Goal: Information Seeking & Learning: Learn about a topic

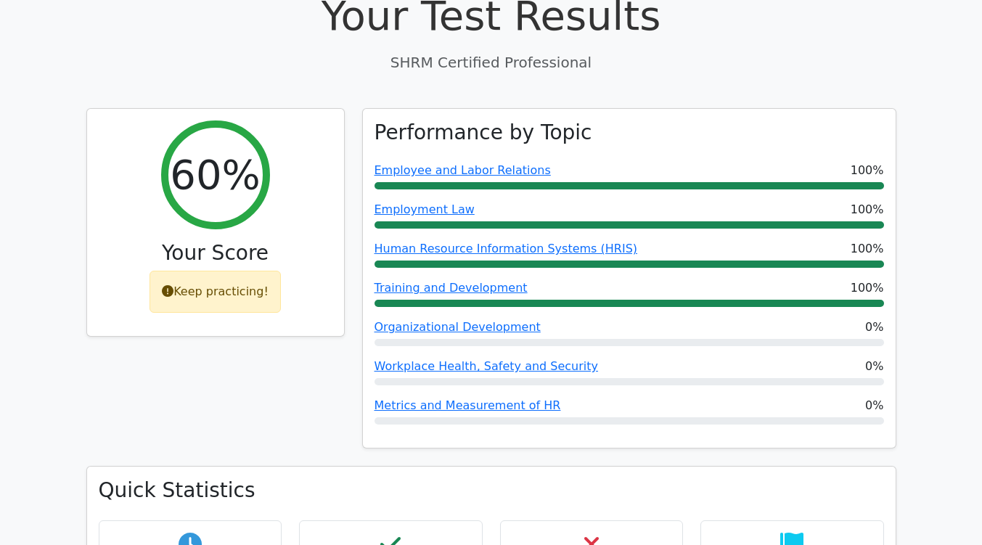
click at [469, 478] on h3 "Quick Statistics" at bounding box center [491, 490] width 785 height 25
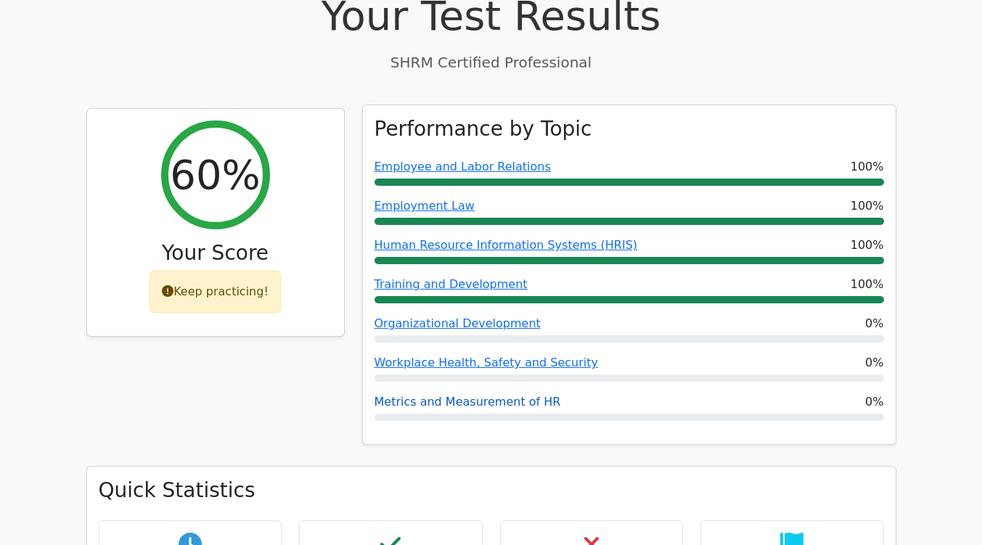
click at [452, 395] on link "Metrics and Measurement of HR" at bounding box center [467, 402] width 186 height 14
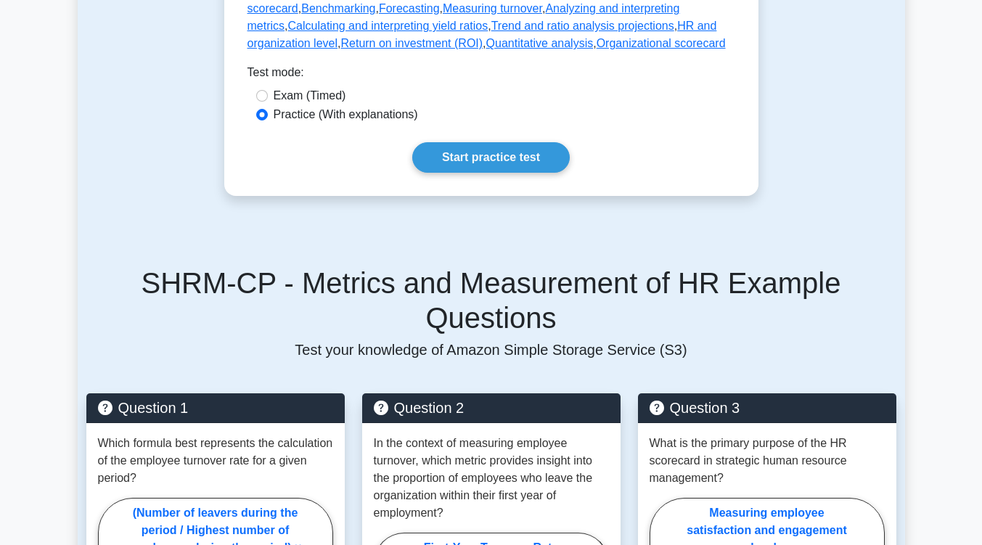
scroll to position [831, 0]
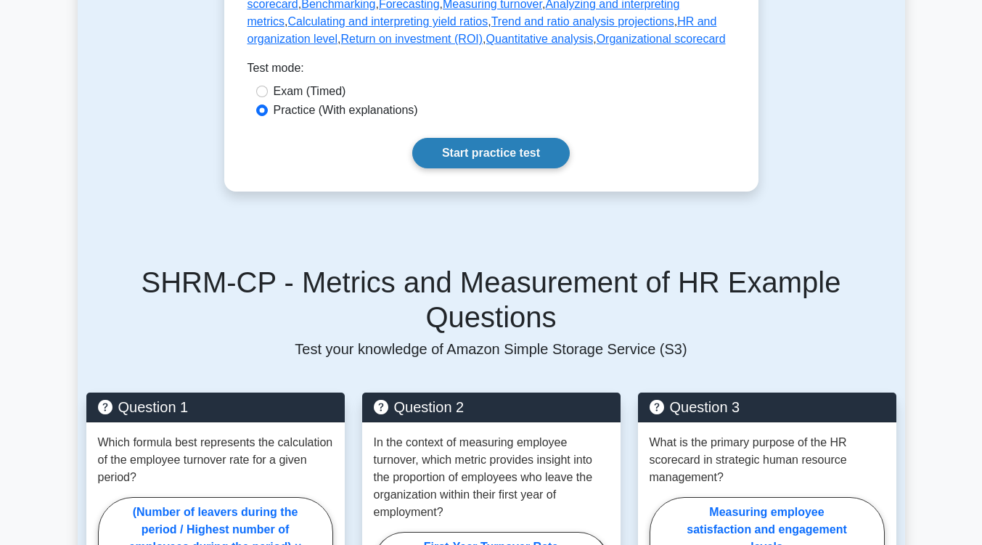
click at [501, 159] on link "Start practice test" at bounding box center [490, 153] width 157 height 30
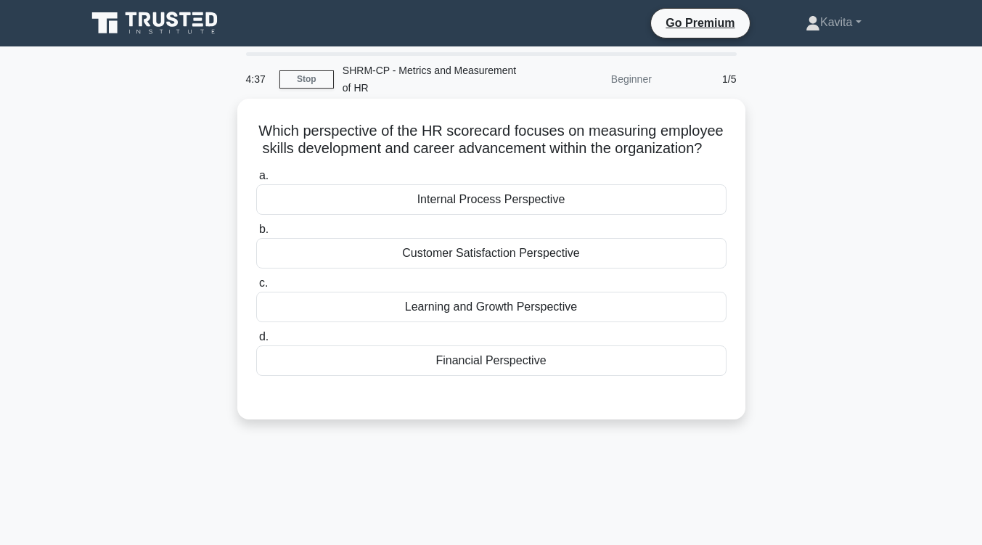
click at [493, 306] on div "Learning and Growth Perspective" at bounding box center [491, 307] width 470 height 30
click at [256, 288] on input "c. Learning and Growth Perspective" at bounding box center [256, 283] width 0 height 9
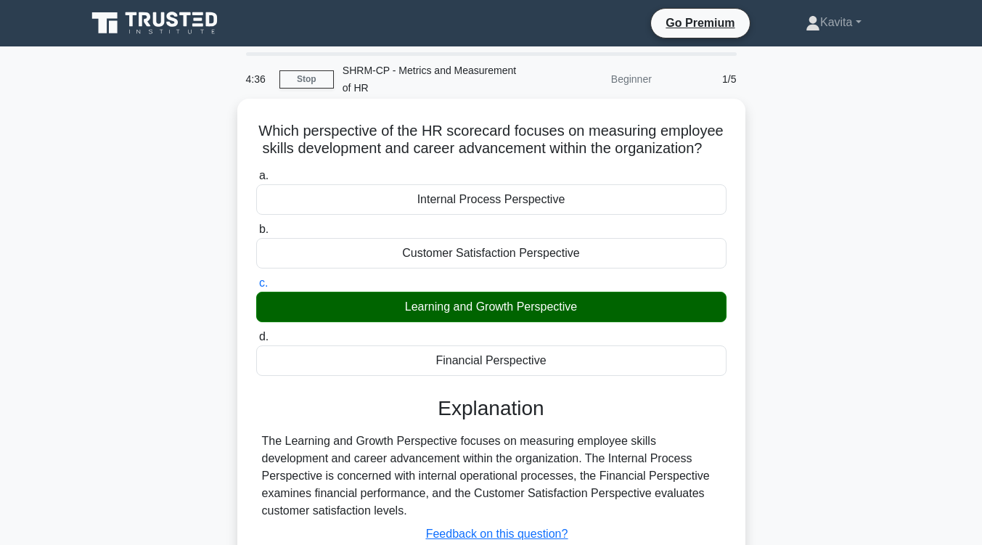
scroll to position [239, 0]
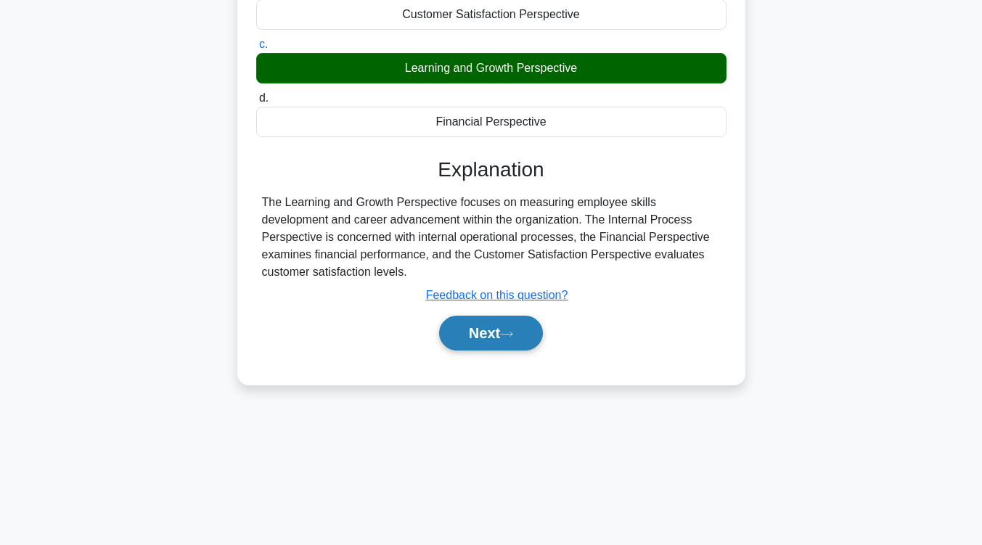
click at [496, 326] on button "Next" at bounding box center [491, 333] width 104 height 35
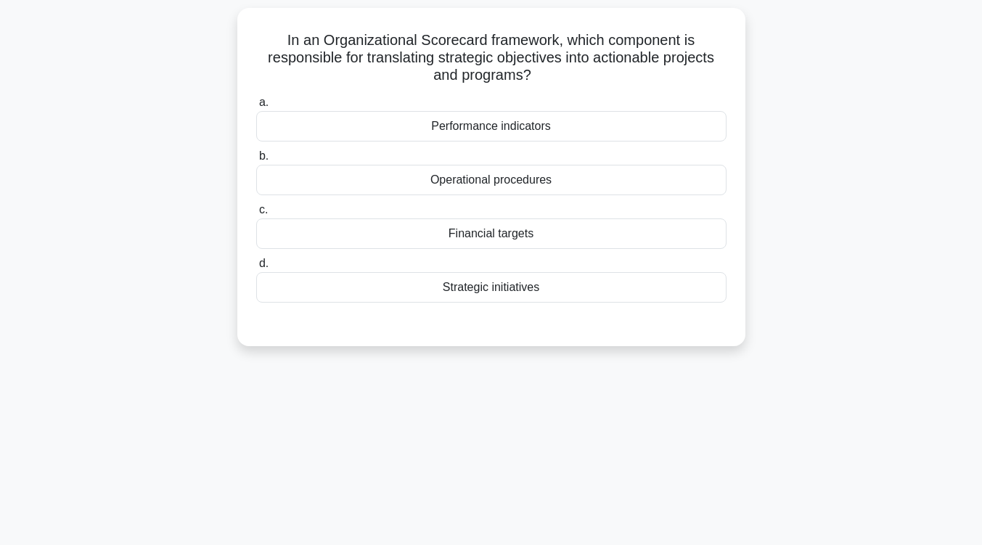
scroll to position [93, 0]
click at [507, 296] on div "Strategic initiatives" at bounding box center [491, 285] width 470 height 30
click at [256, 266] on input "d. Strategic initiatives" at bounding box center [256, 261] width 0 height 9
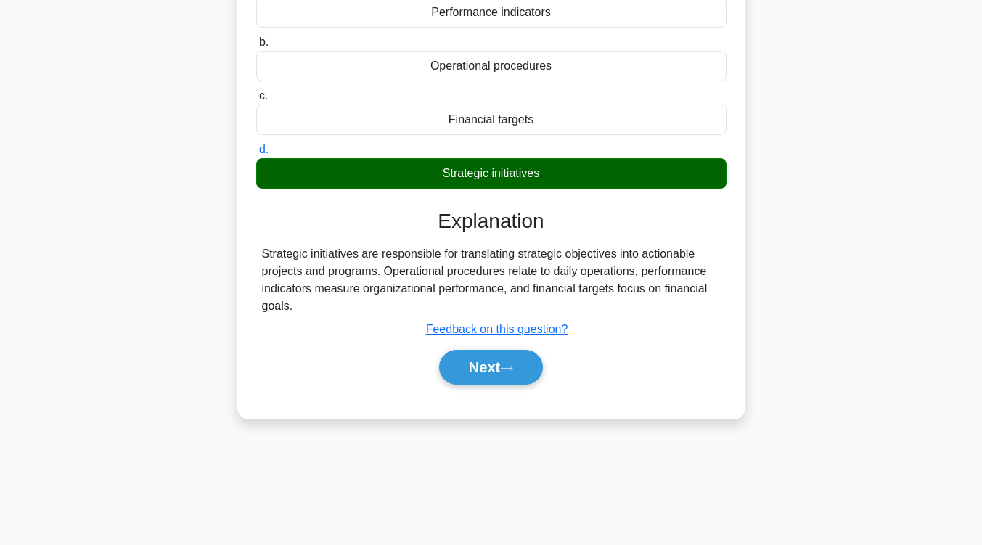
scroll to position [216, 0]
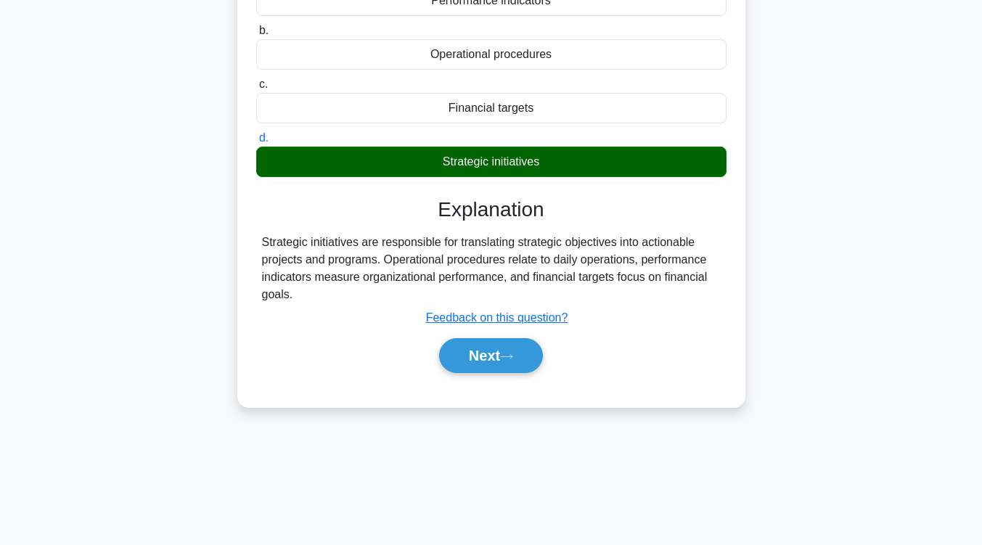
click at [507, 296] on div "Strategic initiatives are responsible for translating strategic objectives into…" at bounding box center [491, 269] width 459 height 70
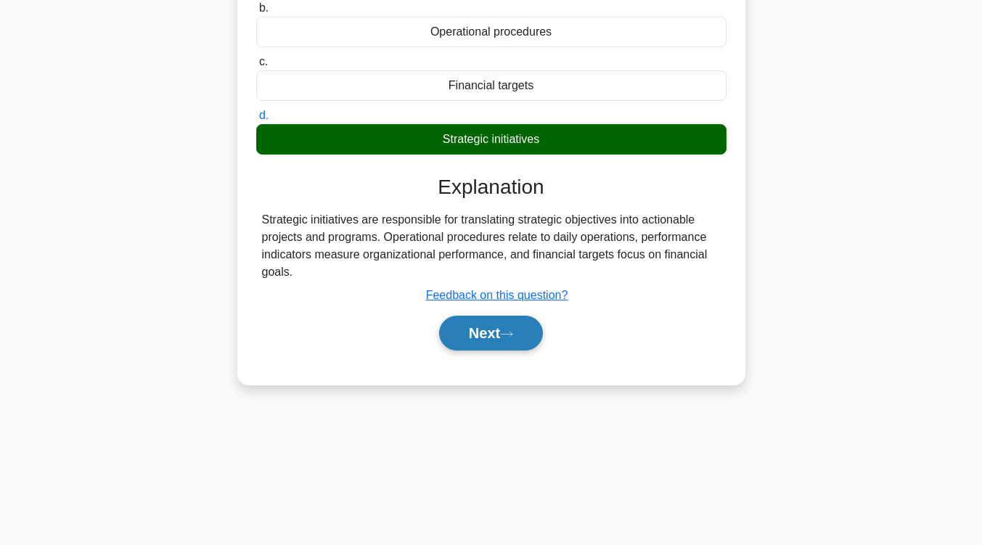
click at [526, 344] on button "Next" at bounding box center [491, 333] width 104 height 35
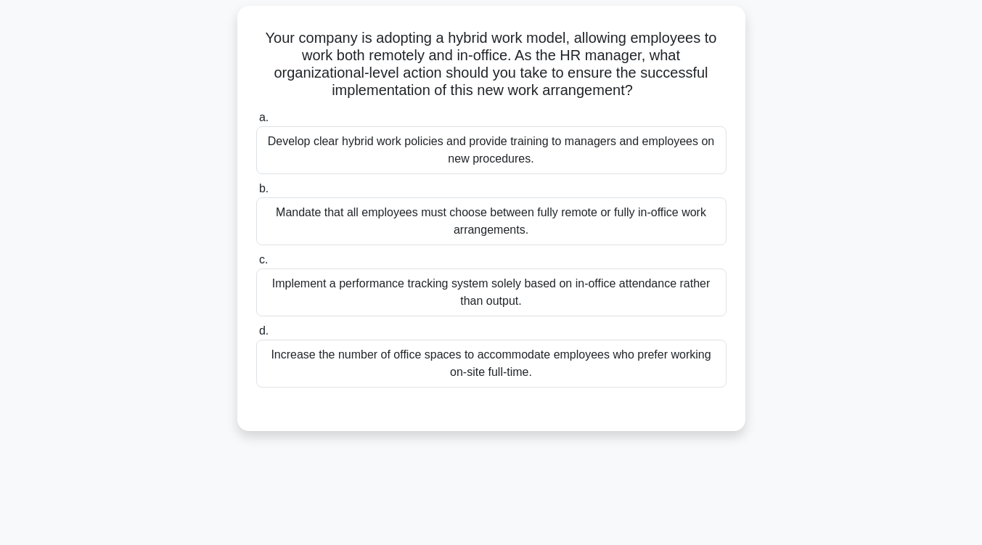
scroll to position [91, 0]
click at [550, 163] on div "Develop clear hybrid work policies and provide training to managers and employe…" at bounding box center [491, 152] width 470 height 48
click at [256, 124] on input "a. Develop clear hybrid work policies and provide training to managers and empl…" at bounding box center [256, 119] width 0 height 9
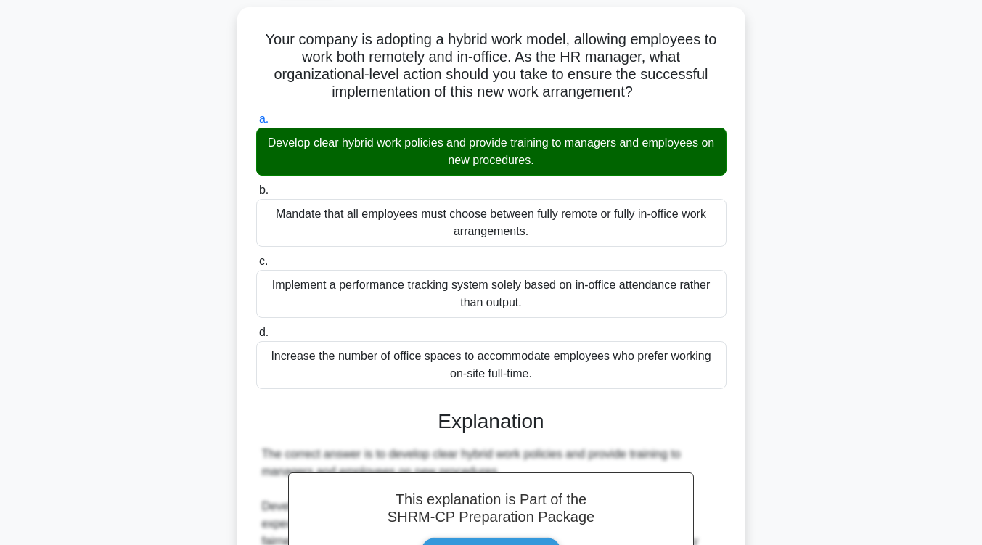
scroll to position [368, 0]
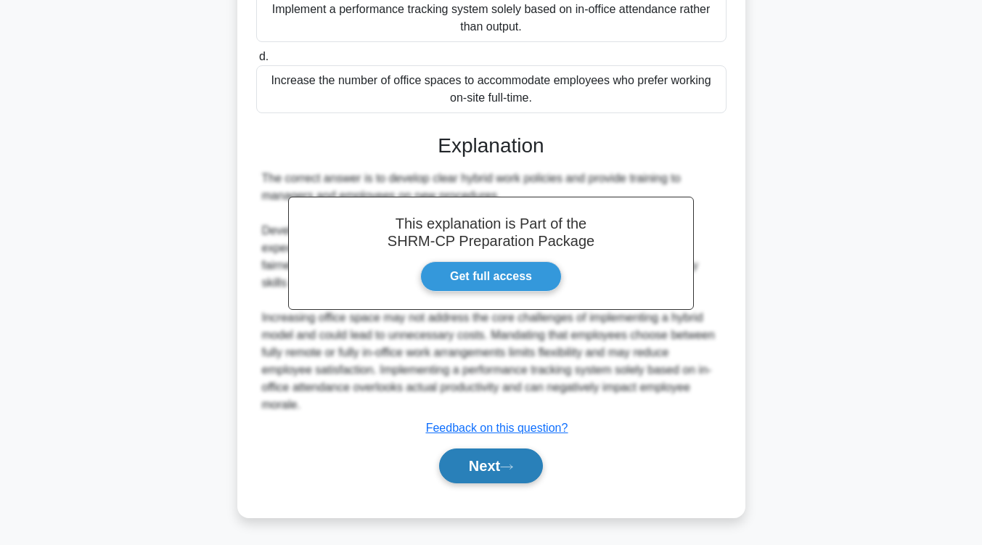
click at [501, 461] on button "Next" at bounding box center [491, 465] width 104 height 35
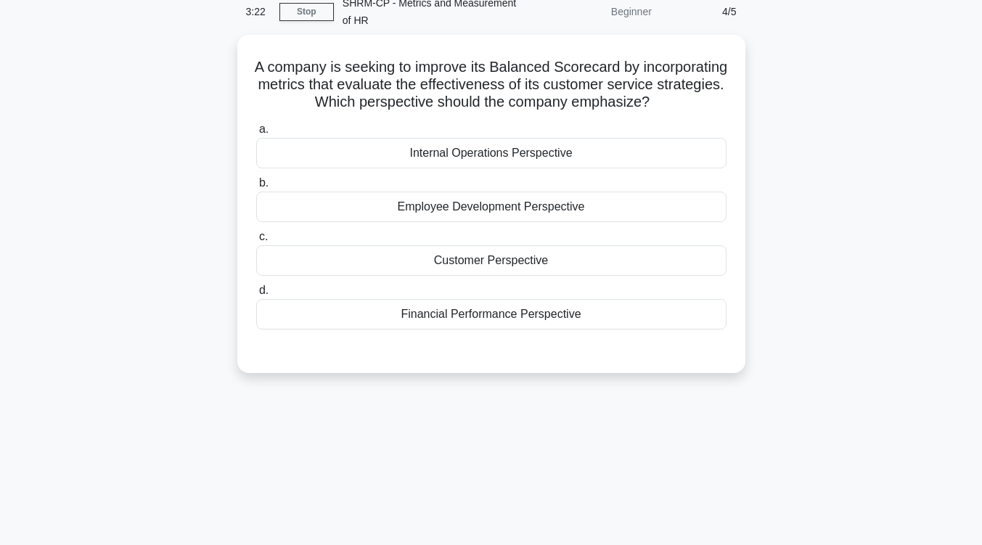
scroll to position [0, 0]
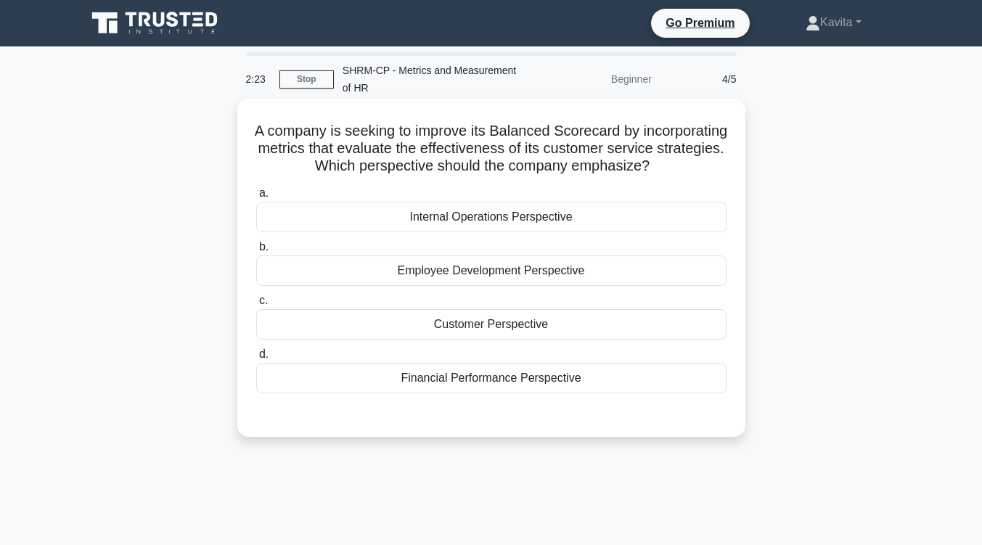
click at [543, 232] on div "Internal Operations Perspective" at bounding box center [491, 217] width 470 height 30
click at [256, 198] on input "a. Internal Operations Perspective" at bounding box center [256, 193] width 0 height 9
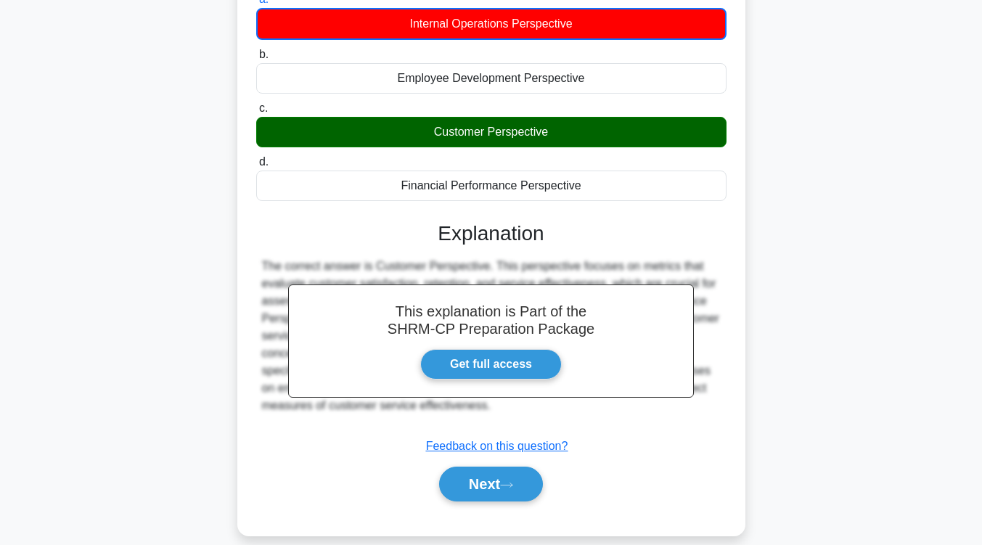
scroll to position [194, 0]
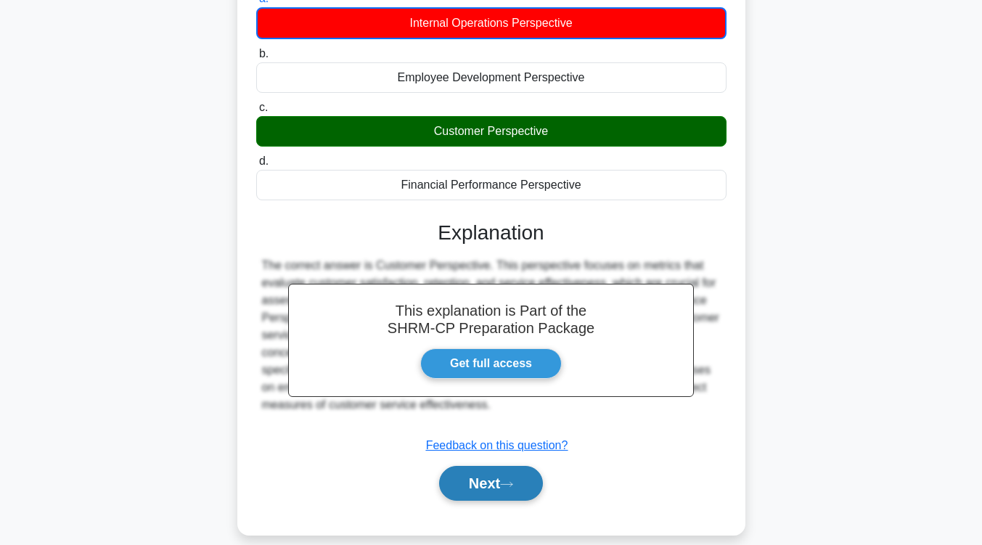
click at [504, 501] on button "Next" at bounding box center [491, 483] width 104 height 35
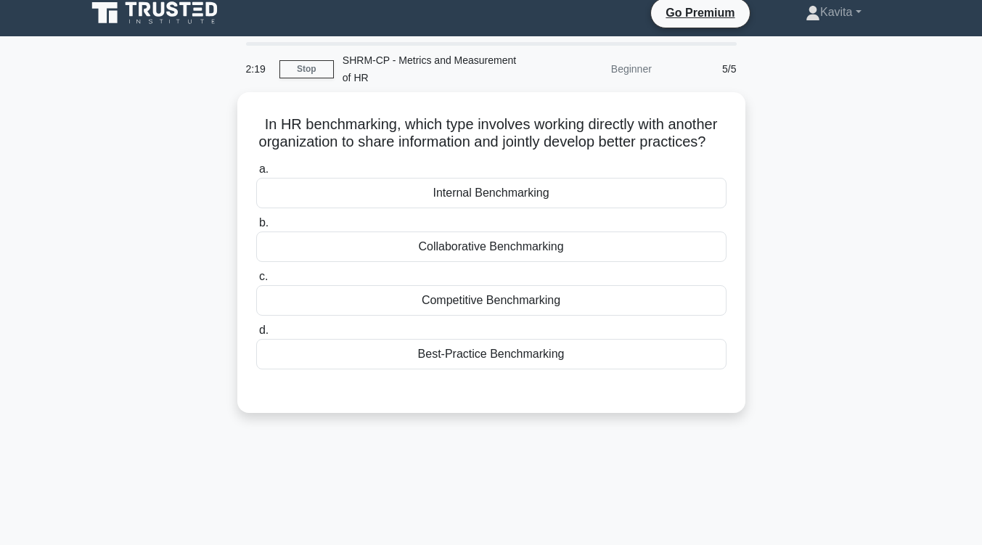
scroll to position [0, 0]
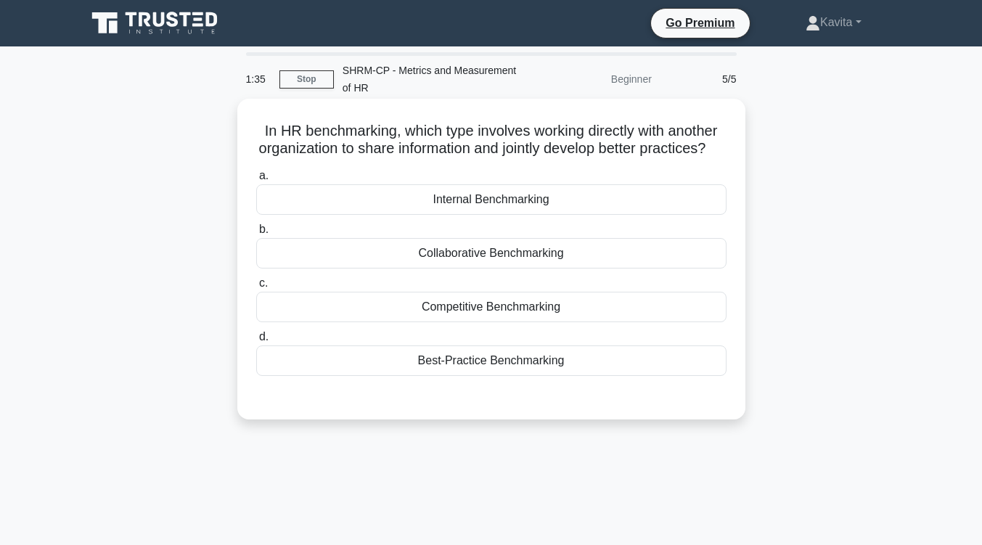
click at [557, 268] on div "Collaborative Benchmarking" at bounding box center [491, 253] width 470 height 30
click at [256, 234] on input "b. Collaborative Benchmarking" at bounding box center [256, 229] width 0 height 9
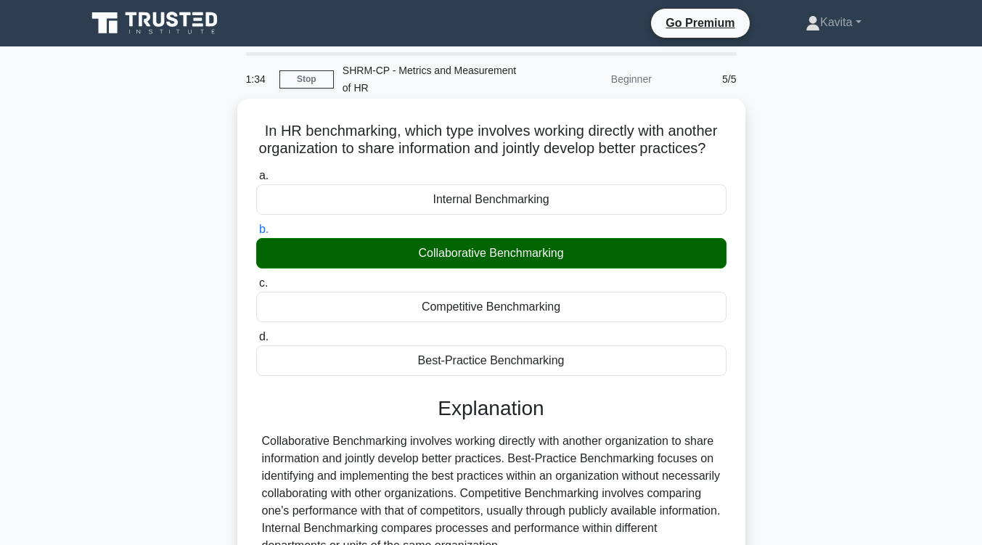
scroll to position [239, 0]
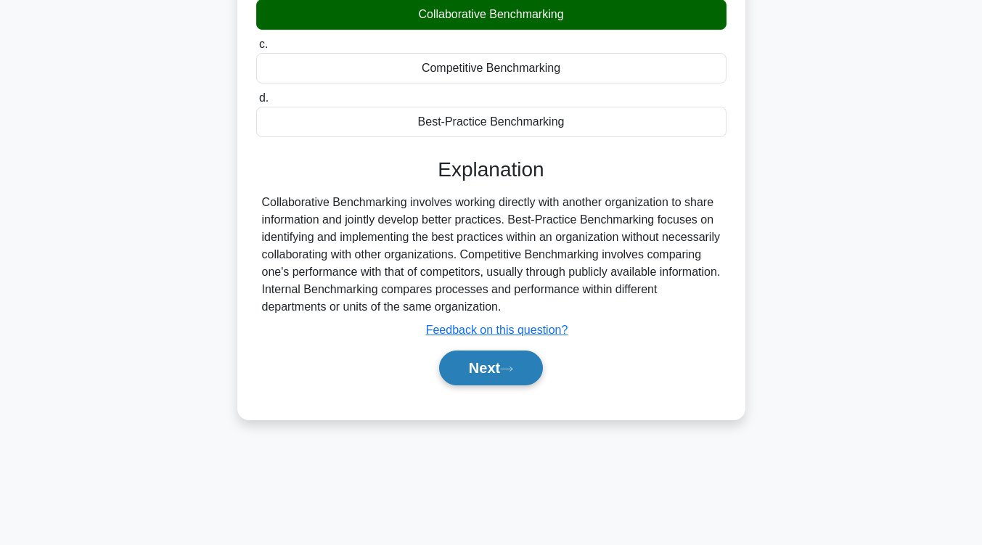
click at [527, 380] on button "Next" at bounding box center [491, 367] width 104 height 35
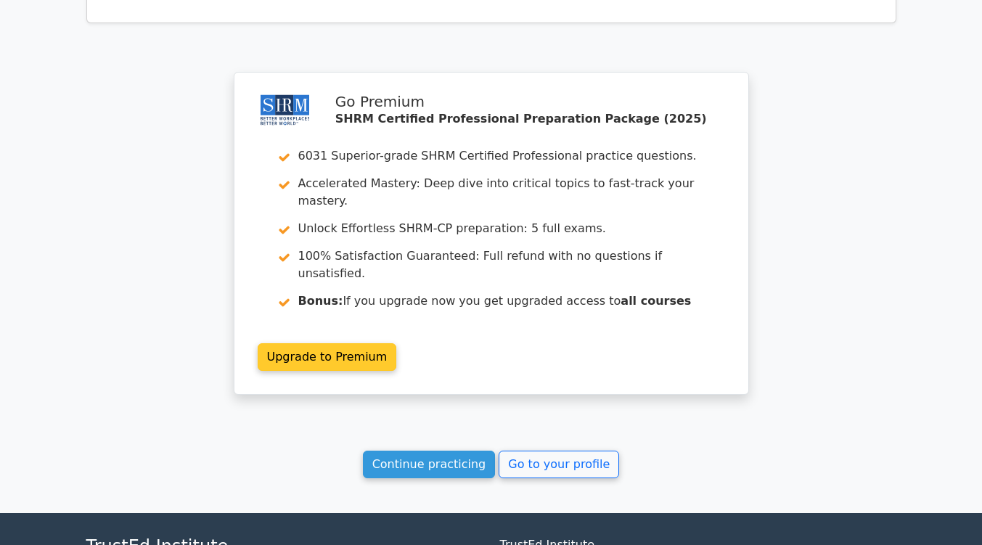
scroll to position [1816, 0]
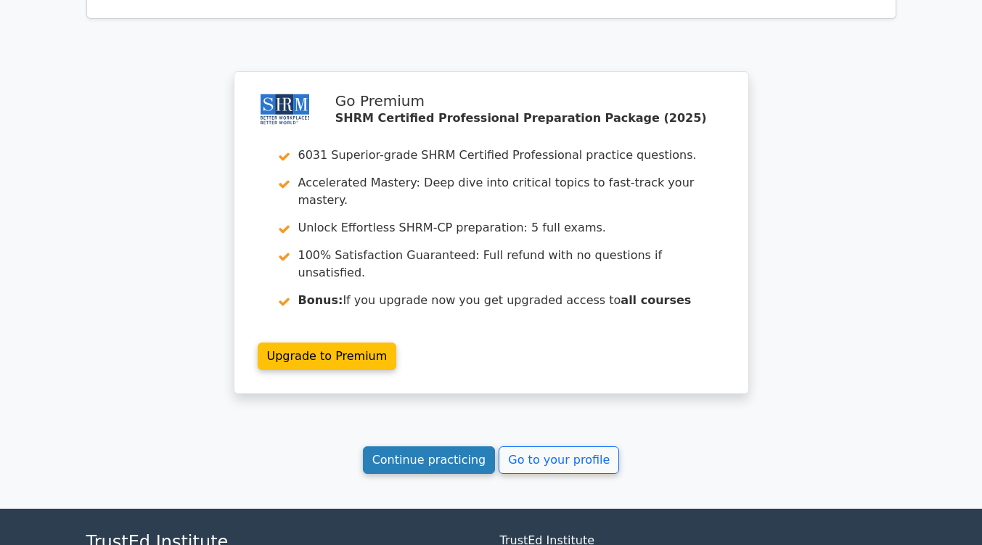
click at [435, 446] on link "Continue practicing" at bounding box center [429, 460] width 133 height 28
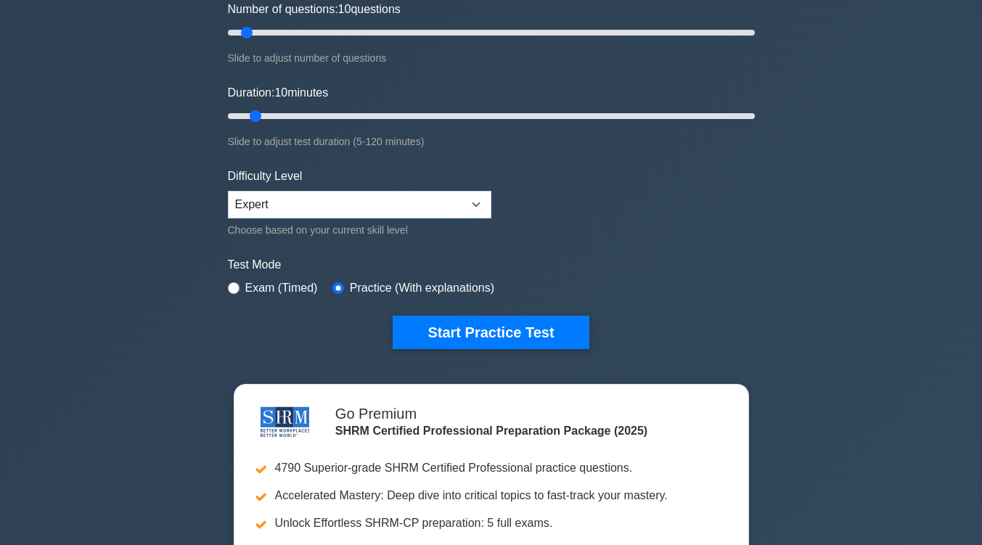
scroll to position [202, 0]
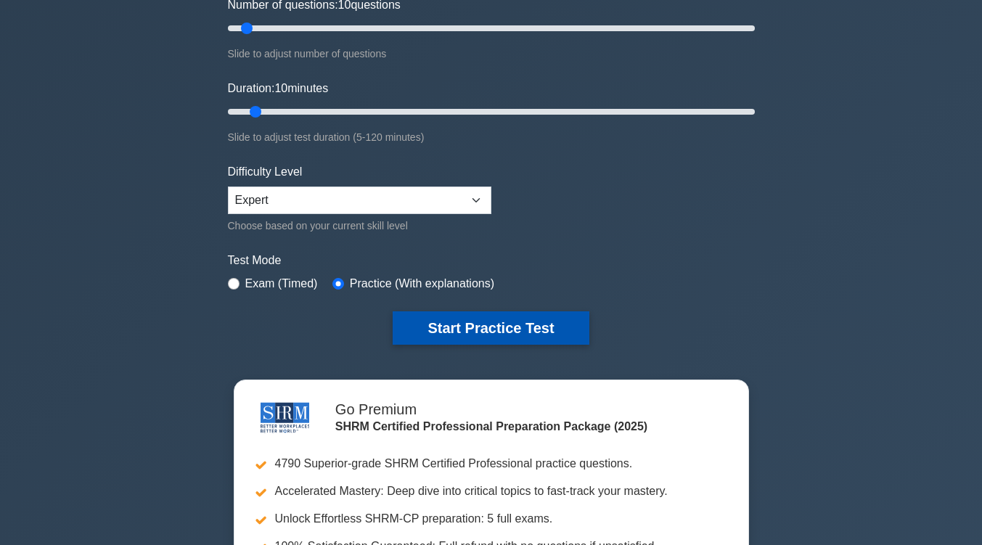
click at [488, 316] on button "Start Practice Test" at bounding box center [491, 327] width 196 height 33
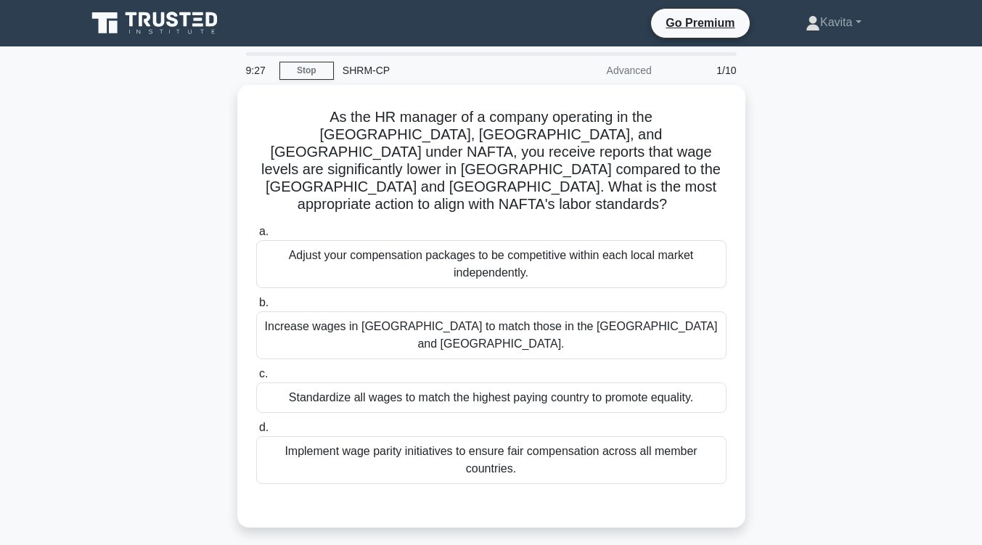
click at [488, 316] on div "Increase wages in Mexico to match those in the US and Canada." at bounding box center [491, 335] width 470 height 48
click at [256, 308] on input "b. Increase wages in Mexico to match those in the US and Canada." at bounding box center [256, 302] width 0 height 9
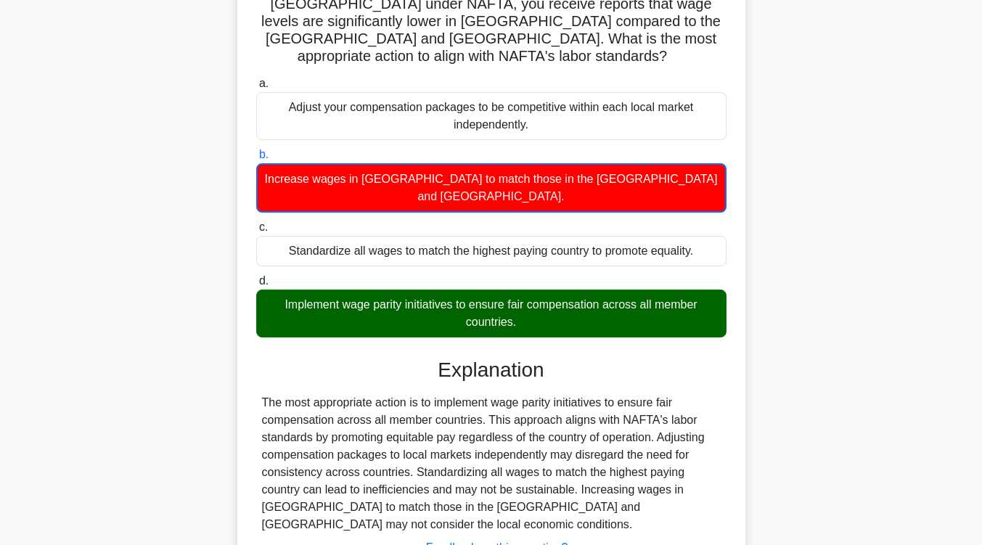
scroll to position [229, 0]
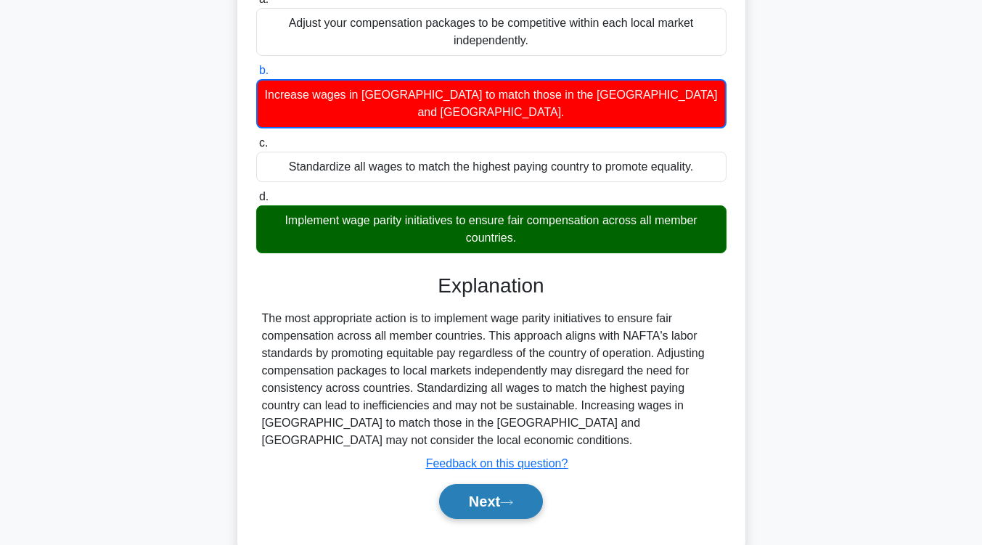
click at [463, 484] on button "Next" at bounding box center [491, 501] width 104 height 35
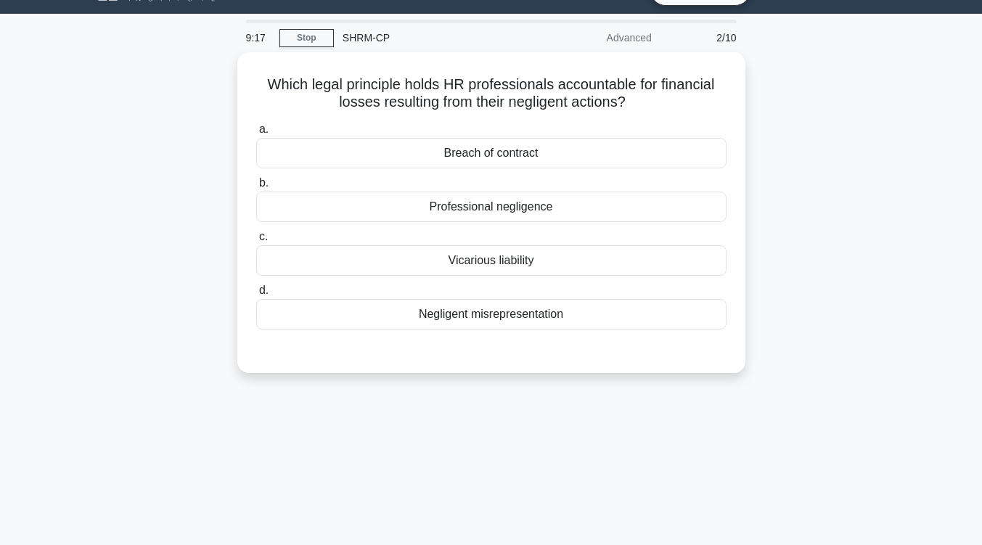
scroll to position [0, 0]
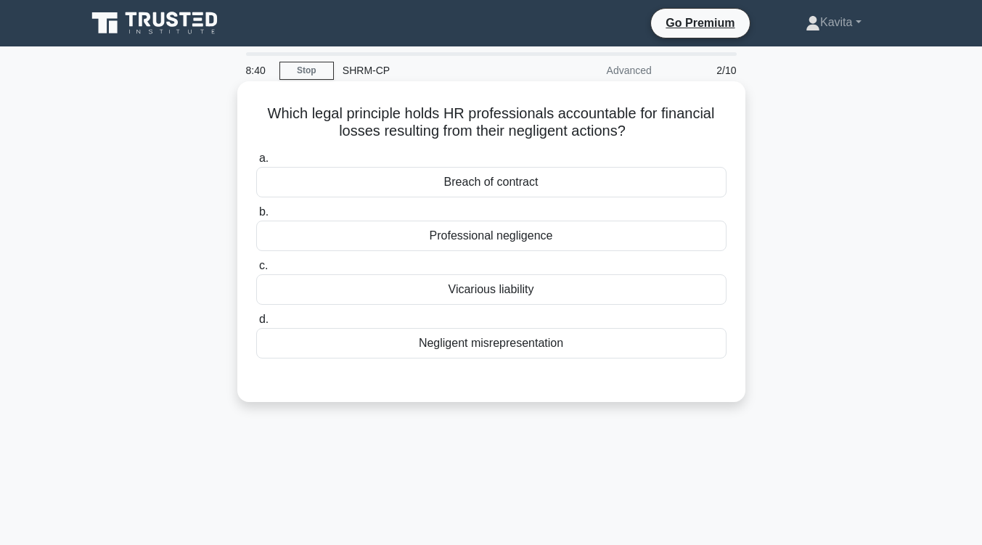
click at [572, 351] on div "Negligent misrepresentation" at bounding box center [491, 343] width 470 height 30
click at [256, 324] on input "d. Negligent misrepresentation" at bounding box center [256, 319] width 0 height 9
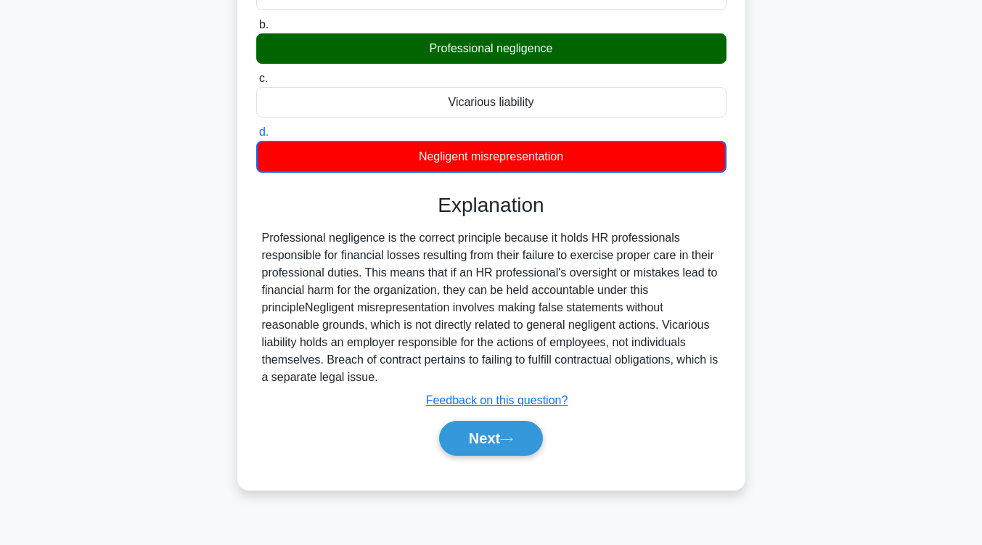
scroll to position [184, 0]
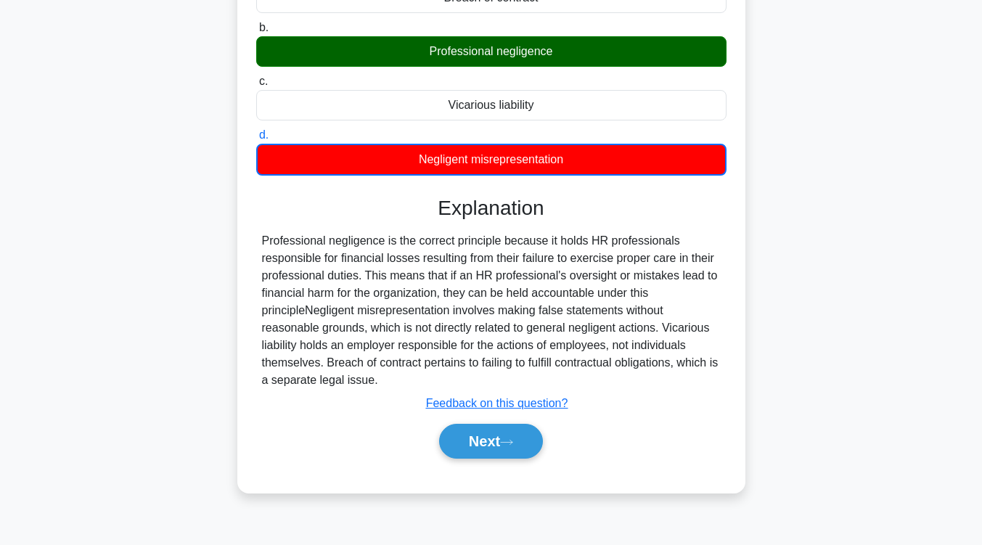
click at [572, 351] on div "Professional negligence is the correct principle because it holds HR profession…" at bounding box center [491, 310] width 459 height 157
click at [517, 452] on button "Next" at bounding box center [491, 441] width 104 height 35
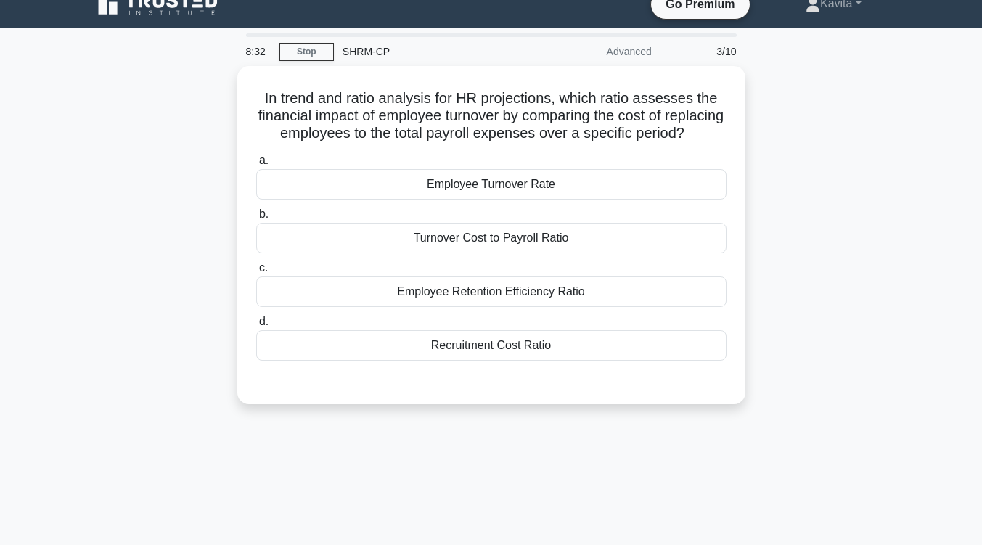
scroll to position [0, 0]
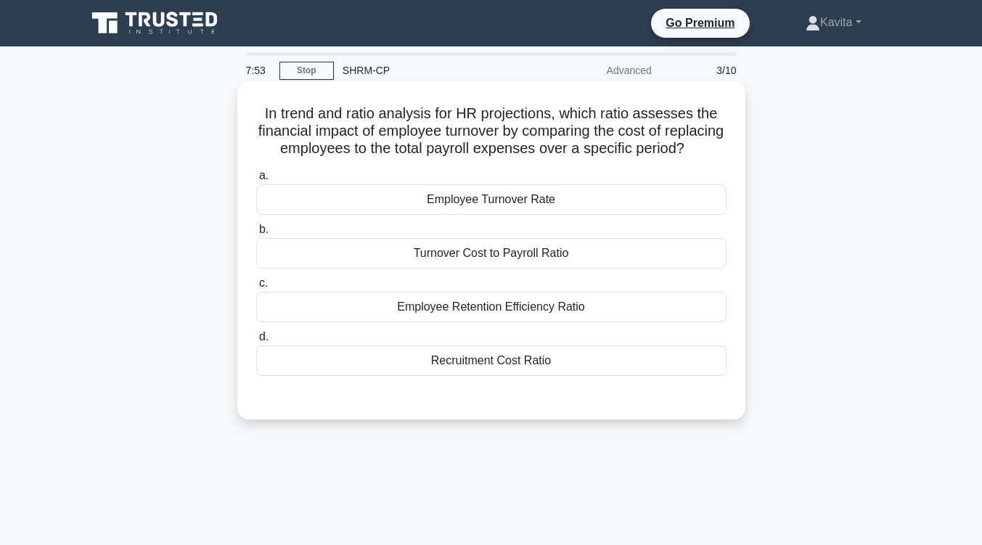
click at [541, 268] on div "Turnover Cost to Payroll Ratio" at bounding box center [491, 253] width 470 height 30
click at [256, 234] on input "b. Turnover Cost to Payroll Ratio" at bounding box center [256, 229] width 0 height 9
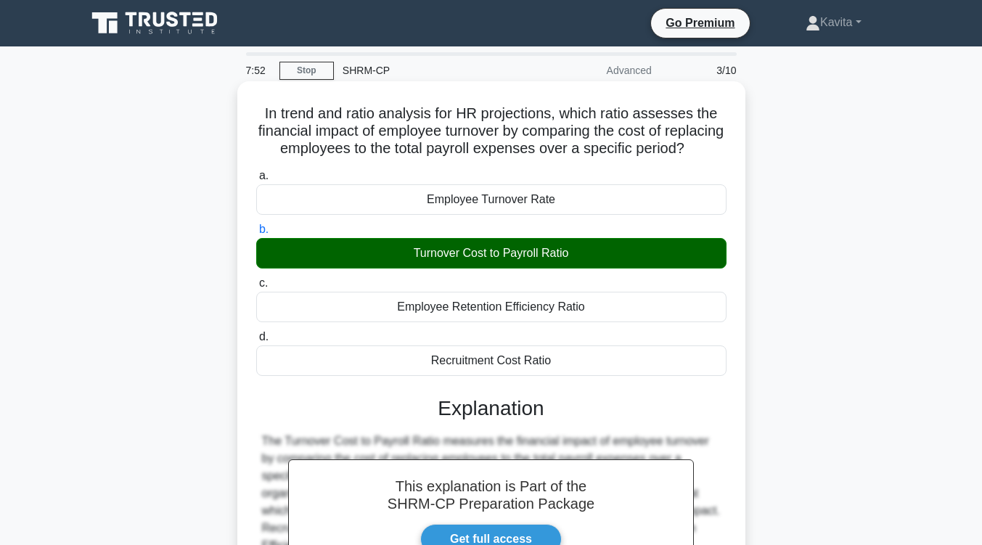
scroll to position [239, 0]
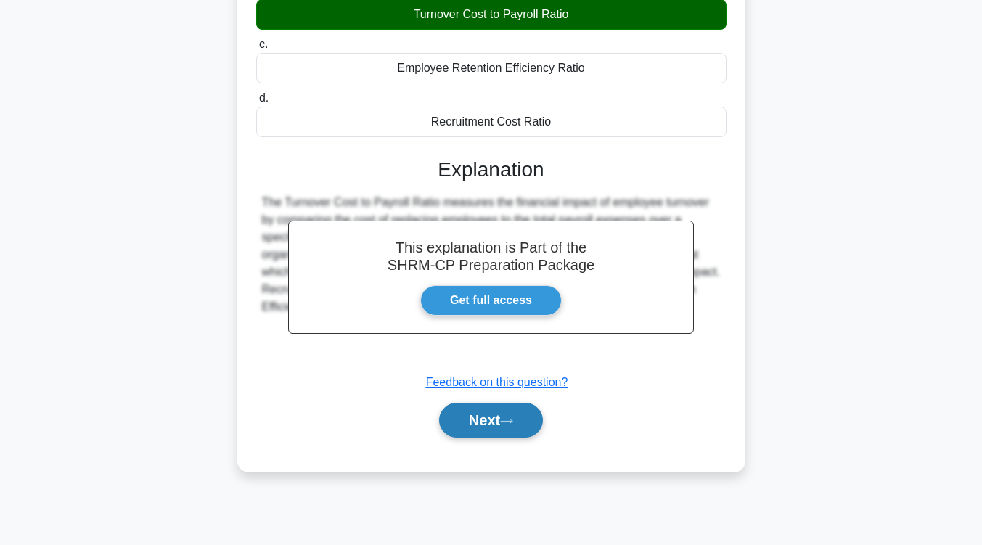
click at [502, 434] on button "Next" at bounding box center [491, 420] width 104 height 35
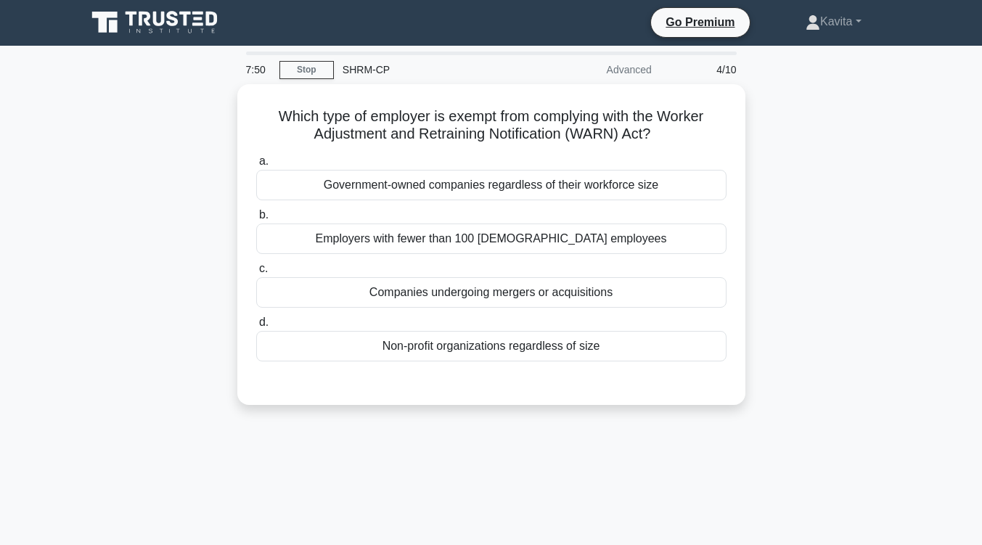
scroll to position [0, 0]
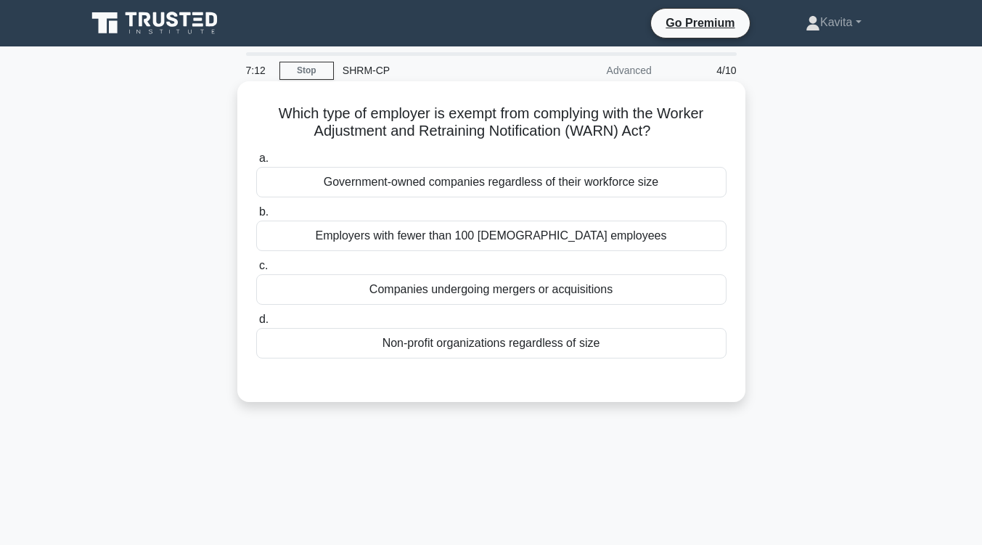
click at [575, 188] on div "Government-owned companies regardless of their workforce size" at bounding box center [491, 182] width 470 height 30
click at [256, 163] on input "a. Government-owned companies regardless of their workforce size" at bounding box center [256, 158] width 0 height 9
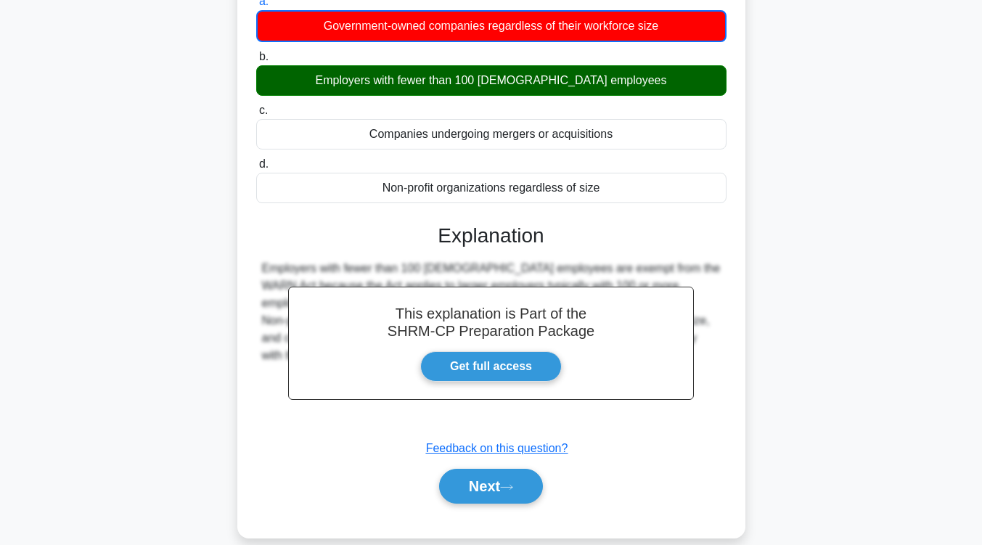
scroll to position [157, 0]
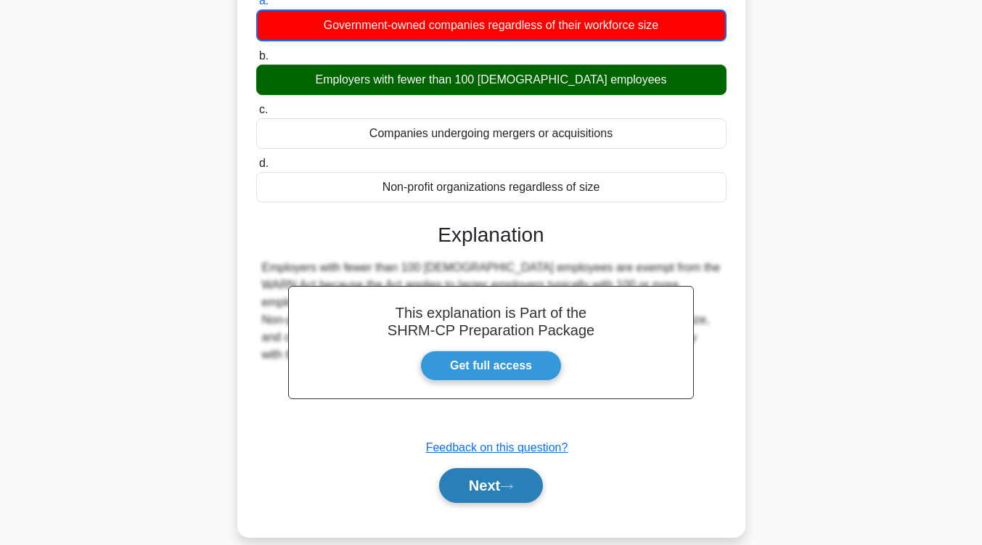
click at [522, 482] on button "Next" at bounding box center [491, 485] width 104 height 35
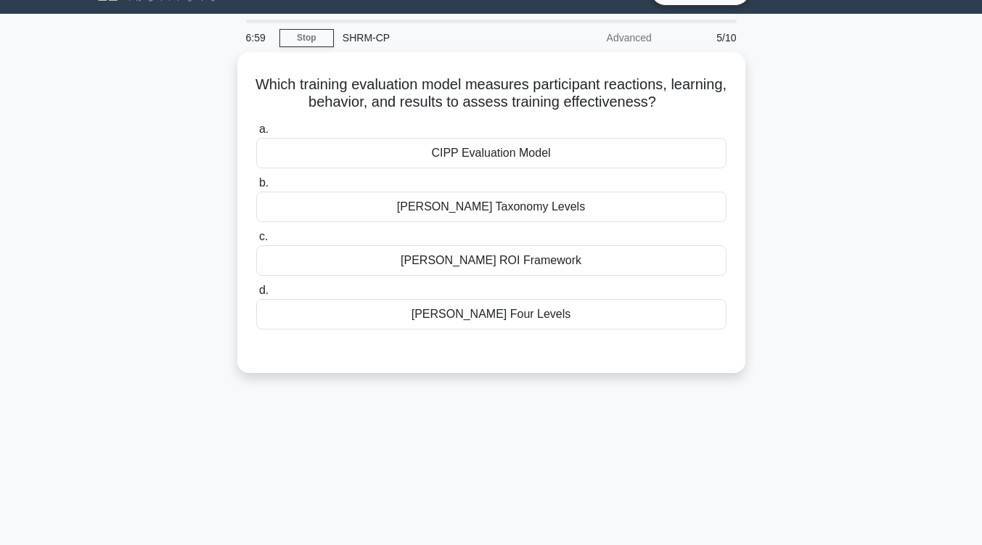
scroll to position [0, 0]
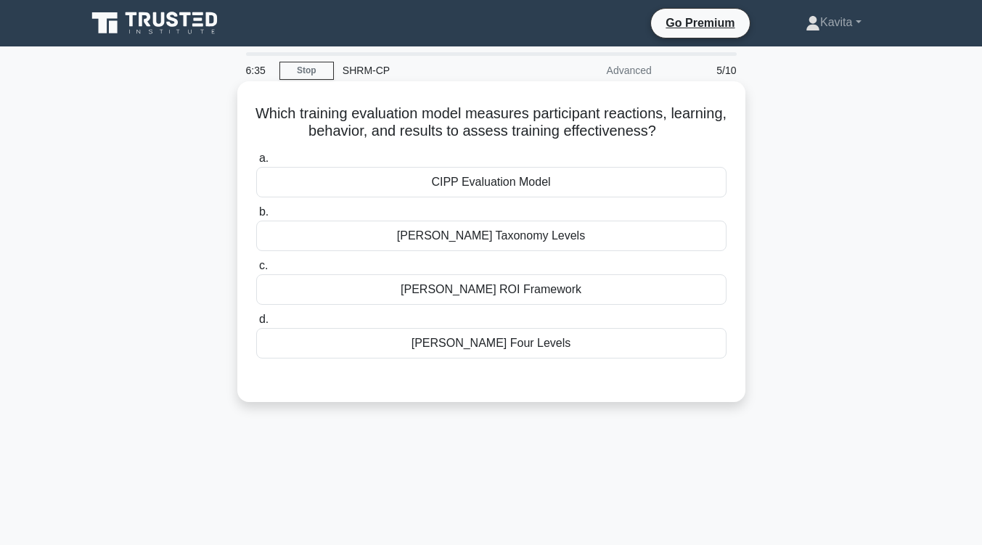
click at [519, 347] on div "Kirkpatrick's Four Levels" at bounding box center [491, 343] width 470 height 30
click at [256, 324] on input "d. Kirkpatrick's Four Levels" at bounding box center [256, 319] width 0 height 9
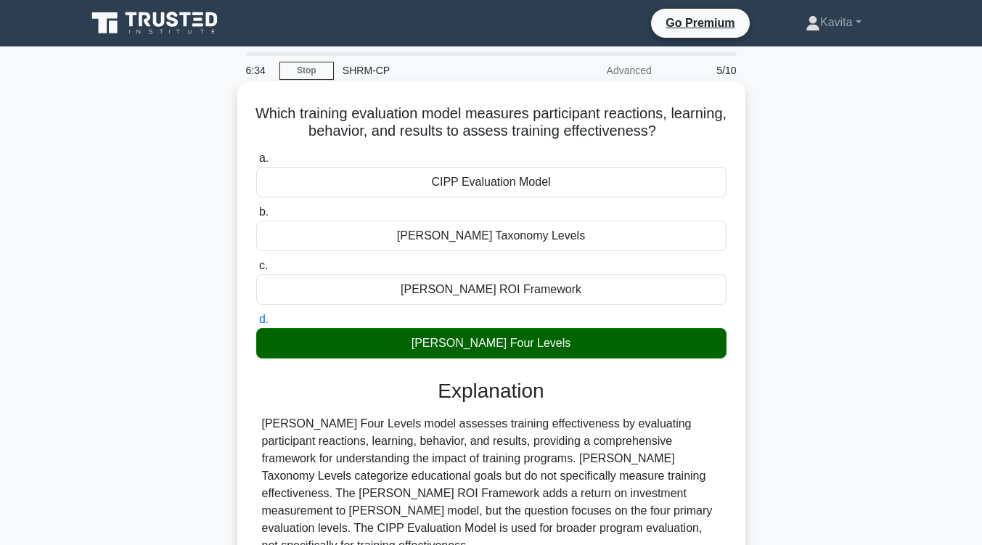
scroll to position [237, 0]
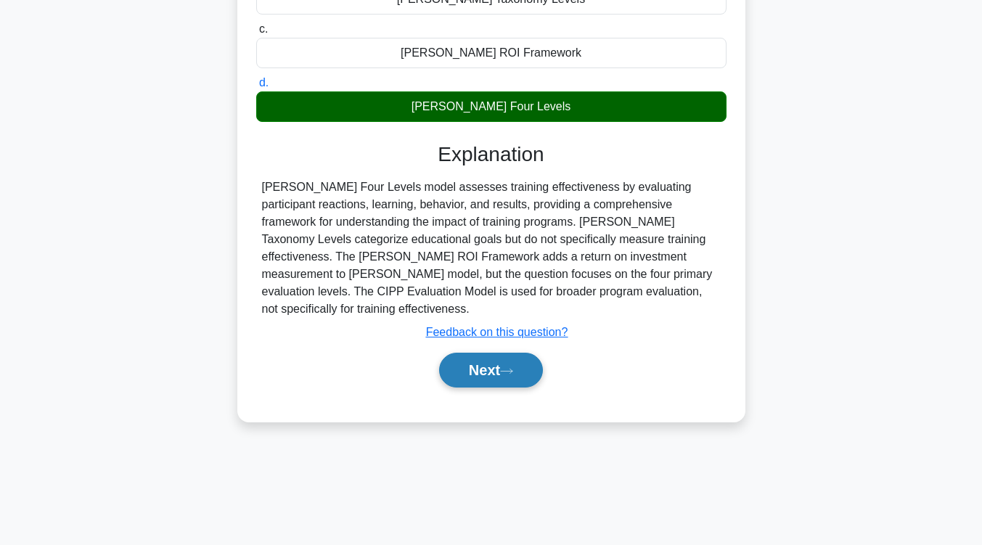
click at [501, 353] on button "Next" at bounding box center [491, 370] width 104 height 35
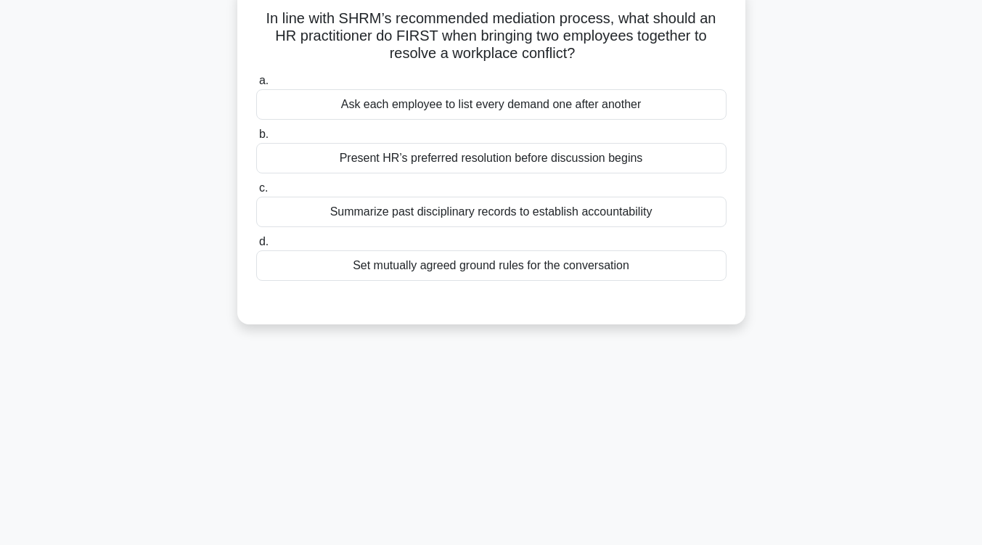
scroll to position [50, 0]
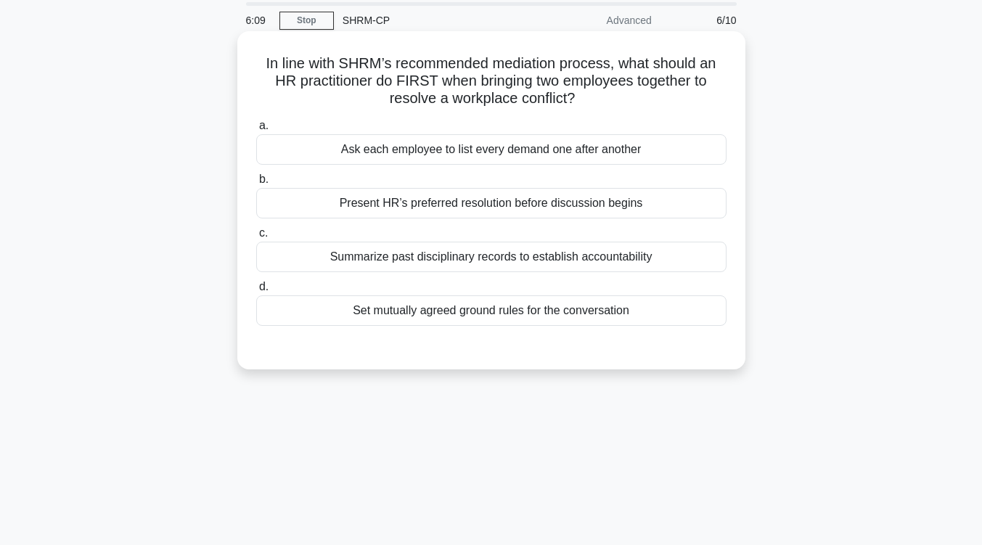
click at [512, 318] on div "Set mutually agreed ground rules for the conversation" at bounding box center [491, 310] width 470 height 30
click at [256, 292] on input "d. Set mutually agreed ground rules for the conversation" at bounding box center [256, 286] width 0 height 9
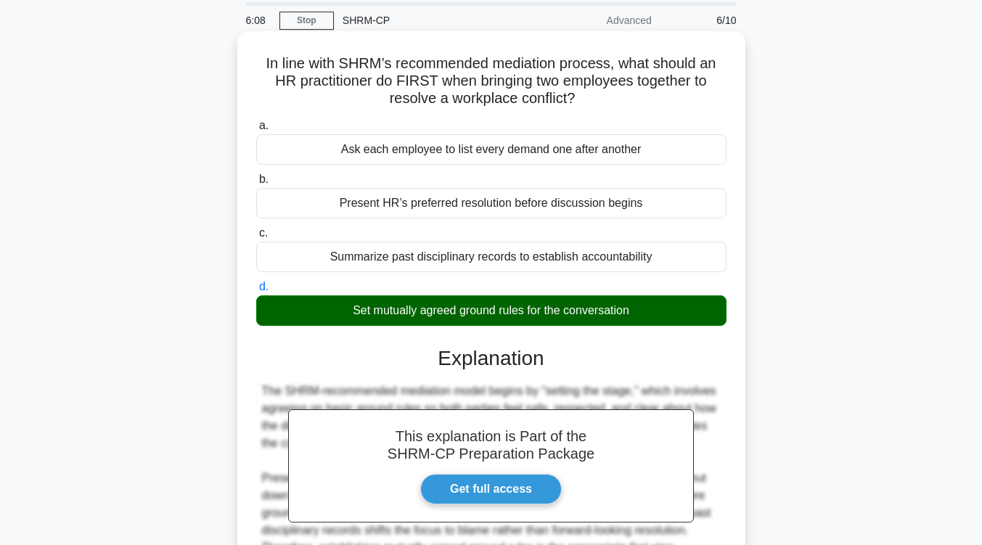
scroll to position [239, 0]
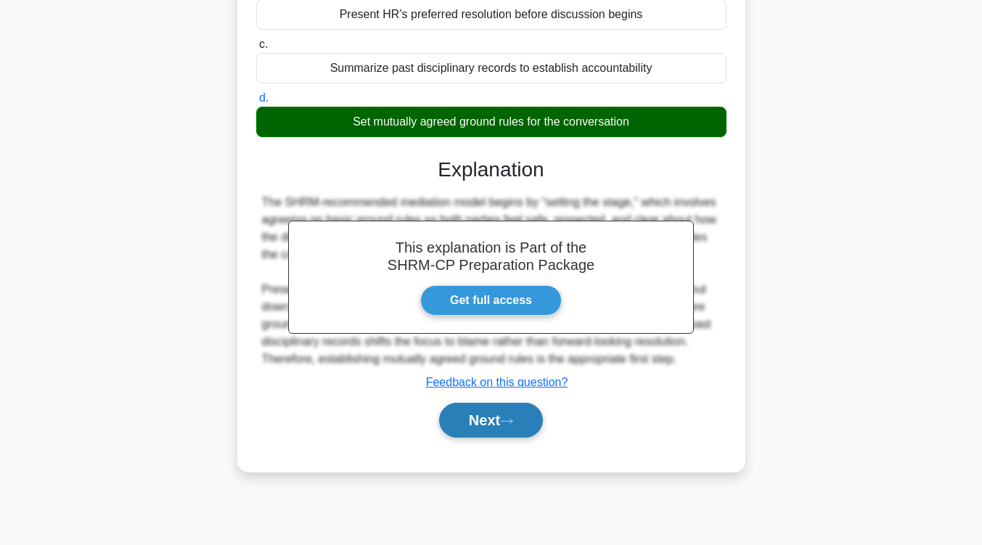
click at [488, 435] on button "Next" at bounding box center [491, 420] width 104 height 35
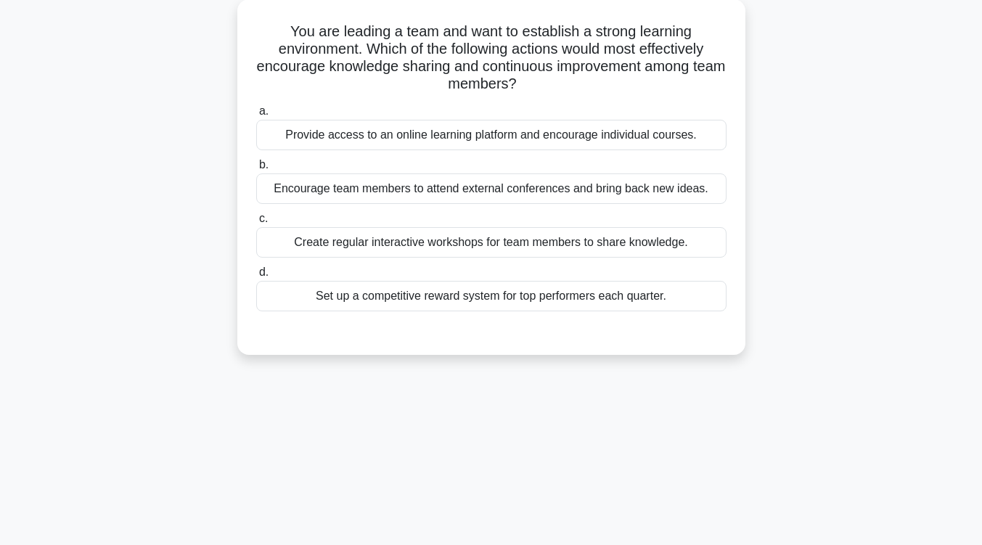
scroll to position [72, 0]
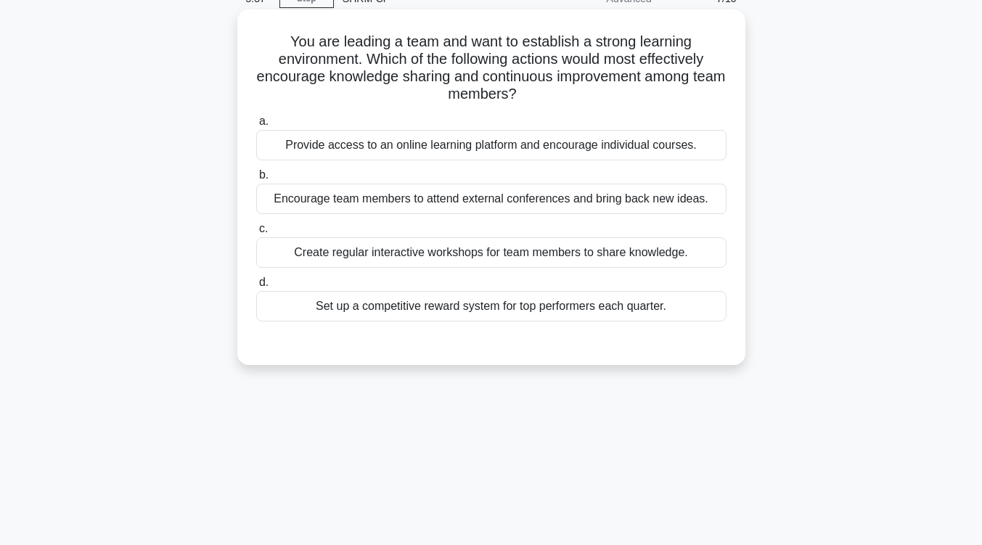
click at [578, 257] on div "Create regular interactive workshops for team members to share knowledge." at bounding box center [491, 252] width 470 height 30
click at [256, 234] on input "c. Create regular interactive workshops for team members to share knowledge." at bounding box center [256, 228] width 0 height 9
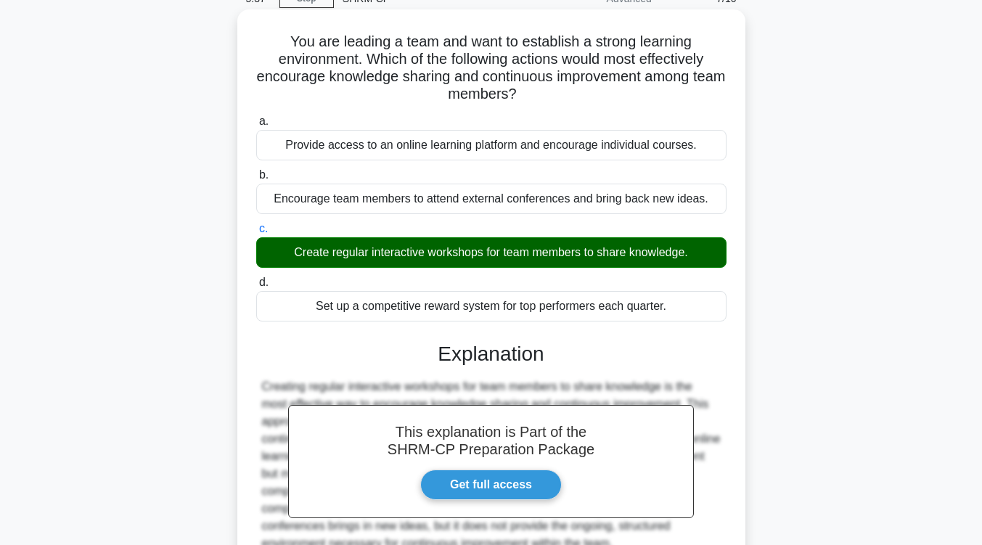
scroll to position [239, 0]
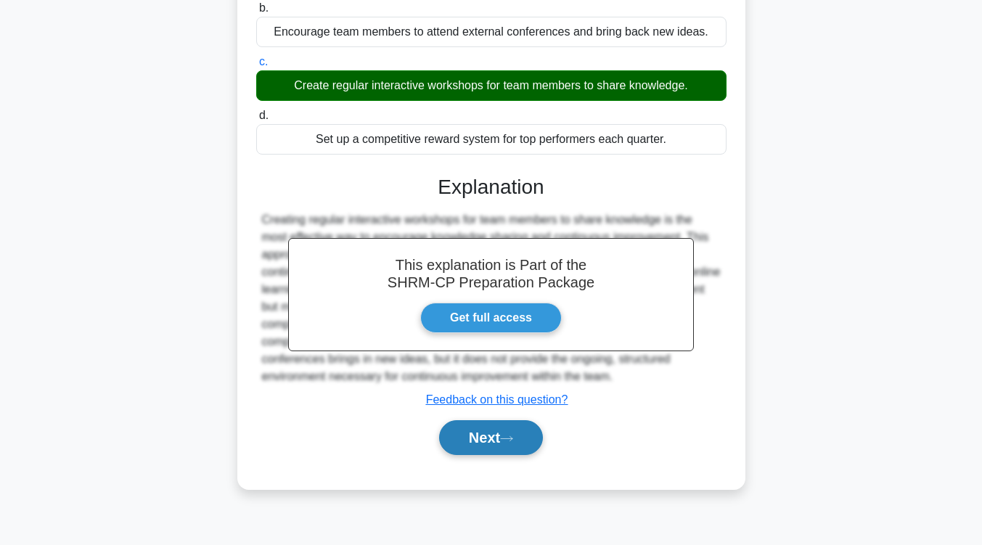
click at [514, 432] on button "Next" at bounding box center [491, 437] width 104 height 35
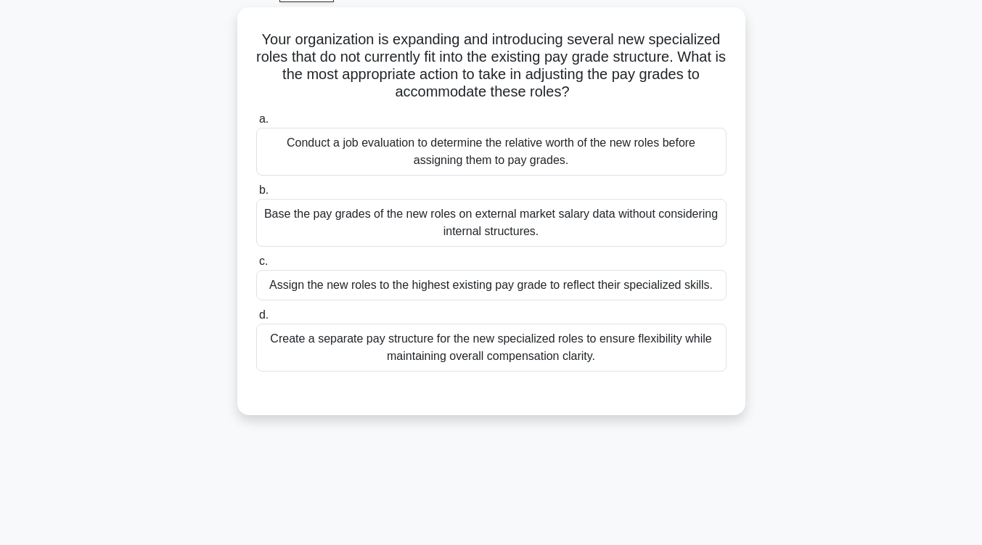
scroll to position [77, 0]
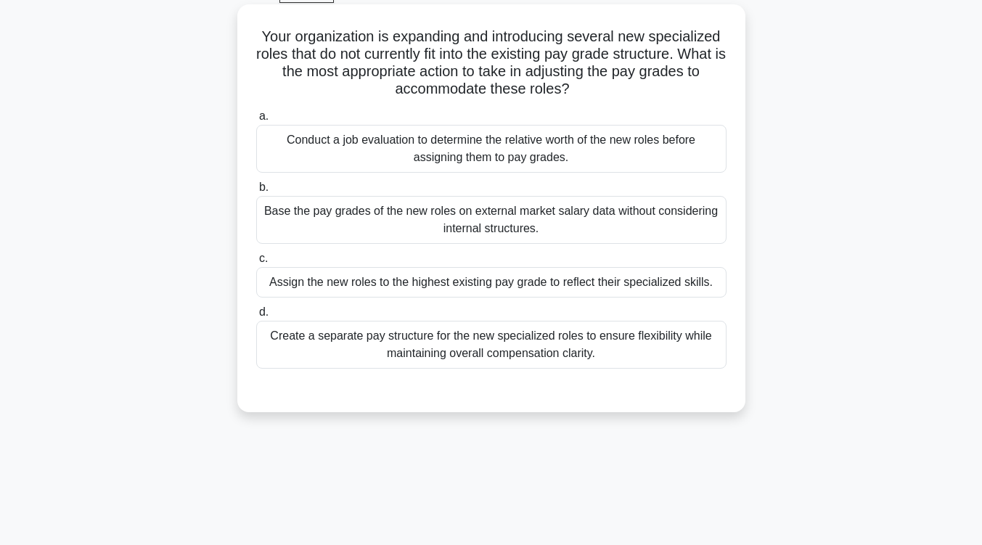
click at [521, 161] on div "Conduct a job evaluation to determine the relative worth of the new roles befor…" at bounding box center [491, 149] width 470 height 48
click at [256, 121] on input "a. Conduct a job evaluation to determine the relative worth of the new roles be…" at bounding box center [256, 116] width 0 height 9
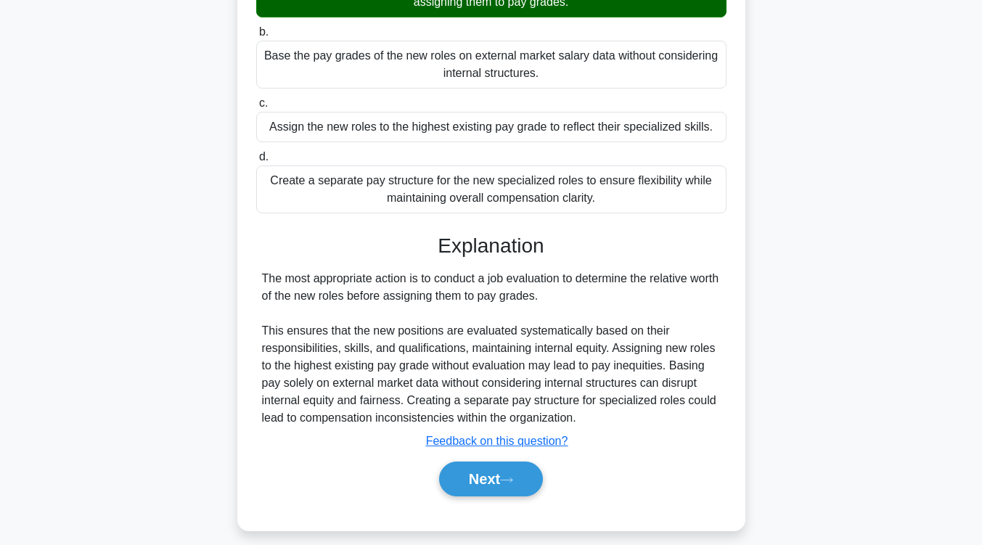
scroll to position [233, 0]
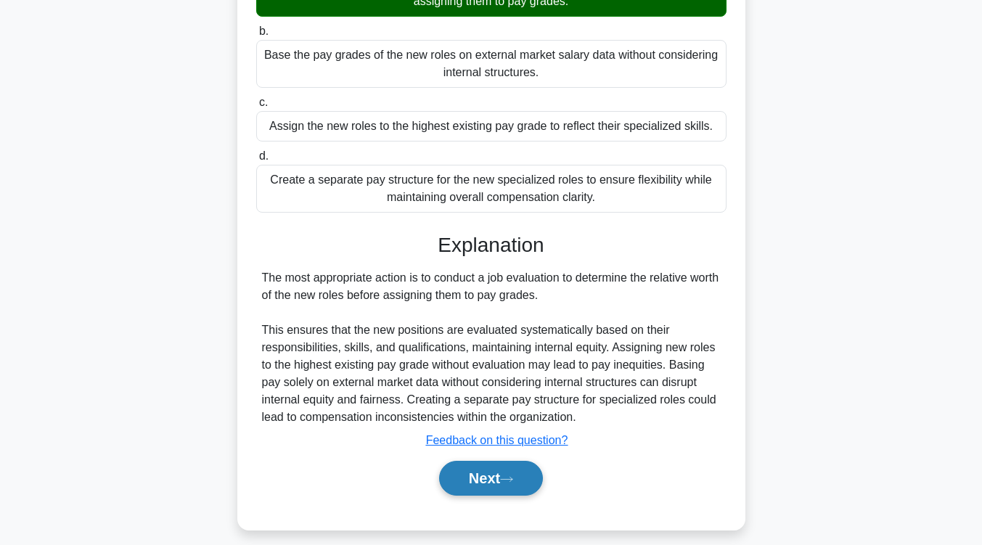
click at [468, 474] on button "Next" at bounding box center [491, 478] width 104 height 35
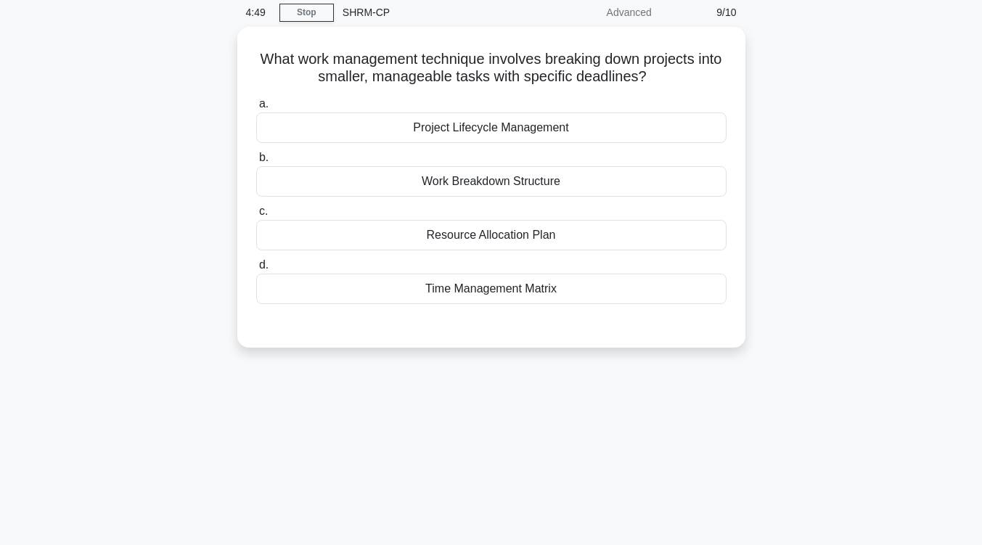
scroll to position [57, 0]
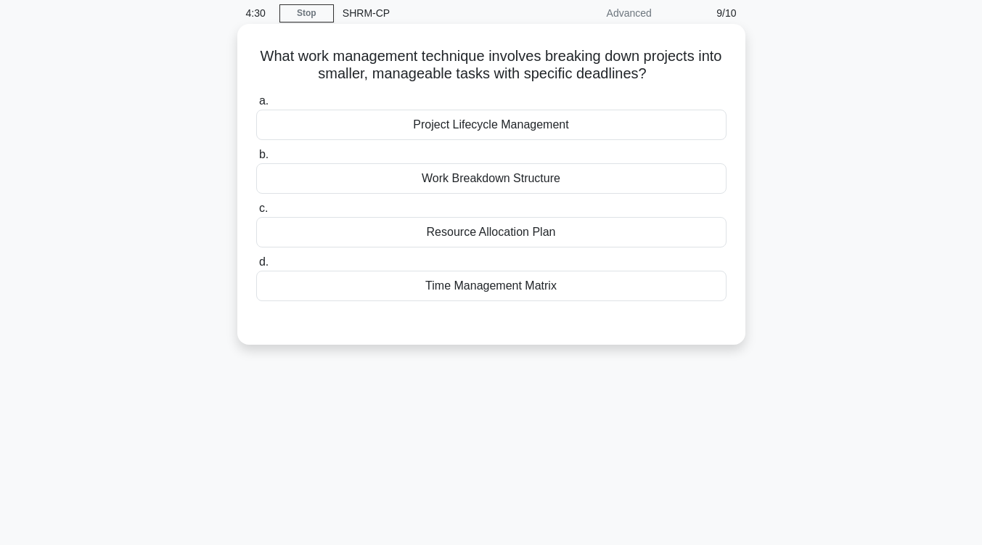
click at [560, 131] on div "Project Lifecycle Management" at bounding box center [491, 125] width 470 height 30
click at [256, 106] on input "a. Project Lifecycle Management" at bounding box center [256, 100] width 0 height 9
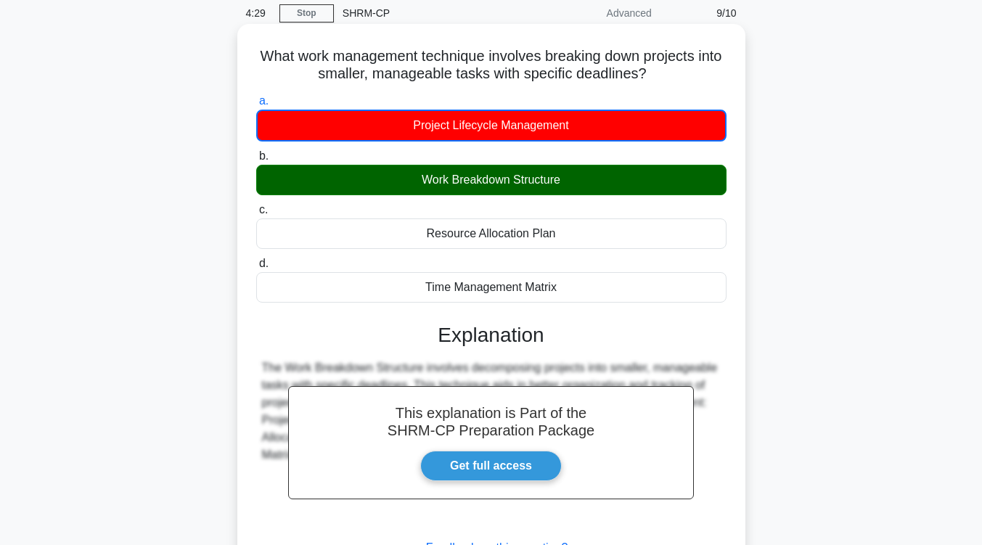
scroll to position [239, 0]
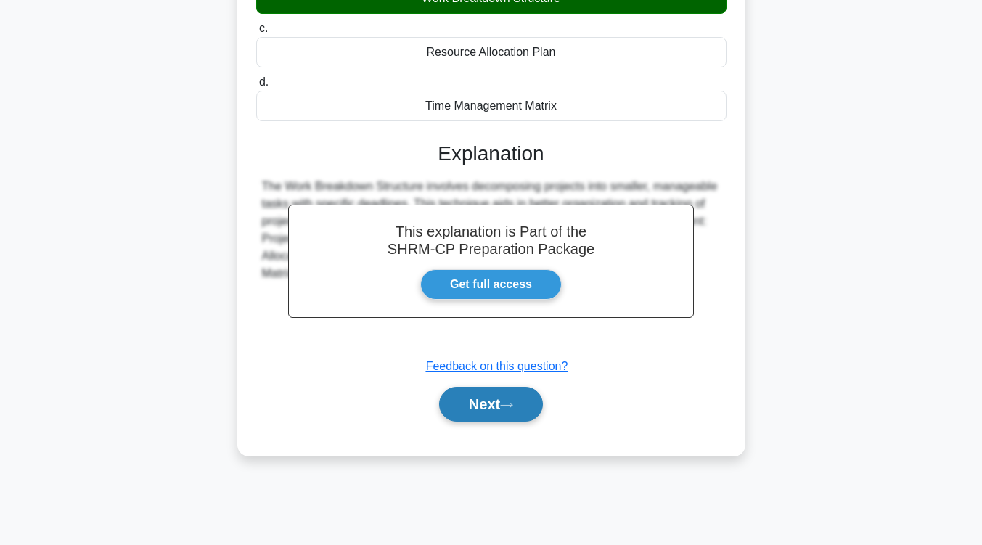
click at [526, 400] on button "Next" at bounding box center [491, 404] width 104 height 35
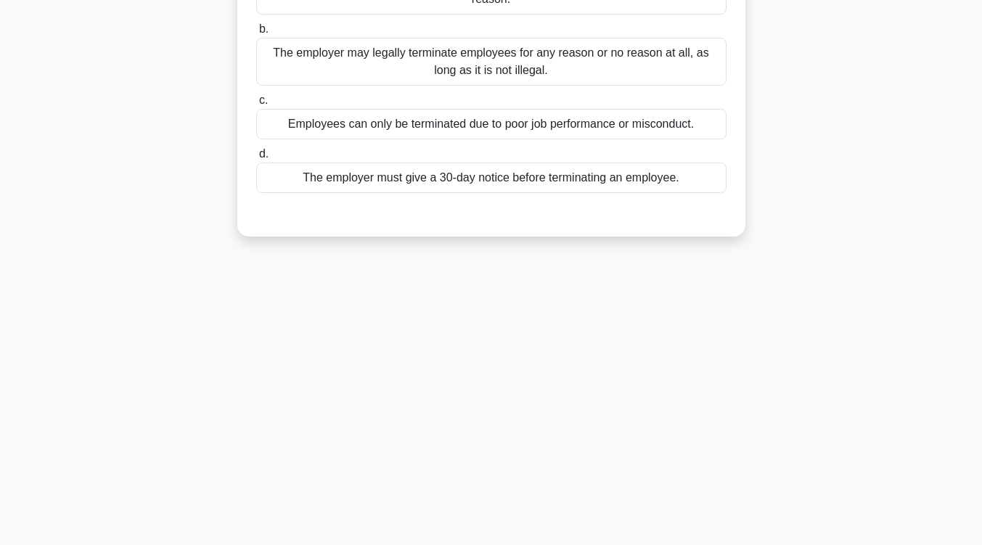
scroll to position [0, 0]
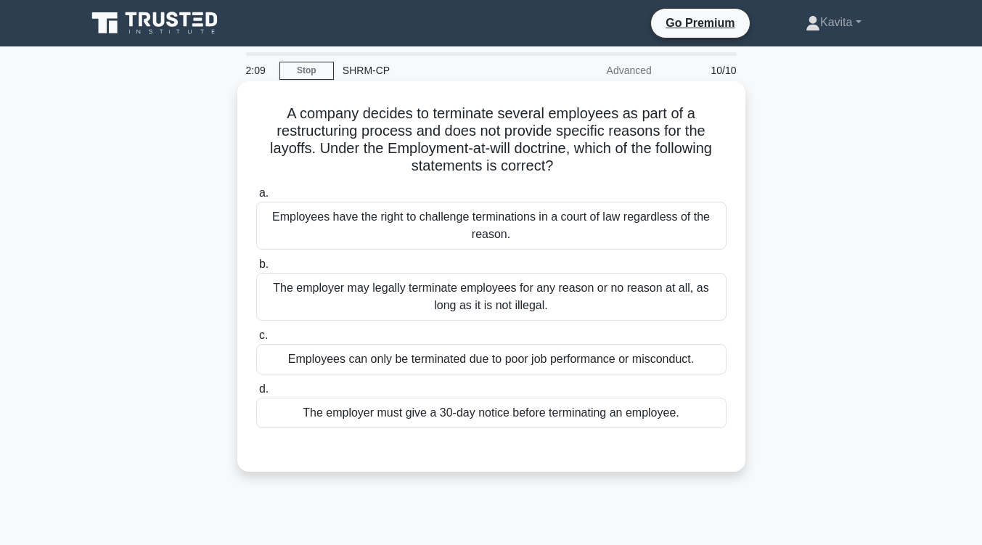
click at [576, 290] on div "The employer may legally terminate employees for any reason or no reason at all…" at bounding box center [491, 297] width 470 height 48
click at [256, 269] on input "b. The employer may legally terminate employees for any reason or no reason at …" at bounding box center [256, 264] width 0 height 9
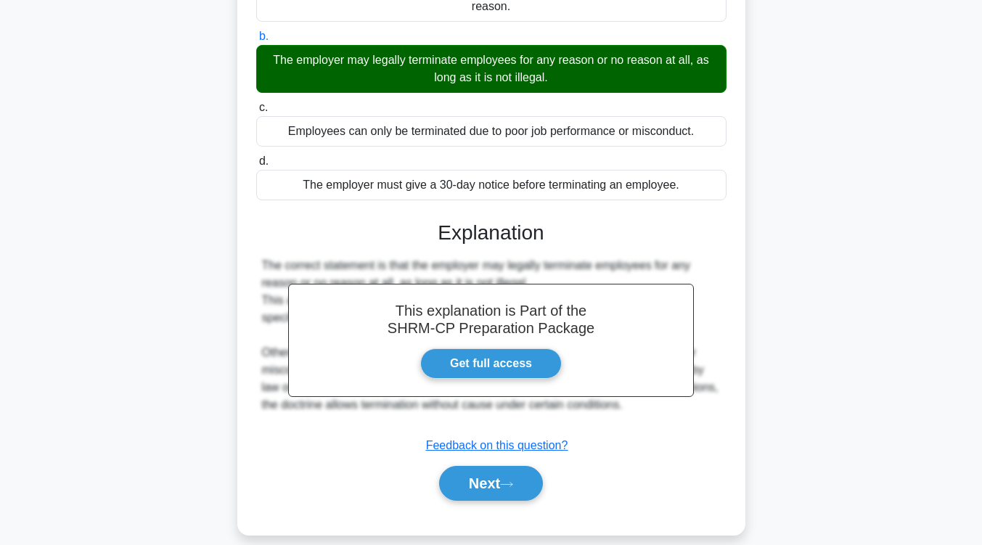
scroll to position [231, 0]
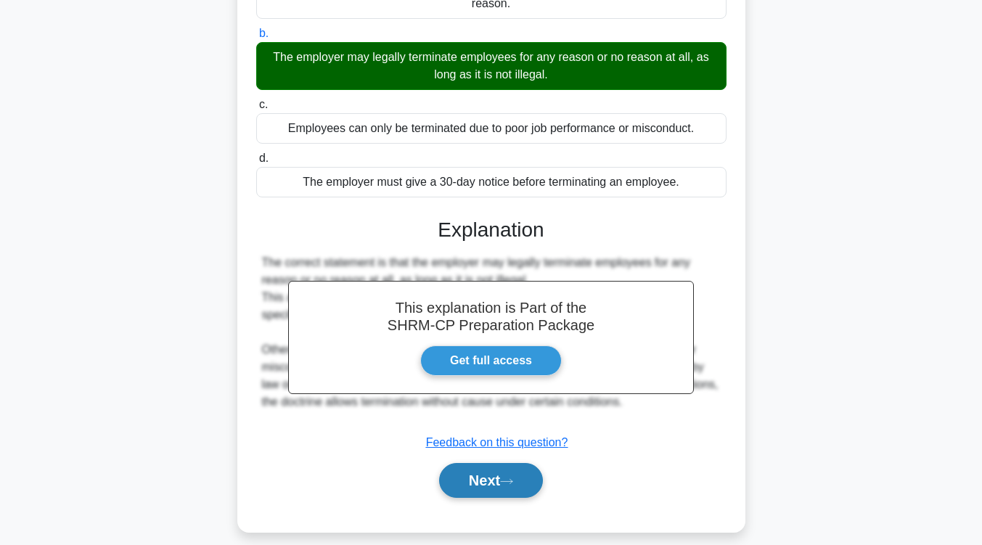
click at [501, 489] on button "Next" at bounding box center [491, 480] width 104 height 35
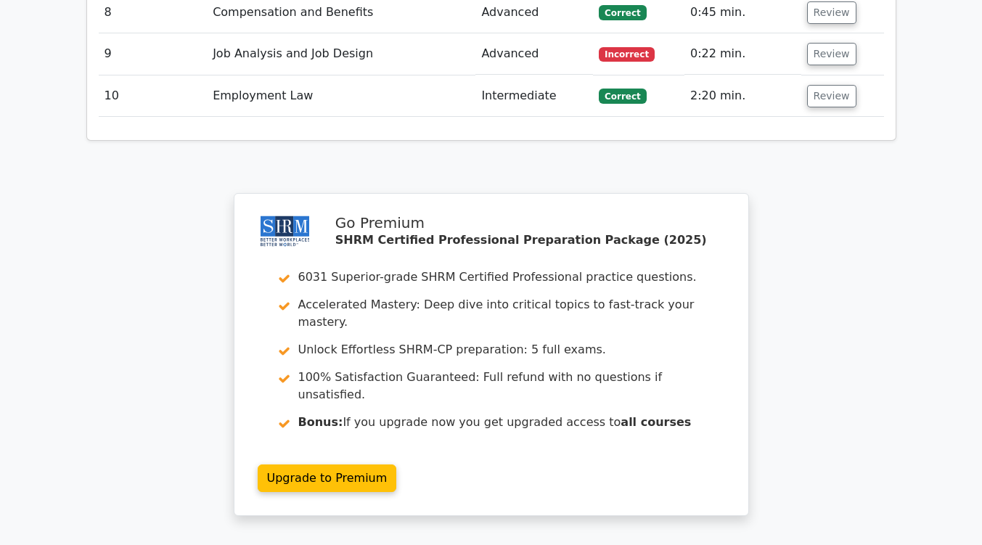
scroll to position [2257, 0]
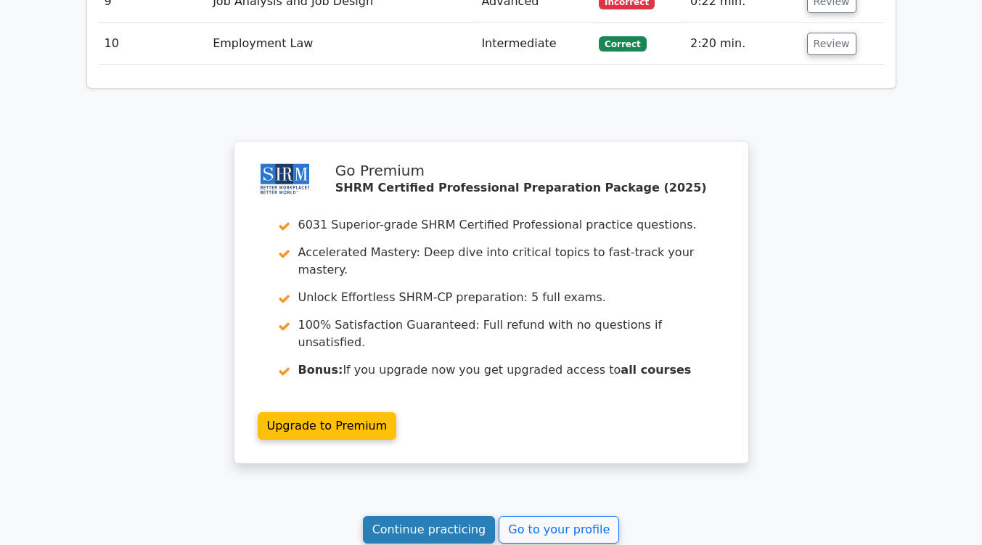
click at [435, 516] on link "Continue practicing" at bounding box center [429, 530] width 133 height 28
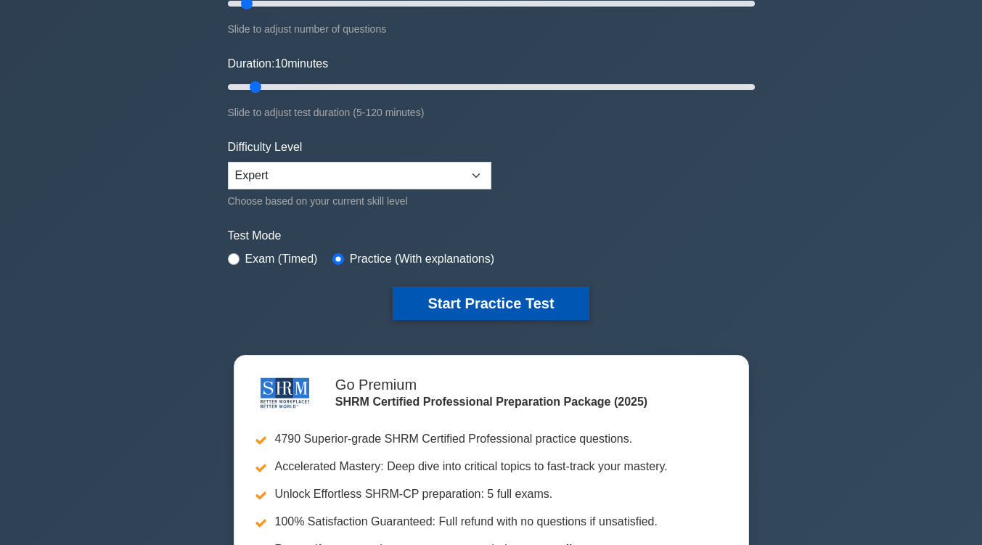
click at [469, 308] on button "Start Practice Test" at bounding box center [491, 303] width 196 height 33
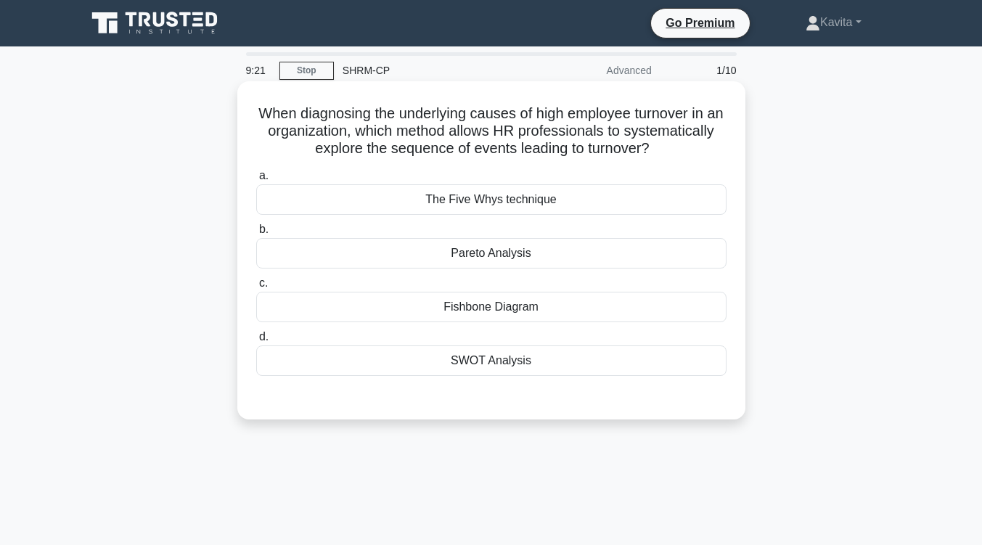
click at [488, 358] on div "SWOT Analysis" at bounding box center [491, 360] width 470 height 30
click at [256, 342] on input "d. SWOT Analysis" at bounding box center [256, 336] width 0 height 9
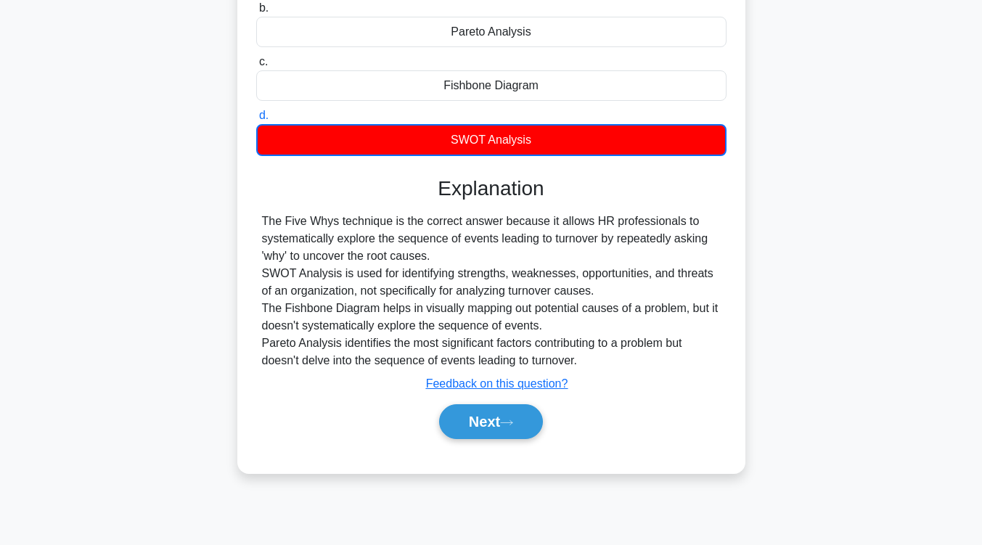
scroll to position [222, 0]
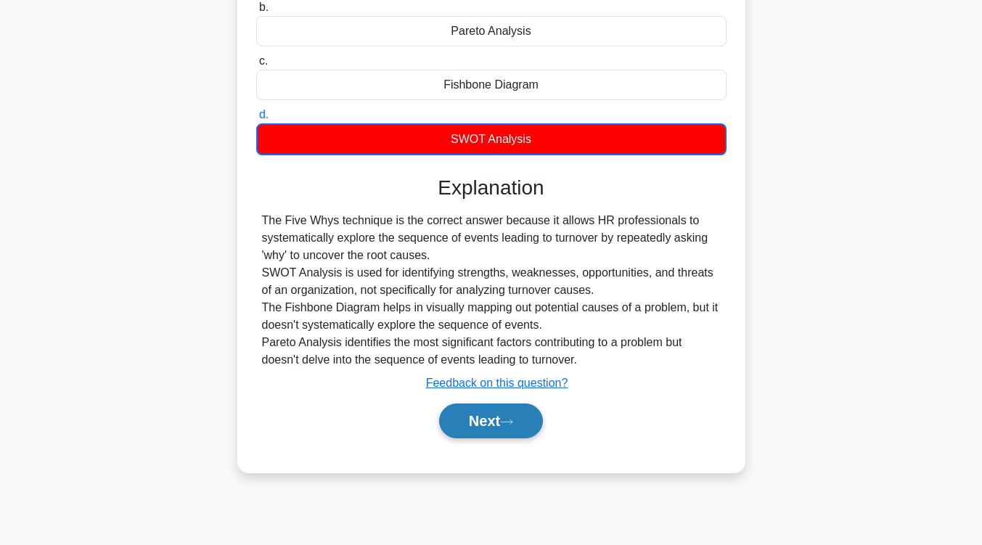
click at [504, 427] on button "Next" at bounding box center [491, 420] width 104 height 35
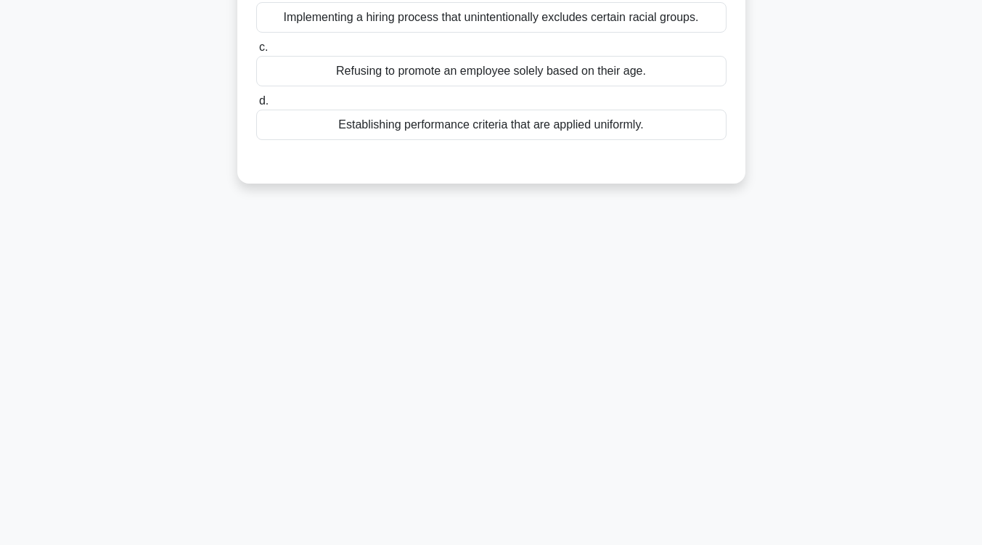
scroll to position [0, 0]
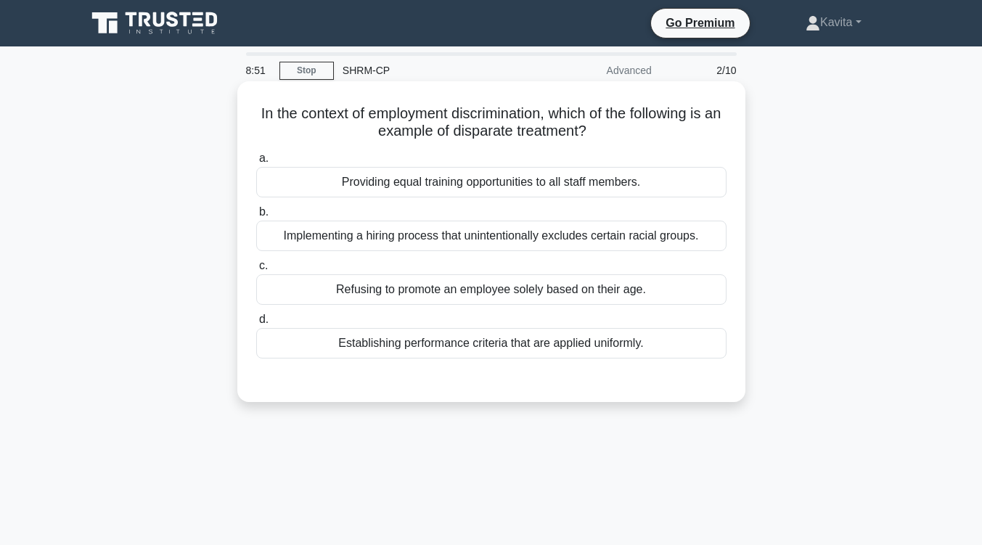
click at [549, 240] on div "Implementing a hiring process that unintentionally excludes certain racial grou…" at bounding box center [491, 236] width 470 height 30
click at [256, 217] on input "b. Implementing a hiring process that unintentionally excludes certain racial g…" at bounding box center [256, 212] width 0 height 9
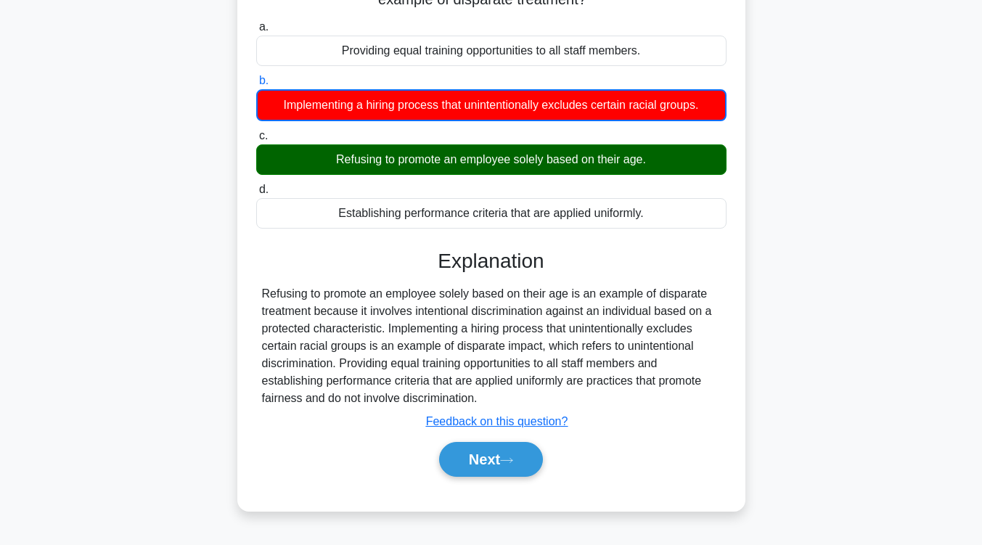
scroll to position [105, 0]
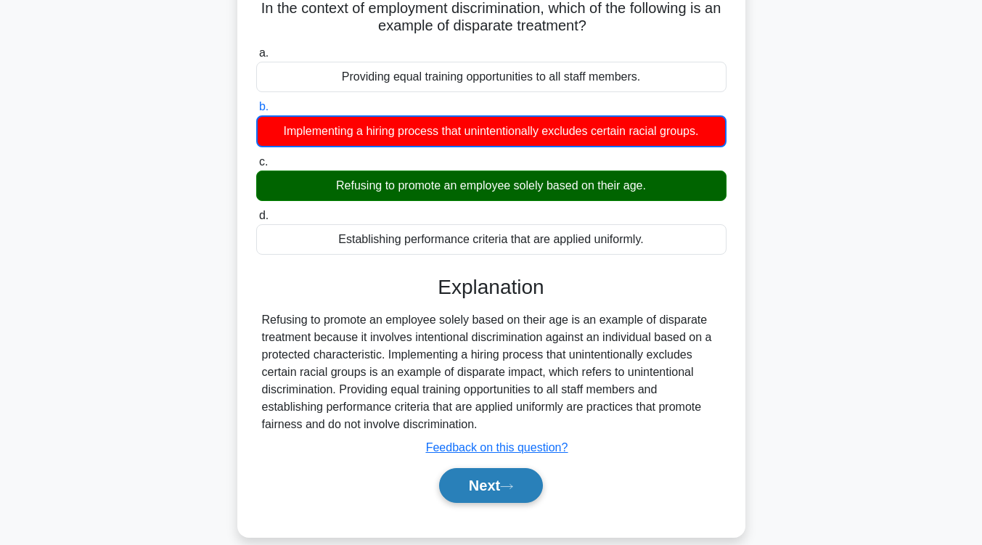
click at [504, 484] on button "Next" at bounding box center [491, 485] width 104 height 35
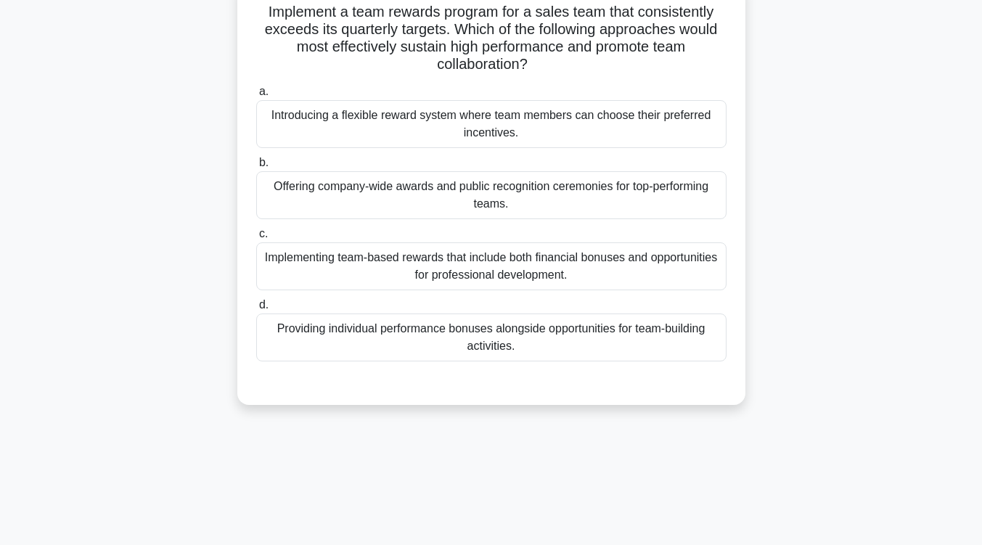
scroll to position [38, 0]
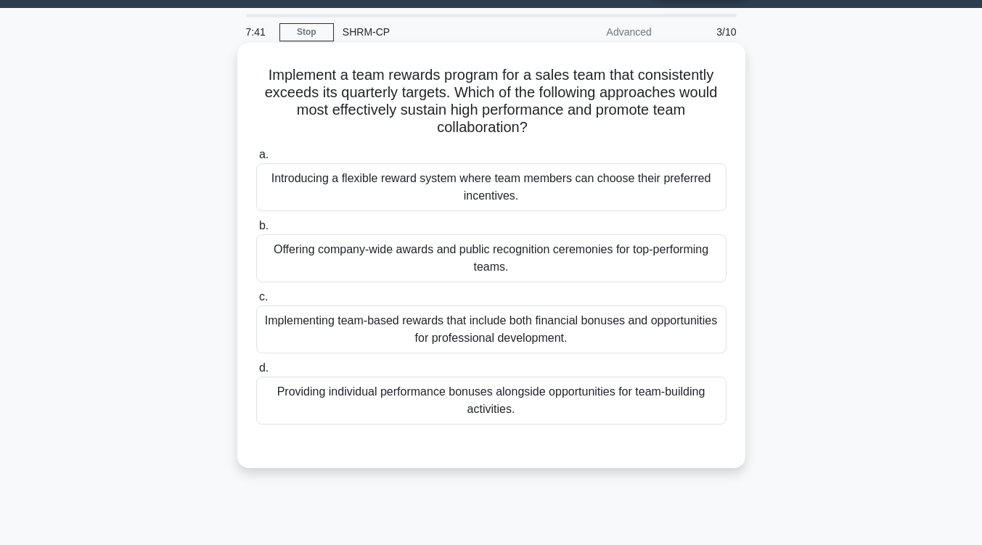
click at [501, 396] on div "Providing individual performance bonuses alongside opportunities for team-build…" at bounding box center [491, 401] width 470 height 48
click at [256, 373] on input "d. Providing individual performance bonuses alongside opportunities for team-bu…" at bounding box center [256, 368] width 0 height 9
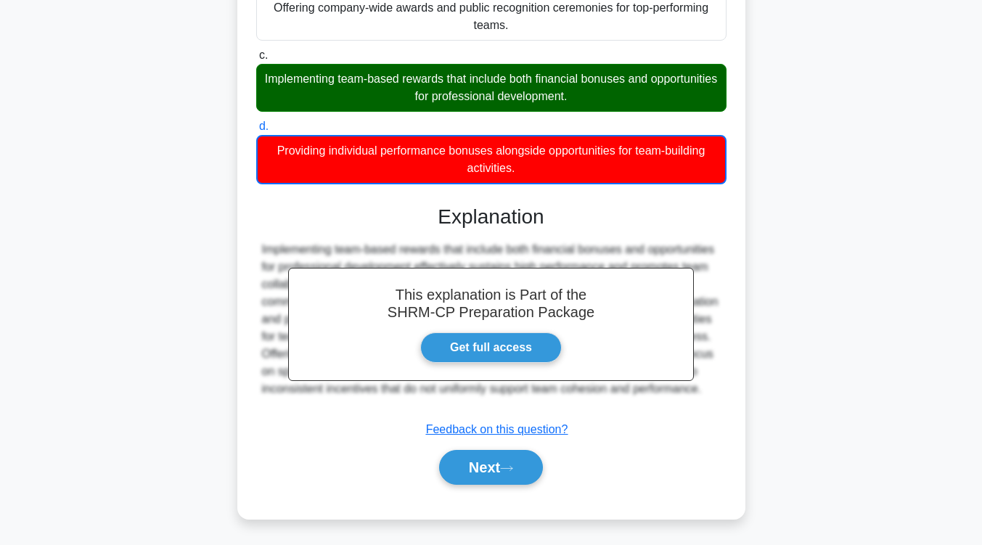
scroll to position [282, 0]
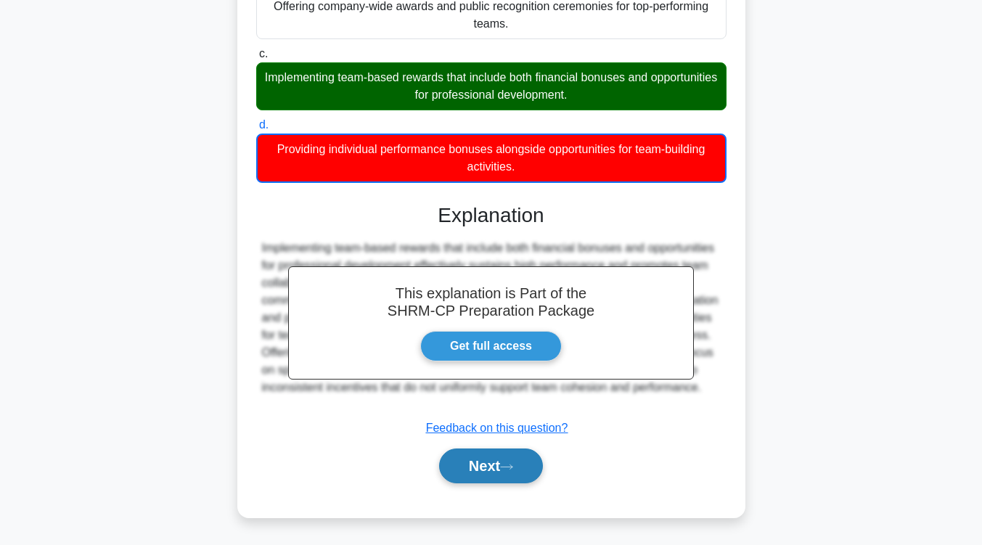
click at [476, 470] on button "Next" at bounding box center [491, 465] width 104 height 35
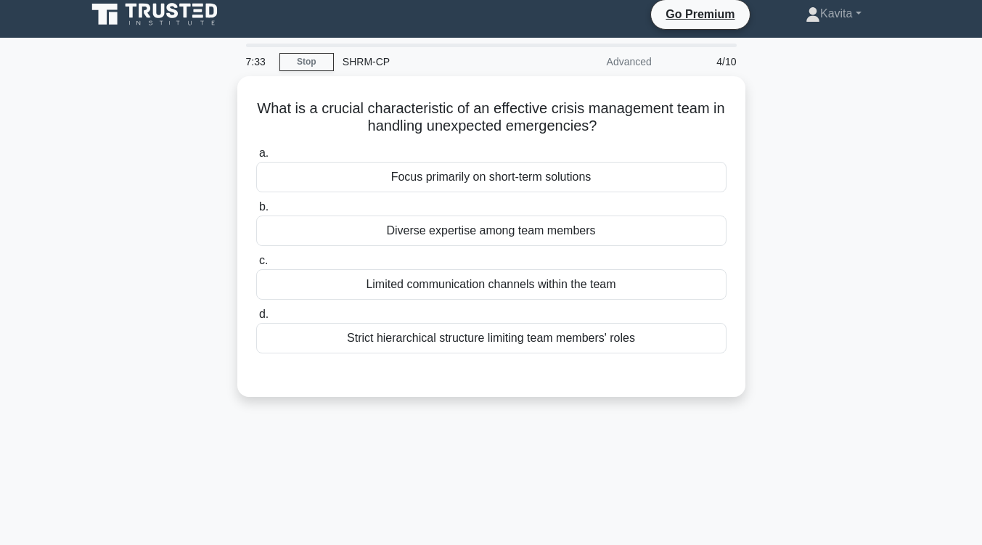
scroll to position [0, 0]
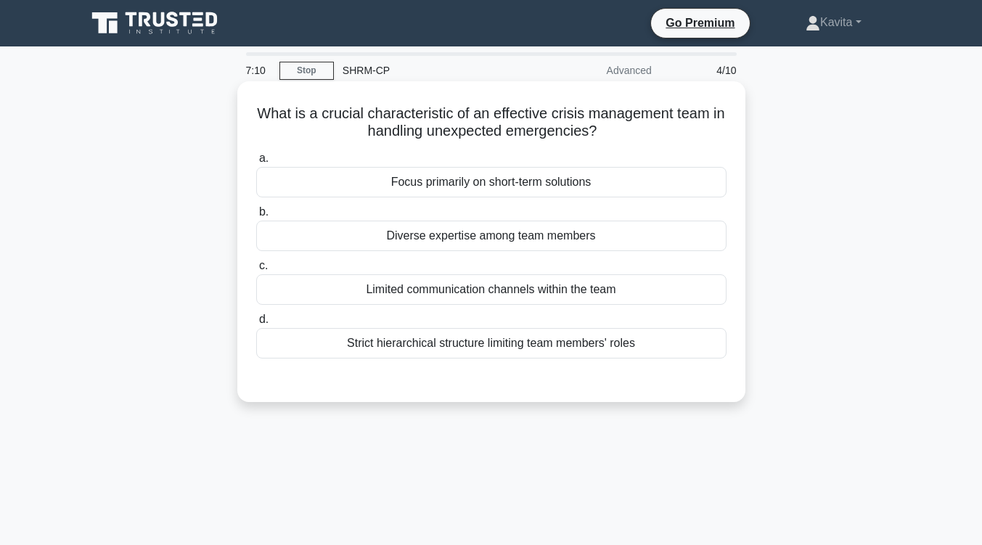
click at [469, 347] on div "Strict hierarchical structure limiting team members' roles" at bounding box center [491, 343] width 470 height 30
click at [256, 324] on input "d. Strict hierarchical structure limiting team members' roles" at bounding box center [256, 319] width 0 height 9
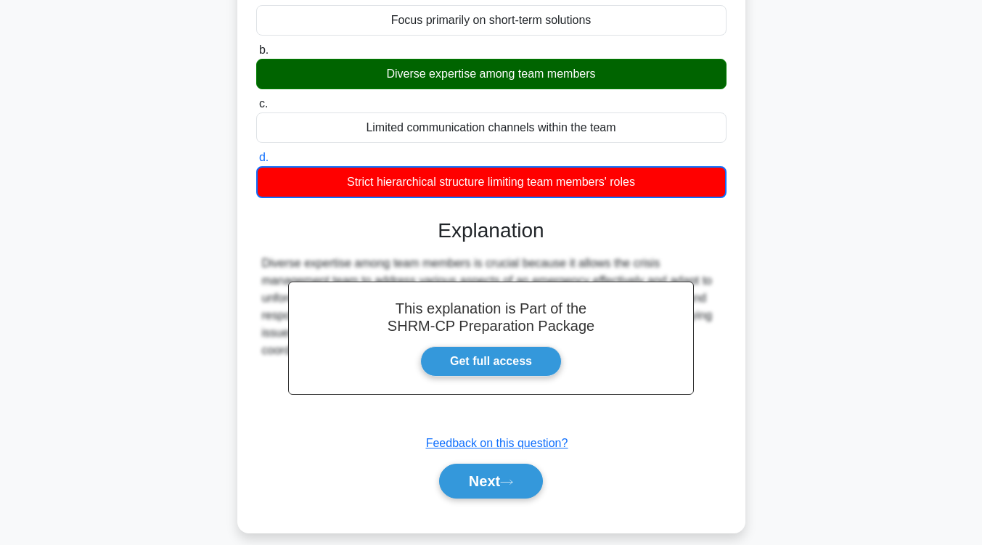
scroll to position [168, 0]
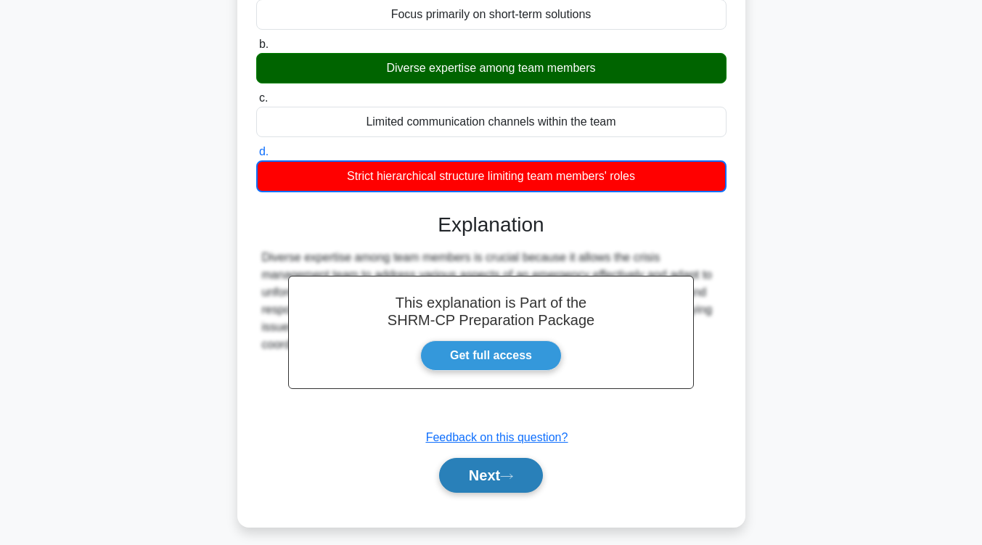
click at [469, 475] on button "Next" at bounding box center [491, 475] width 104 height 35
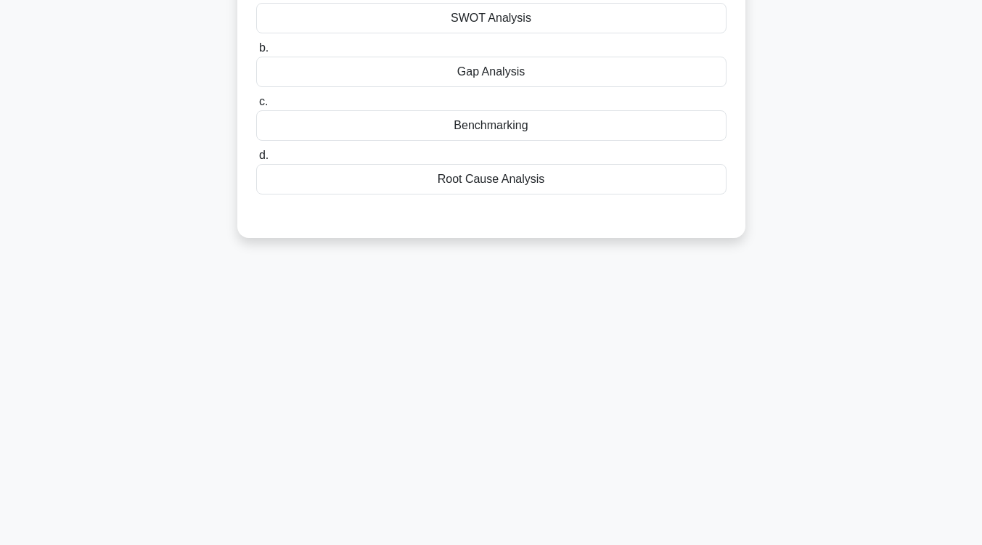
scroll to position [0, 0]
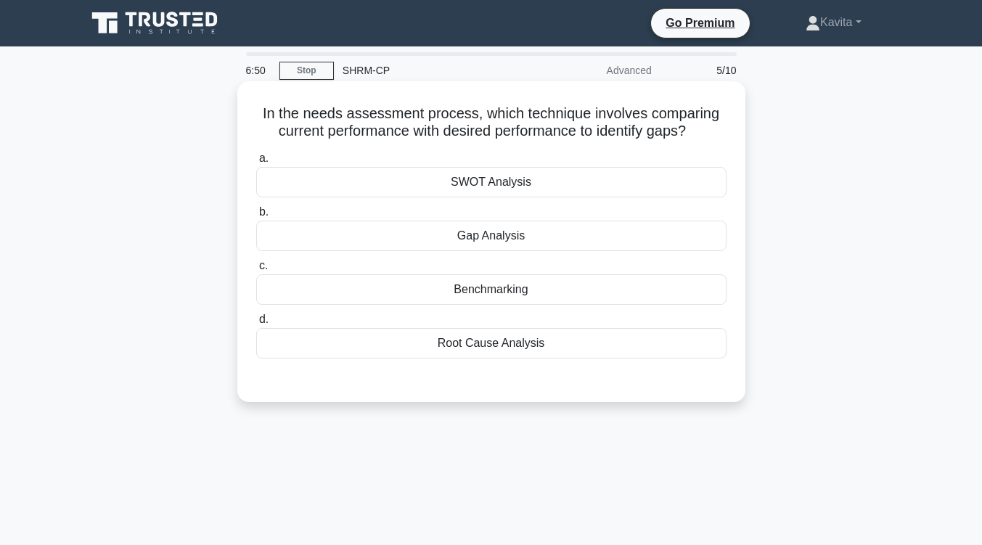
click at [532, 238] on div "Gap Analysis" at bounding box center [491, 236] width 470 height 30
click at [256, 217] on input "b. Gap Analysis" at bounding box center [256, 212] width 0 height 9
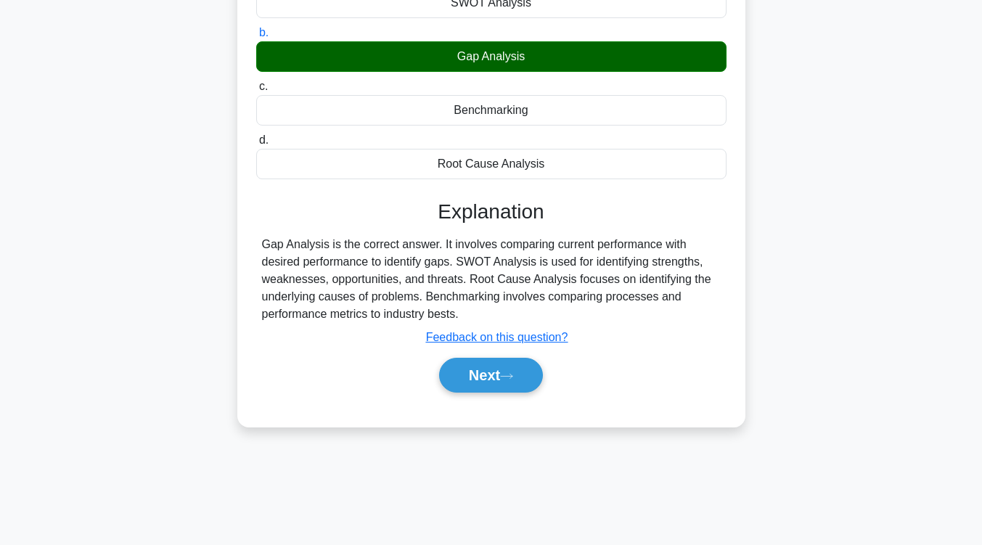
scroll to position [180, 0]
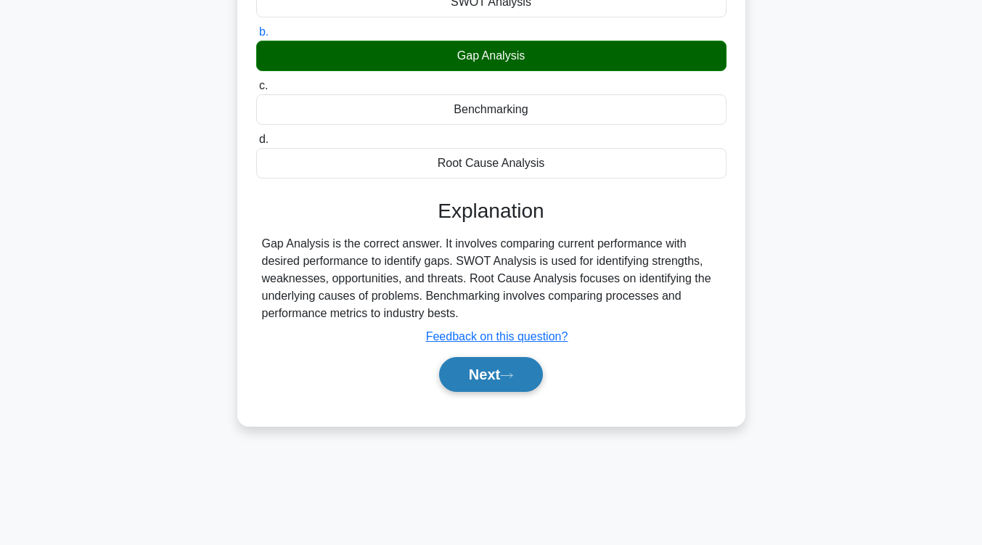
click at [498, 370] on button "Next" at bounding box center [491, 374] width 104 height 35
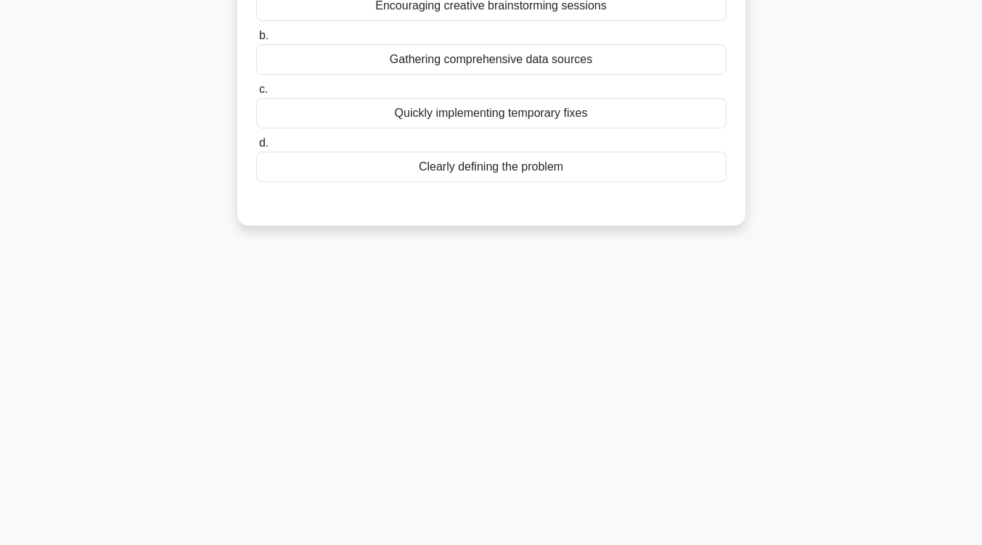
scroll to position [0, 0]
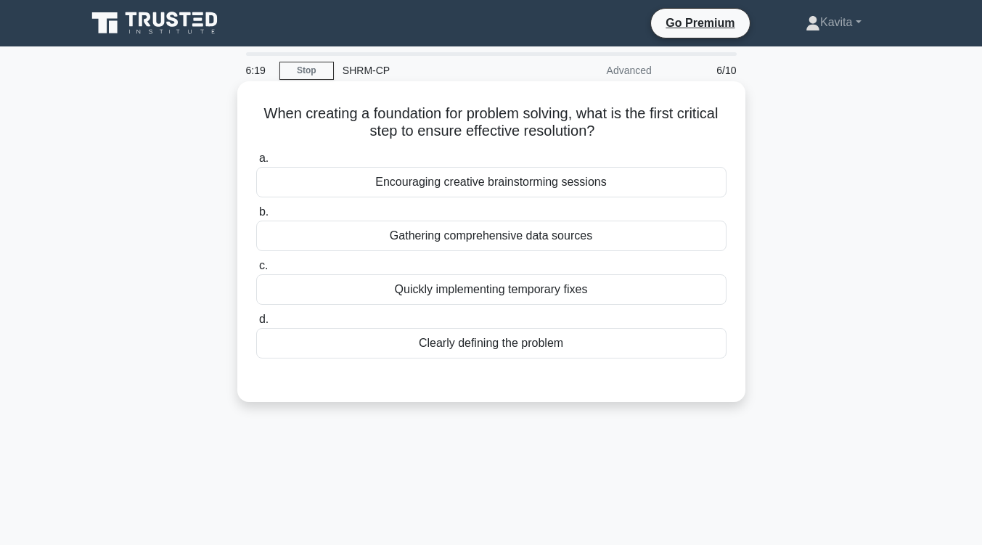
click at [531, 237] on div "Gathering comprehensive data sources" at bounding box center [491, 236] width 470 height 30
click at [256, 217] on input "b. Gathering comprehensive data sources" at bounding box center [256, 212] width 0 height 9
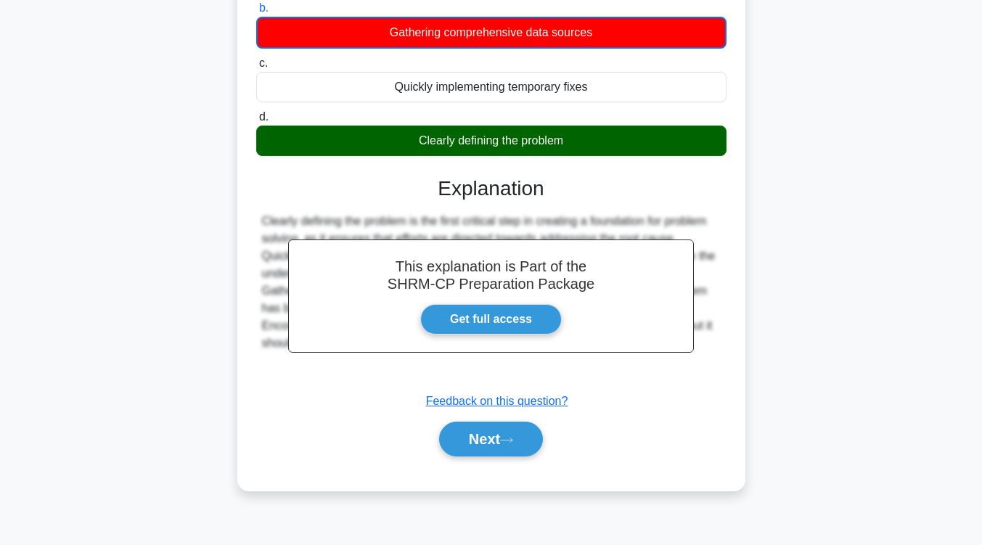
scroll to position [239, 0]
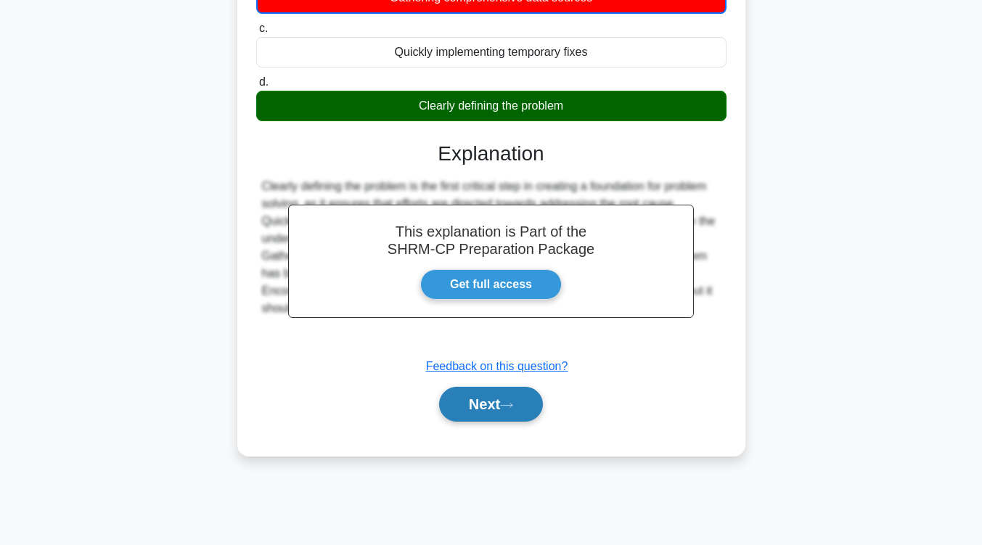
click at [527, 400] on button "Next" at bounding box center [491, 404] width 104 height 35
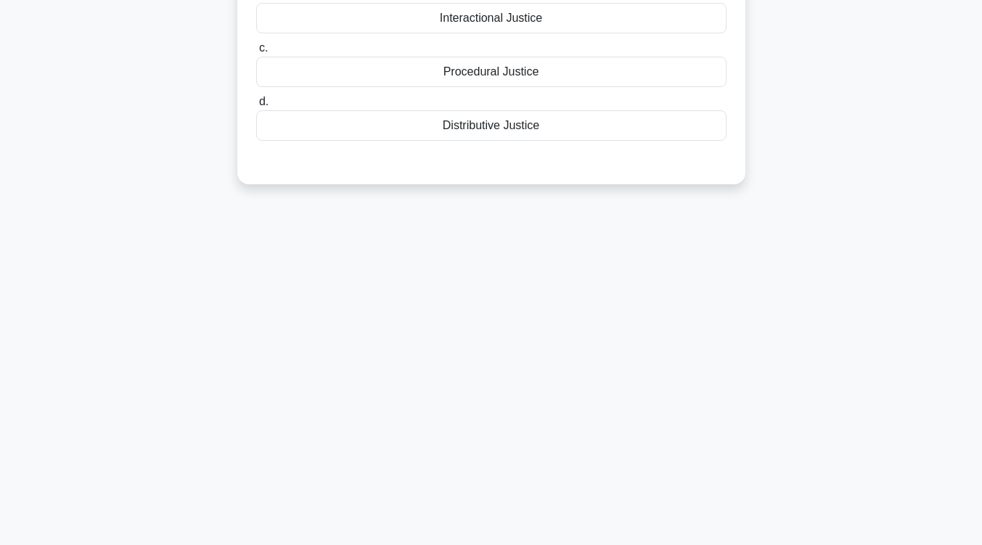
scroll to position [64, 0]
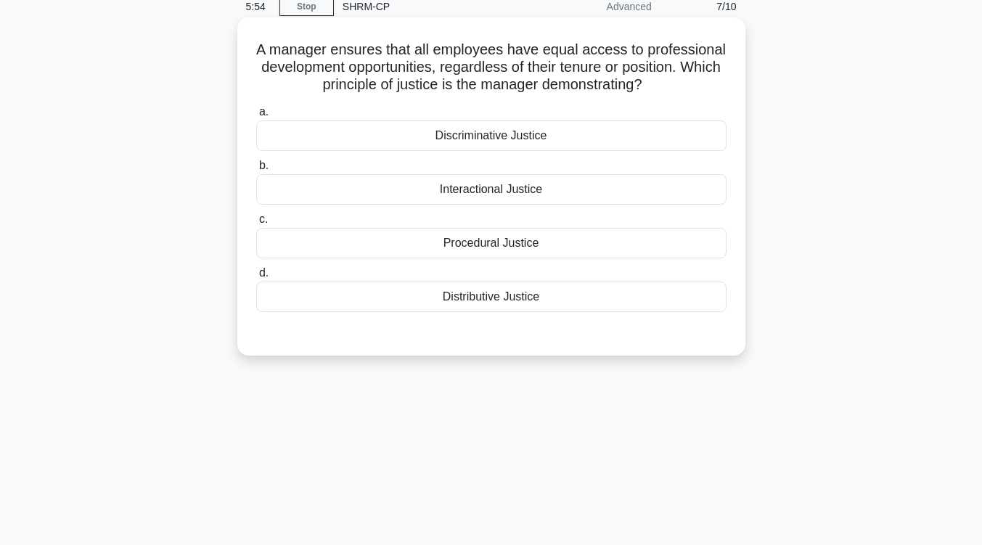
click at [534, 252] on div "Procedural Justice" at bounding box center [491, 243] width 470 height 30
click at [256, 224] on input "c. Procedural Justice" at bounding box center [256, 219] width 0 height 9
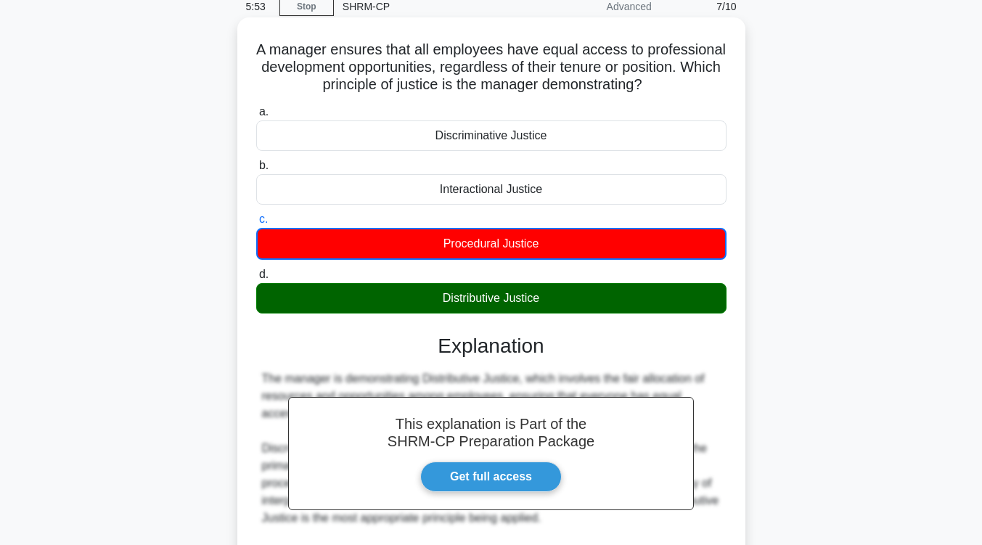
scroll to position [239, 0]
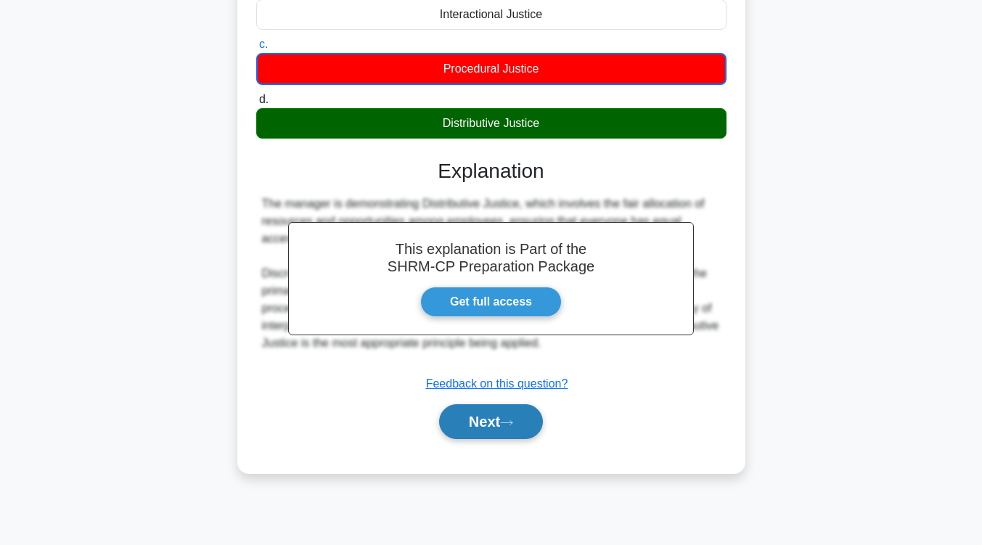
click at [497, 429] on button "Next" at bounding box center [491, 421] width 104 height 35
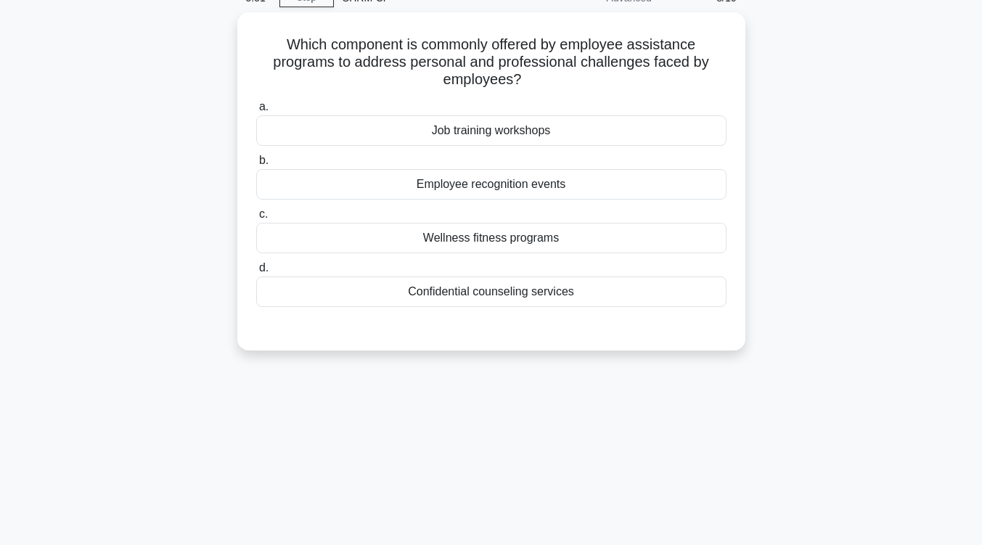
scroll to position [70, 0]
click at [490, 292] on div "Confidential counseling services" at bounding box center [491, 290] width 470 height 30
click at [256, 271] on input "d. Confidential counseling services" at bounding box center [256, 266] width 0 height 9
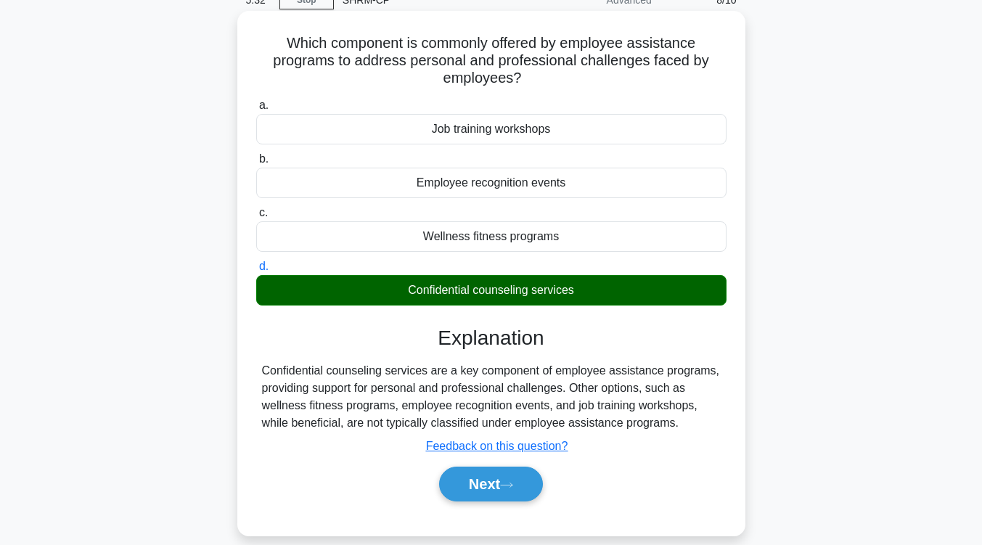
scroll to position [239, 0]
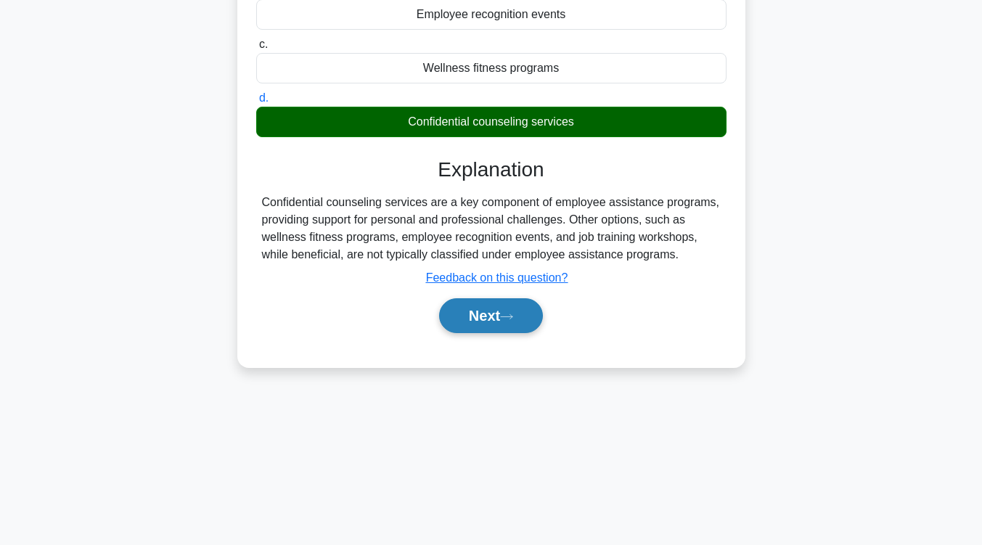
click at [486, 324] on button "Next" at bounding box center [491, 315] width 104 height 35
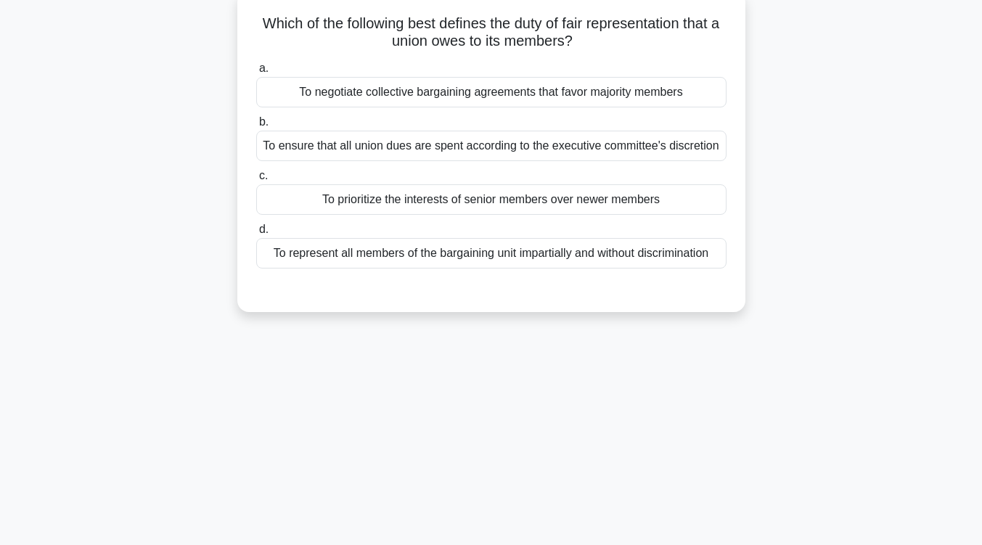
scroll to position [26, 0]
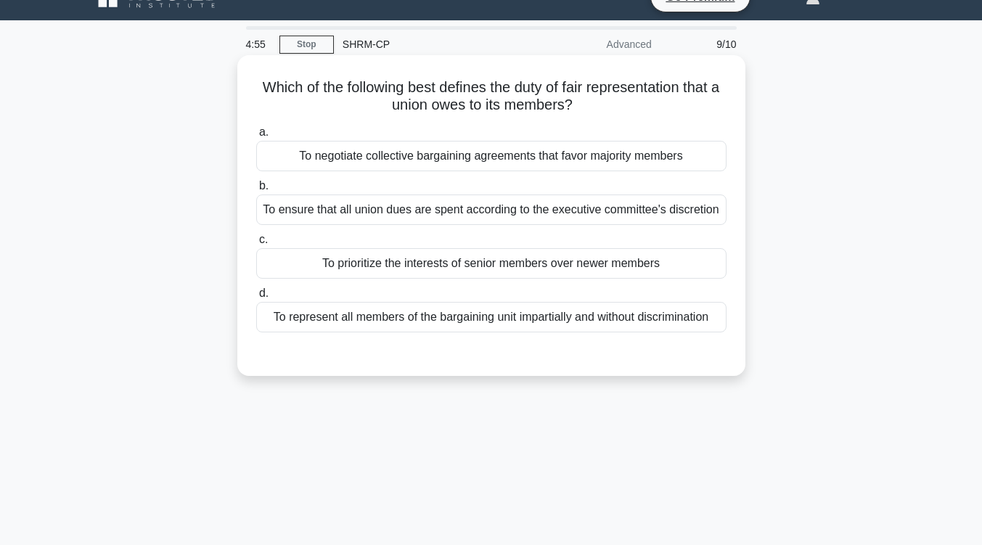
click at [493, 319] on div "To represent all members of the bargaining unit impartially and without discrim…" at bounding box center [491, 317] width 470 height 30
click at [256, 298] on input "d. To represent all members of the bargaining unit impartially and without disc…" at bounding box center [256, 293] width 0 height 9
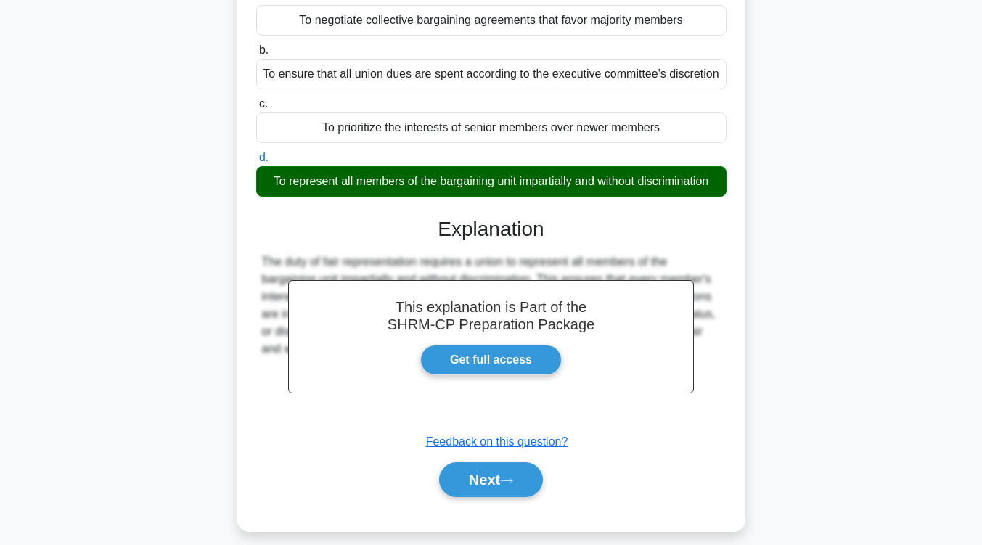
scroll to position [229, 0]
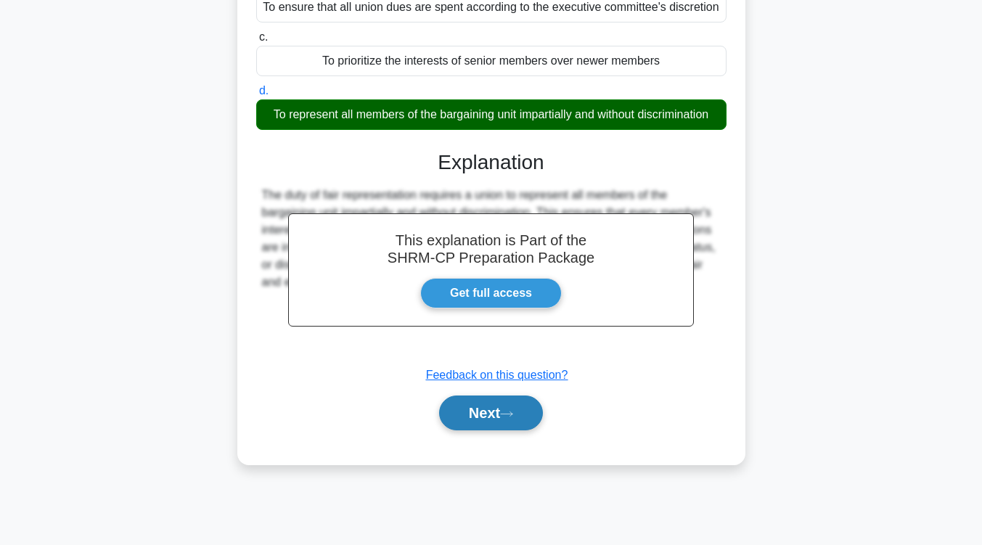
click at [498, 406] on button "Next" at bounding box center [491, 412] width 104 height 35
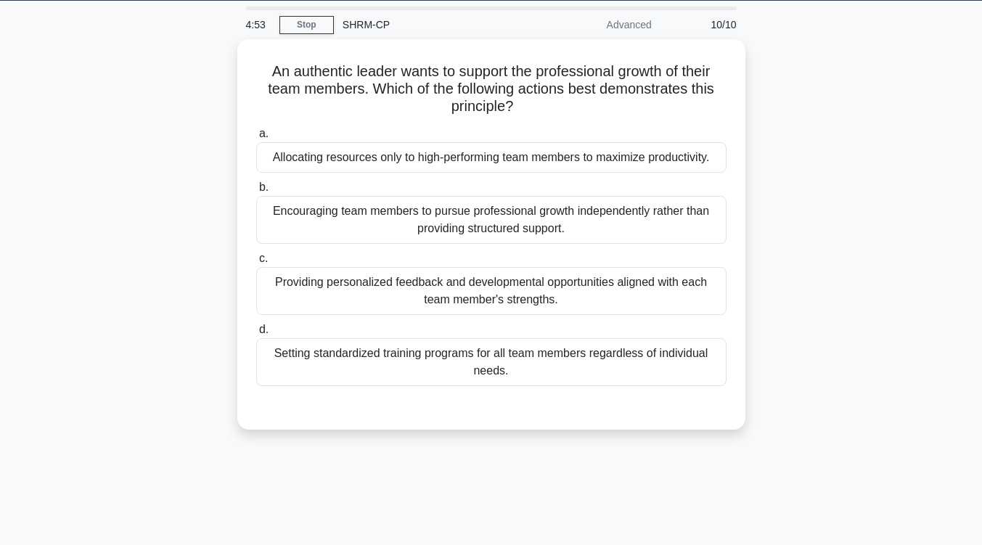
scroll to position [45, 0]
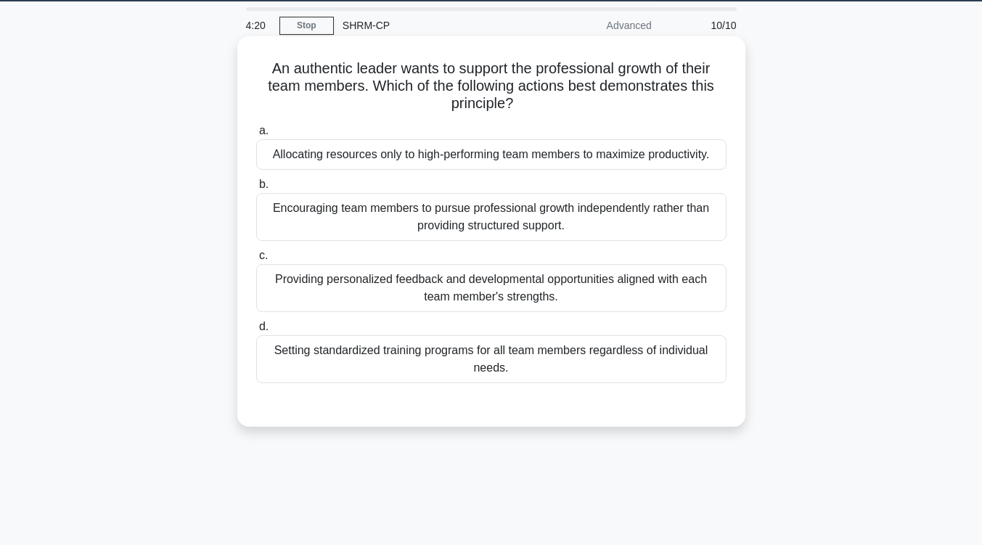
click at [527, 363] on div "Setting standardized training programs for all team members regardless of indiv…" at bounding box center [491, 359] width 470 height 48
click at [256, 332] on input "d. Setting standardized training programs for all team members regardless of in…" at bounding box center [256, 326] width 0 height 9
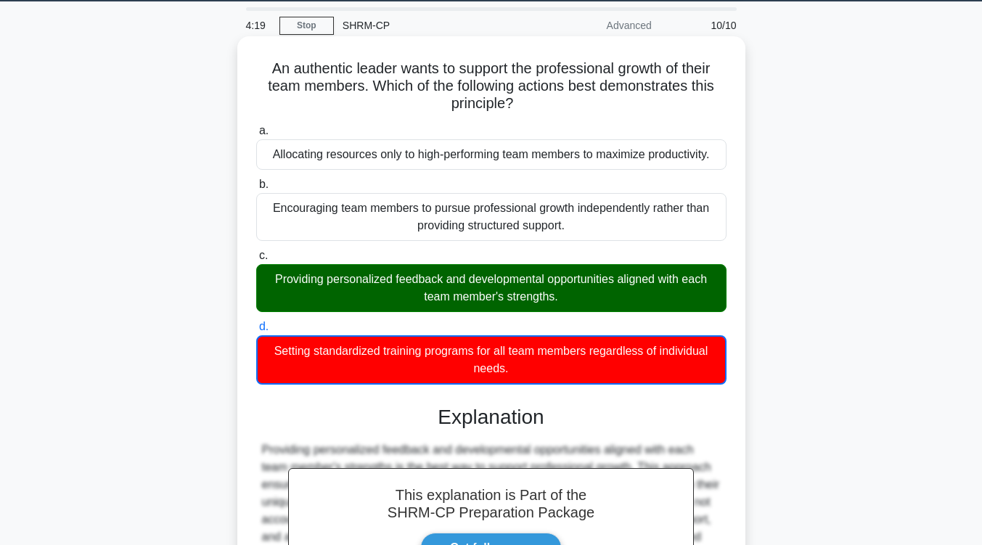
scroll to position [247, 0]
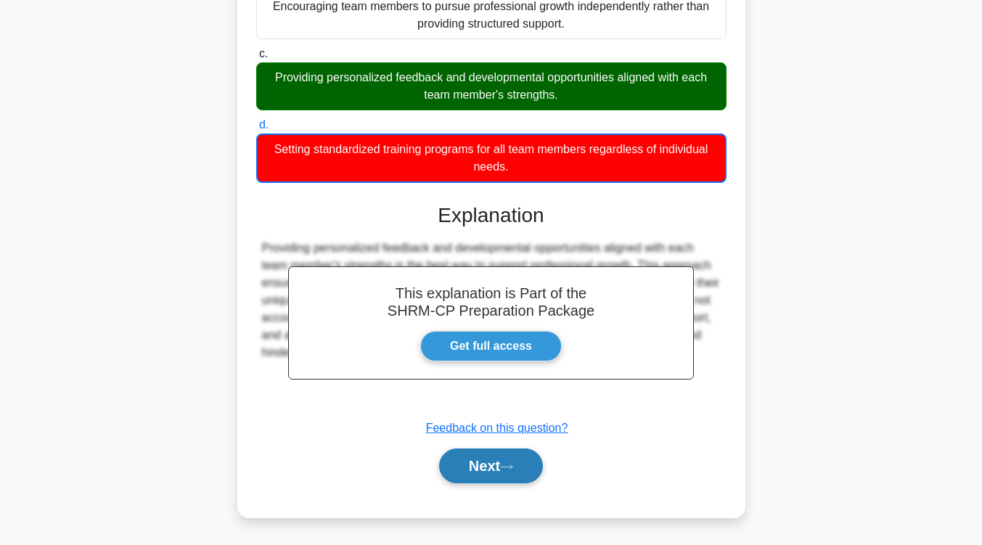
click at [506, 474] on button "Next" at bounding box center [491, 465] width 104 height 35
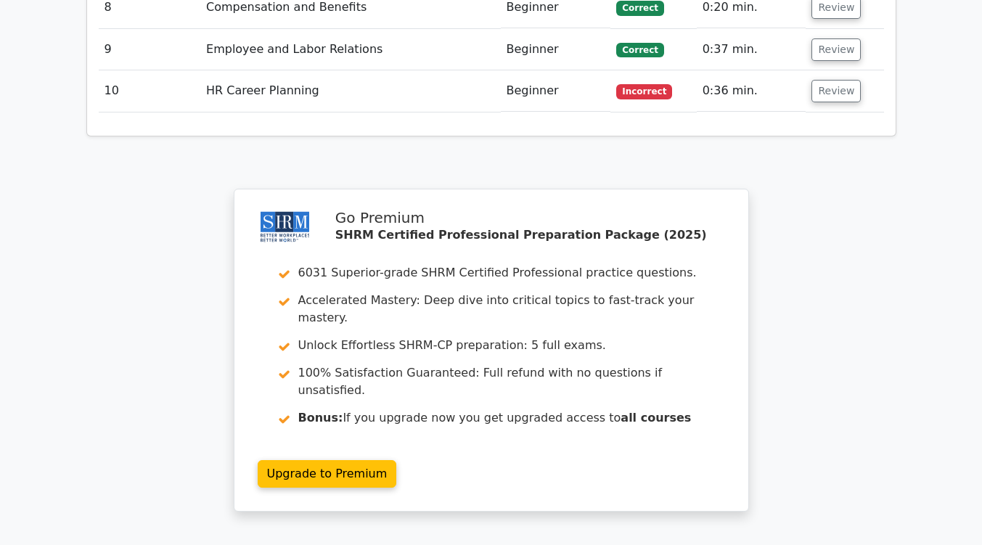
scroll to position [2262, 0]
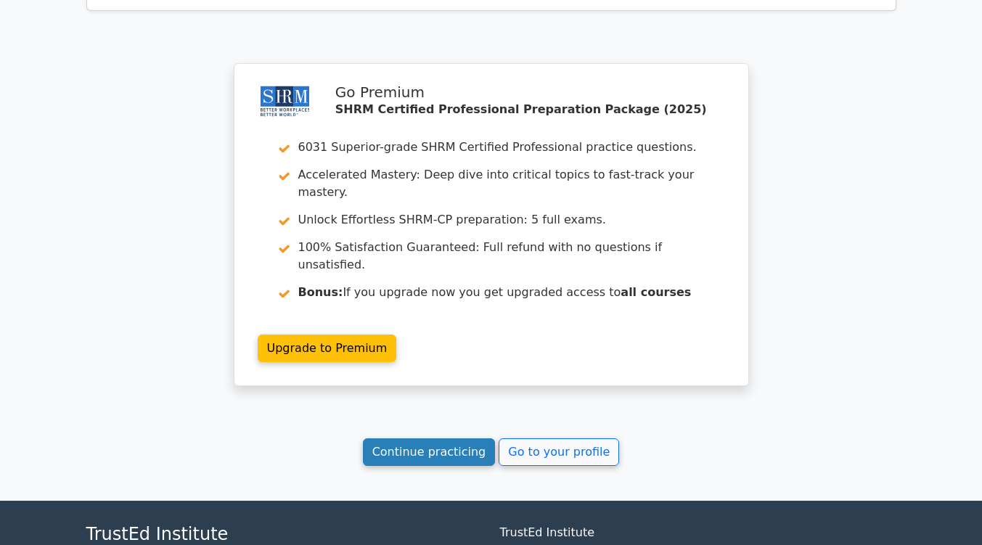
click at [451, 438] on link "Continue practicing" at bounding box center [429, 452] width 133 height 28
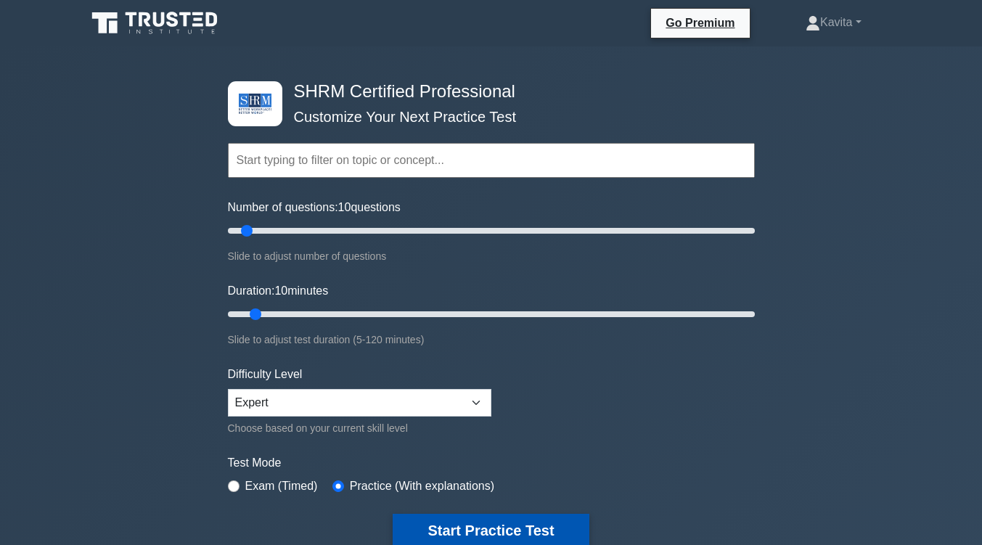
click at [488, 522] on button "Start Practice Test" at bounding box center [491, 530] width 196 height 33
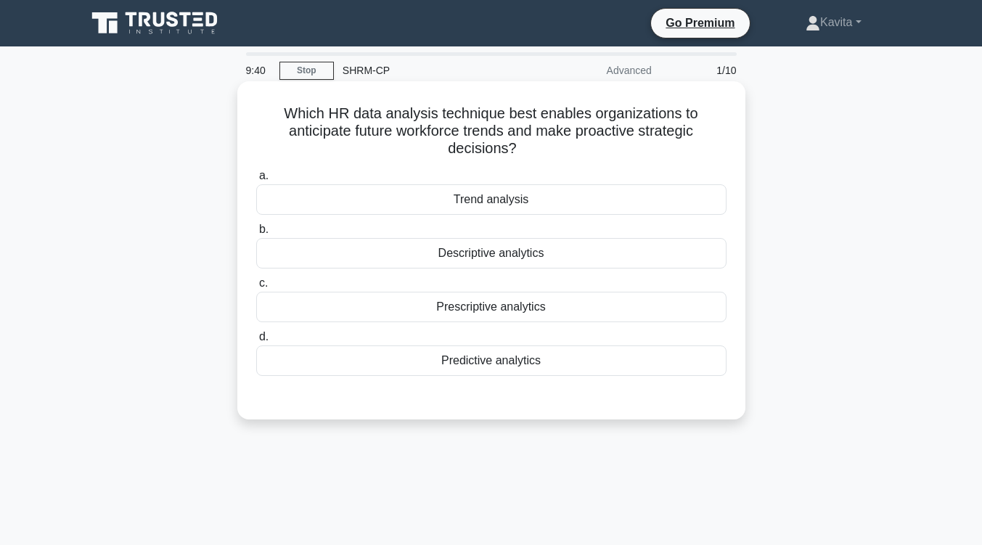
click at [543, 362] on div "Predictive analytics" at bounding box center [491, 360] width 470 height 30
click at [256, 342] on input "d. Predictive analytics" at bounding box center [256, 336] width 0 height 9
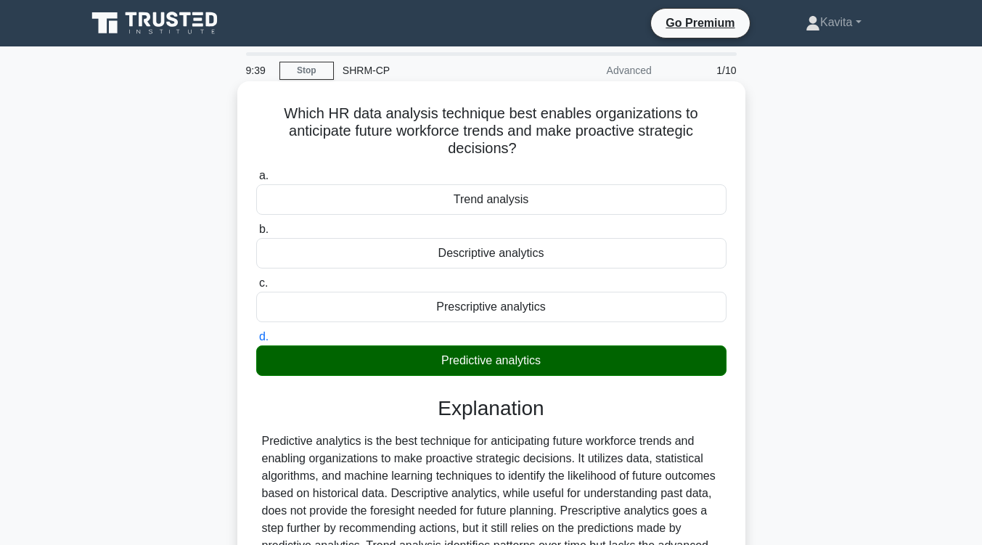
scroll to position [239, 0]
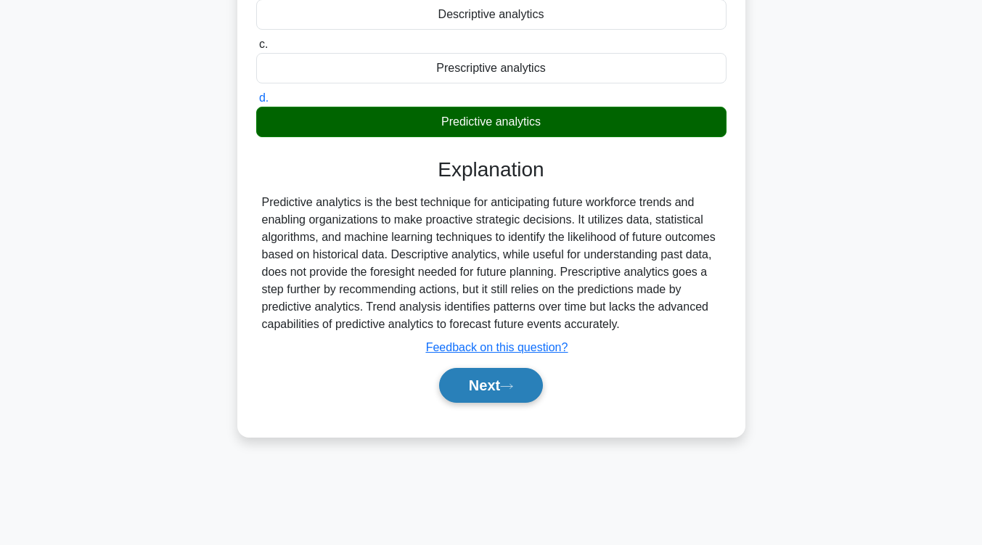
click at [504, 387] on button "Next" at bounding box center [491, 385] width 104 height 35
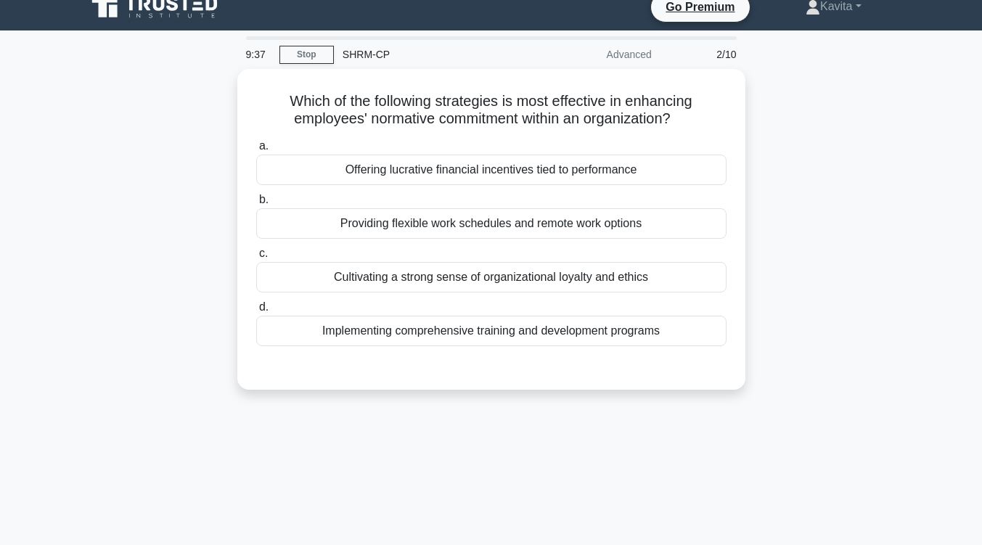
scroll to position [0, 0]
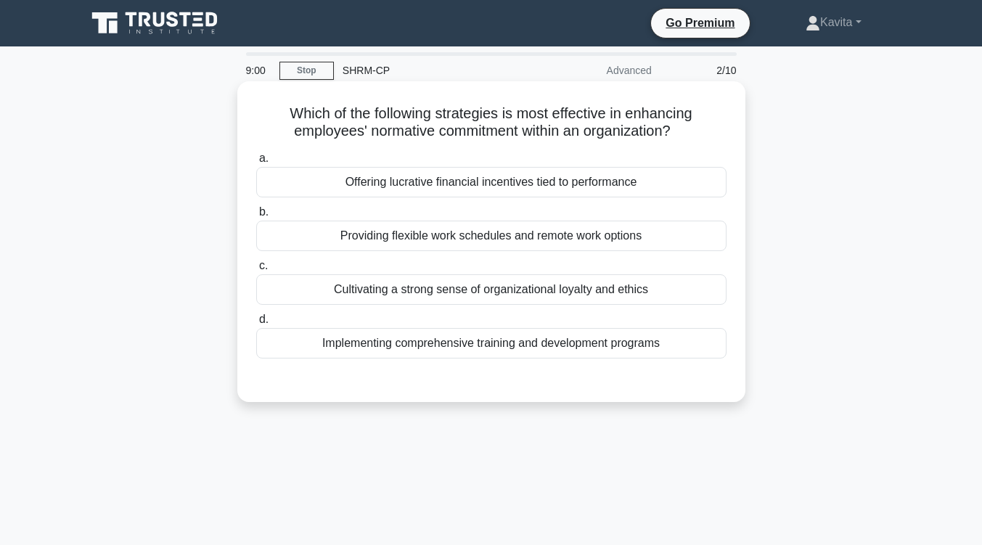
click at [521, 348] on div "Implementing comprehensive training and development programs" at bounding box center [491, 343] width 470 height 30
click at [256, 324] on input "d. Implementing comprehensive training and development programs" at bounding box center [256, 319] width 0 height 9
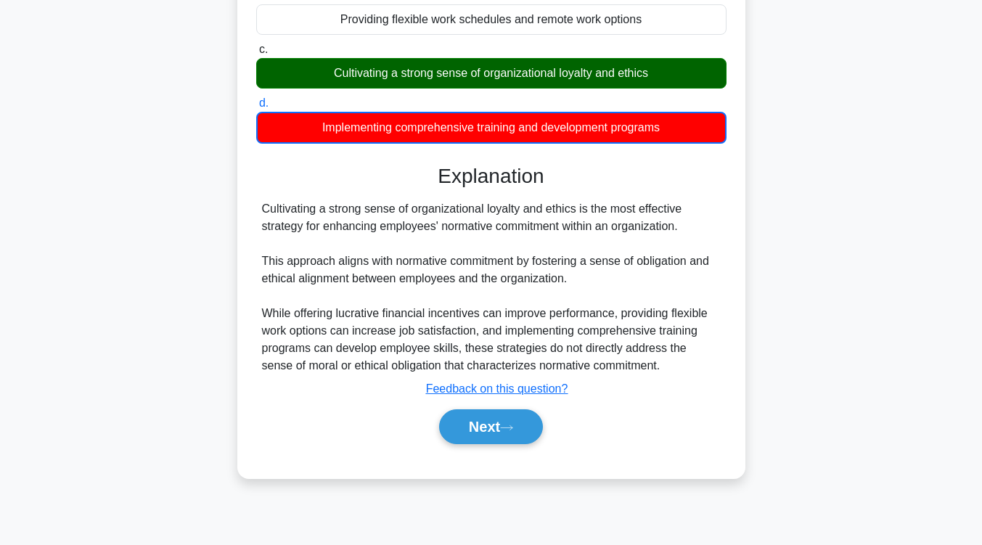
scroll to position [217, 0]
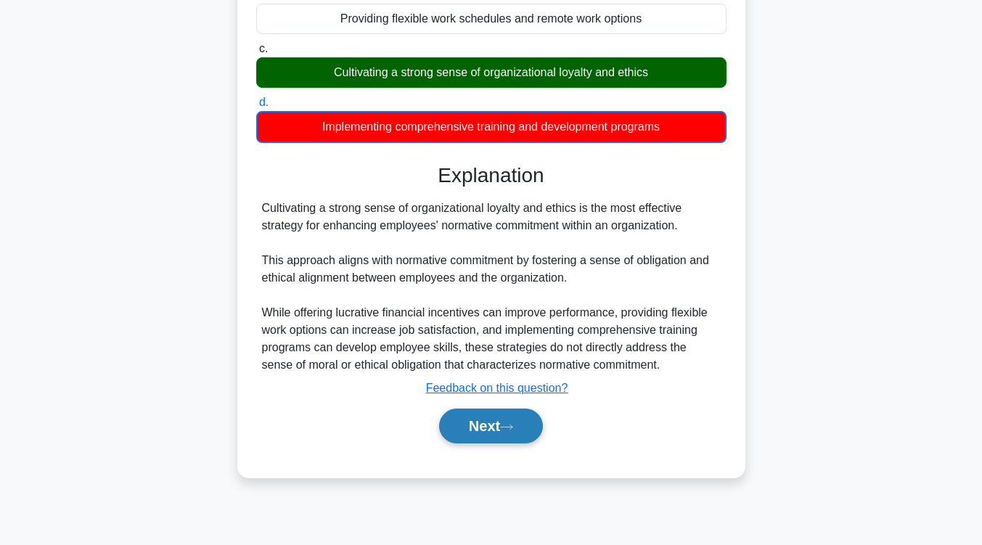
click at [482, 435] on button "Next" at bounding box center [491, 425] width 104 height 35
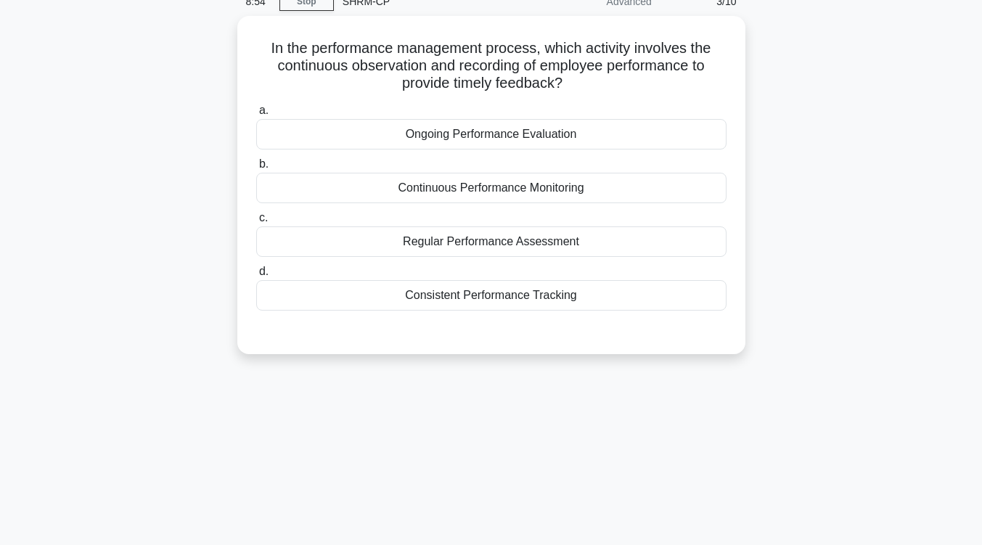
scroll to position [68, 0]
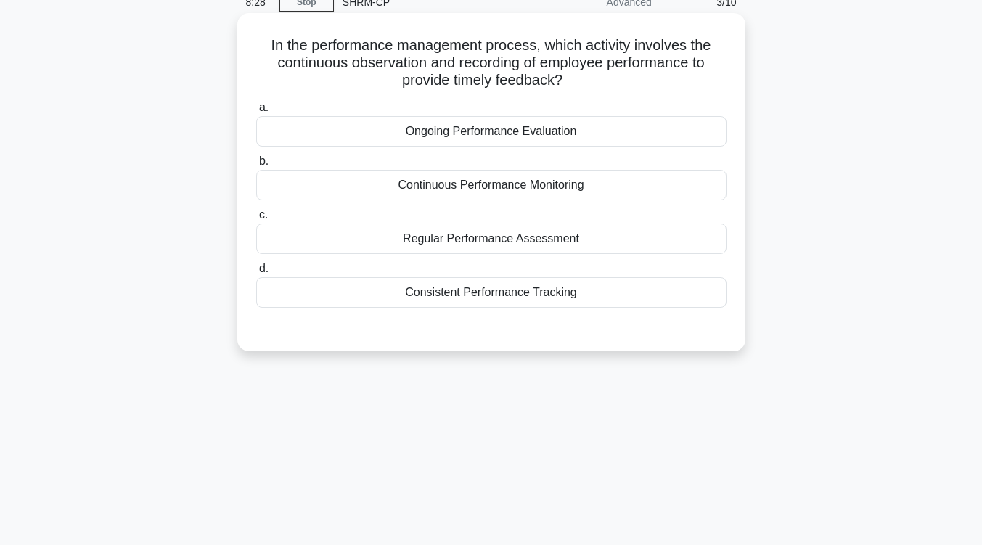
click at [554, 135] on div "Ongoing Performance Evaluation" at bounding box center [491, 131] width 470 height 30
click at [256, 112] on input "a. Ongoing Performance Evaluation" at bounding box center [256, 107] width 0 height 9
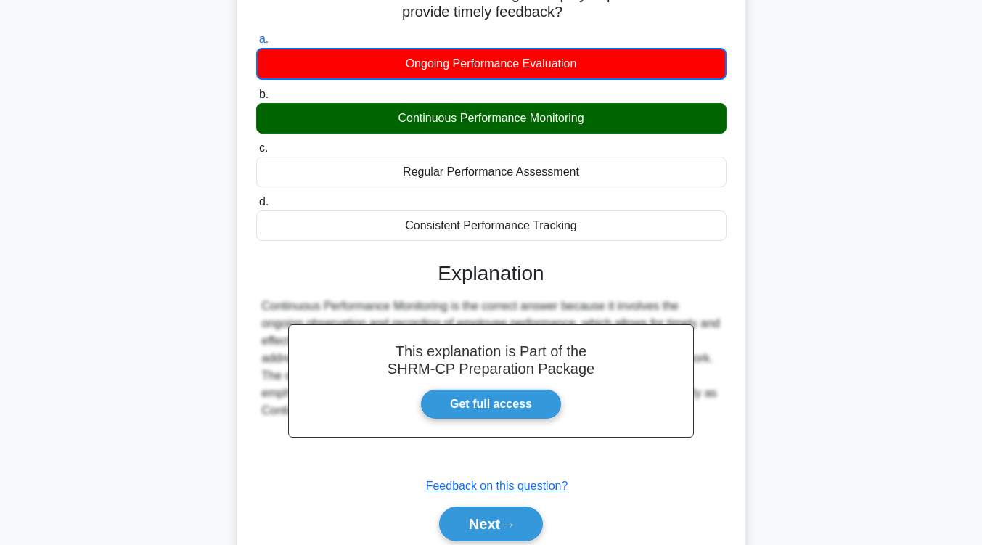
scroll to position [137, 0]
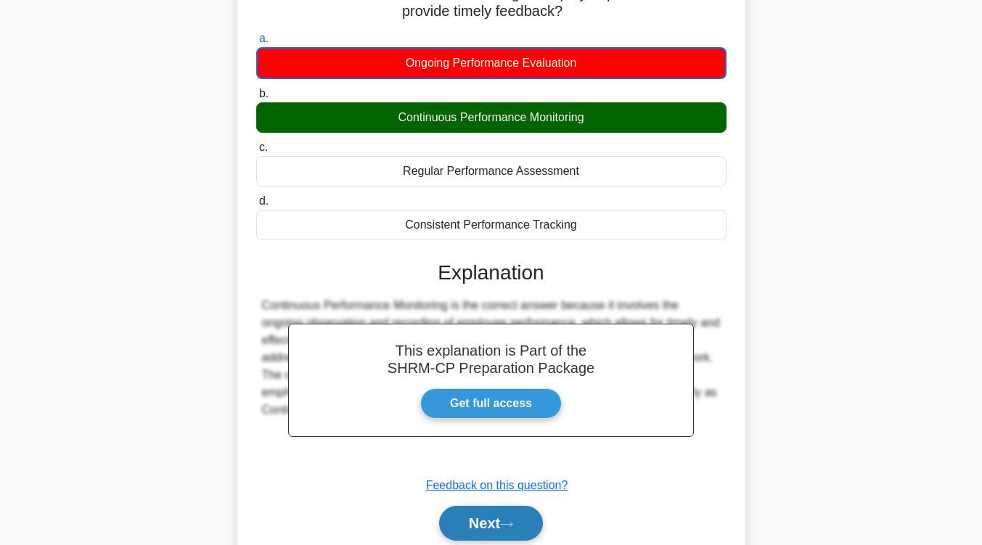
click at [523, 524] on button "Next" at bounding box center [491, 523] width 104 height 35
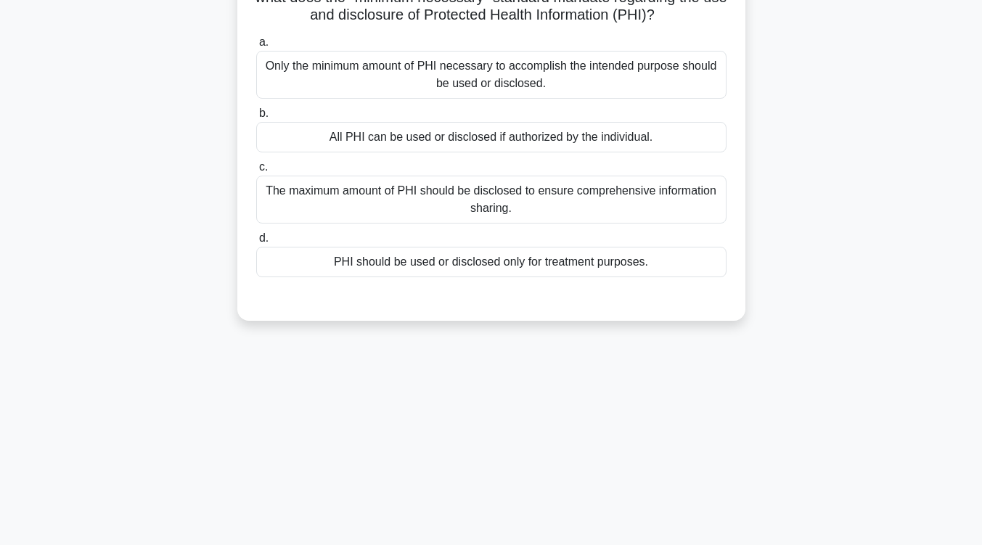
scroll to position [3, 0]
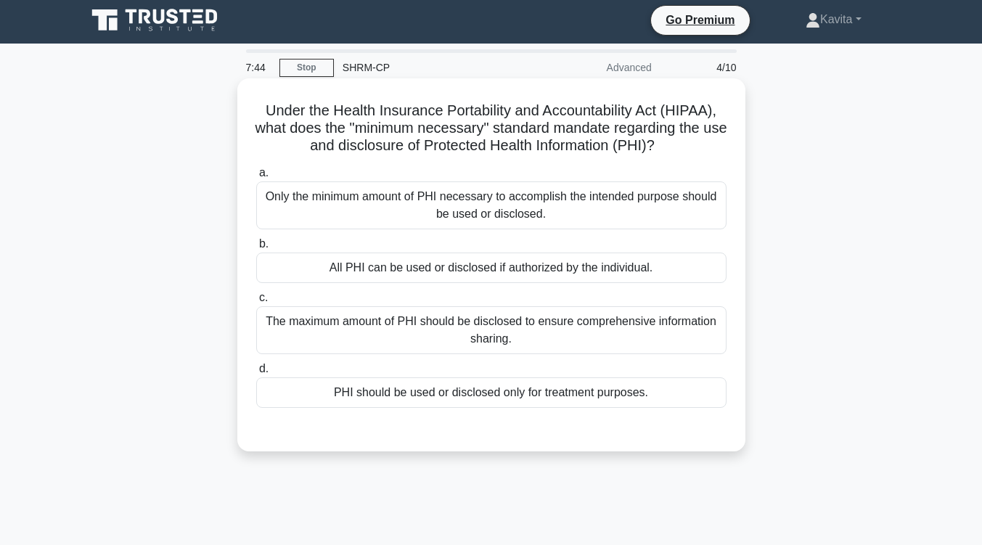
click at [628, 401] on div "PHI should be used or disclosed only for treatment purposes." at bounding box center [491, 392] width 470 height 30
click at [256, 374] on input "d. PHI should be used or disclosed only for treatment purposes." at bounding box center [256, 368] width 0 height 9
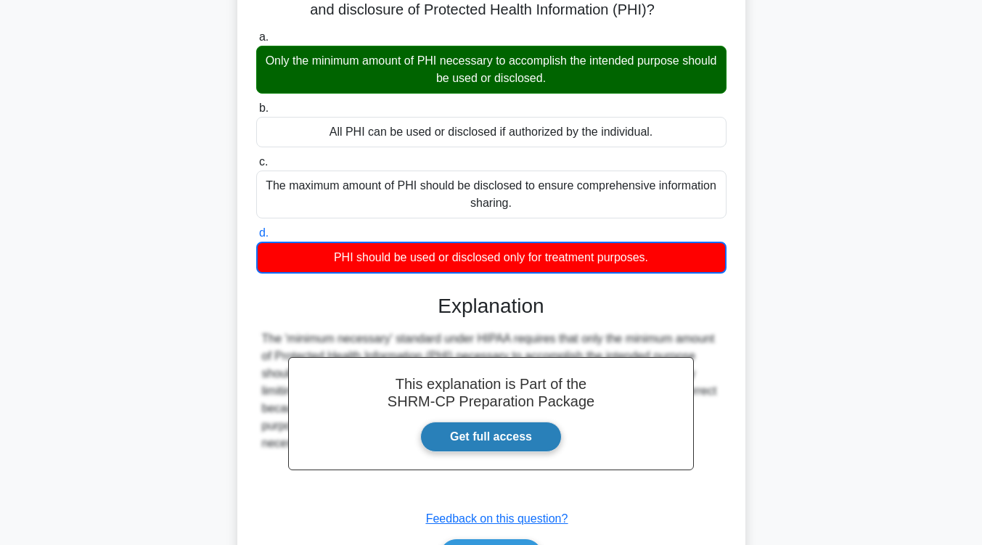
scroll to position [239, 0]
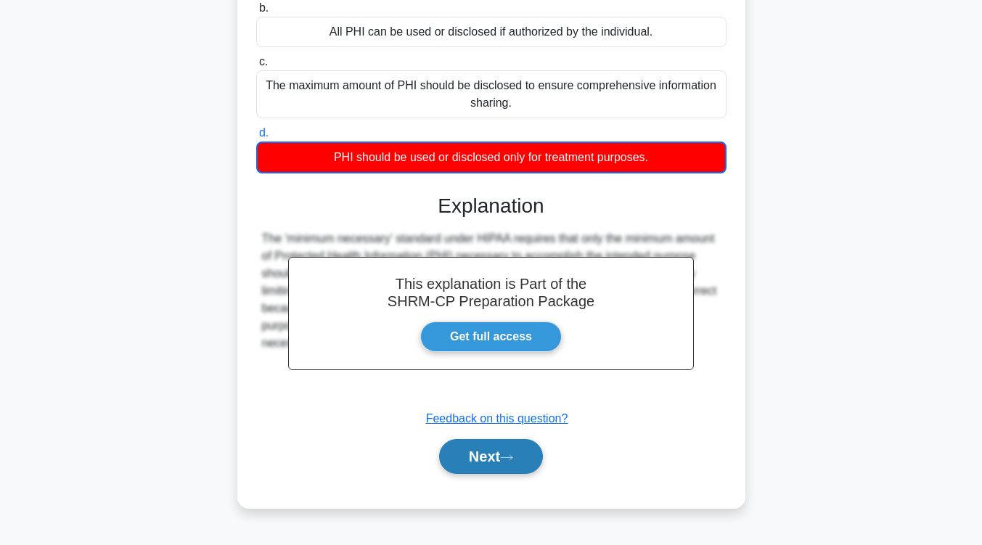
click at [535, 457] on button "Next" at bounding box center [491, 456] width 104 height 35
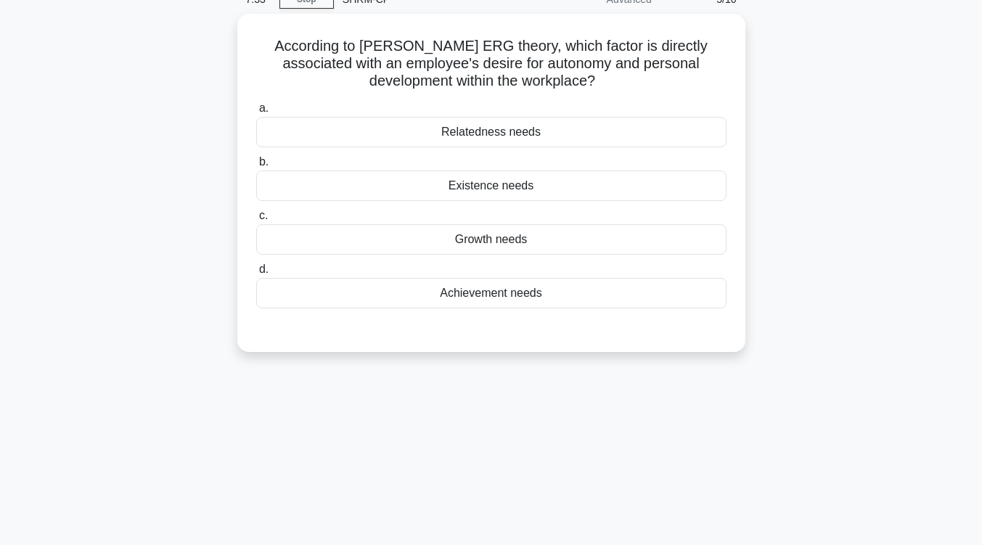
scroll to position [0, 0]
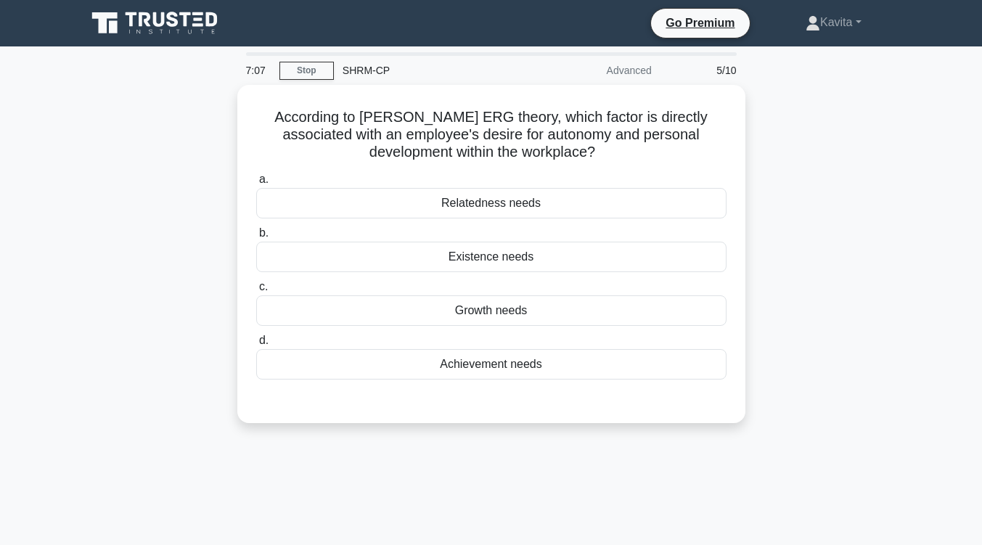
click at [535, 457] on div "7:07 Stop SHRM-CP Advanced 5/10 According to Alderfer's ERG theory, which facto…" at bounding box center [491, 415] width 827 height 726
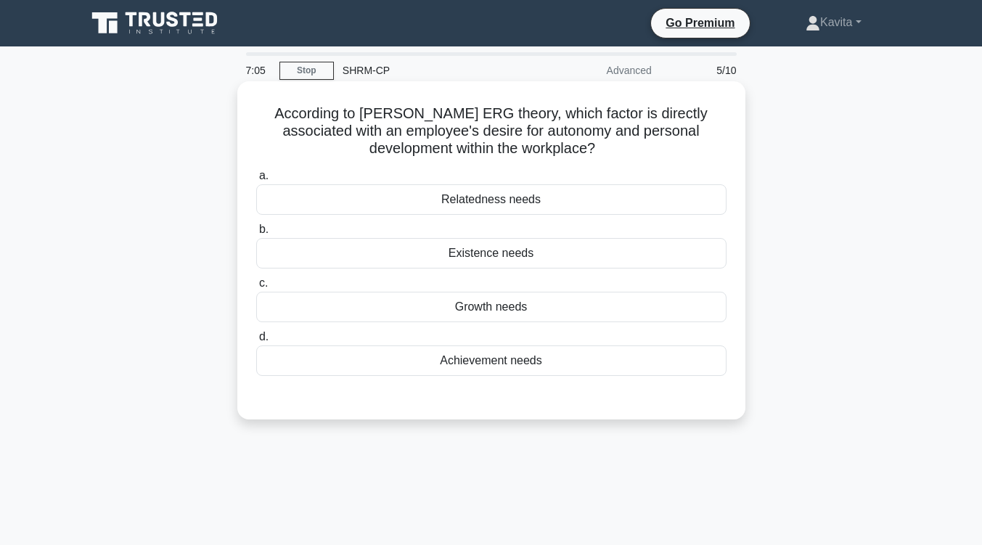
click at [538, 360] on div "Achievement needs" at bounding box center [491, 360] width 470 height 30
click at [256, 342] on input "d. Achievement needs" at bounding box center [256, 336] width 0 height 9
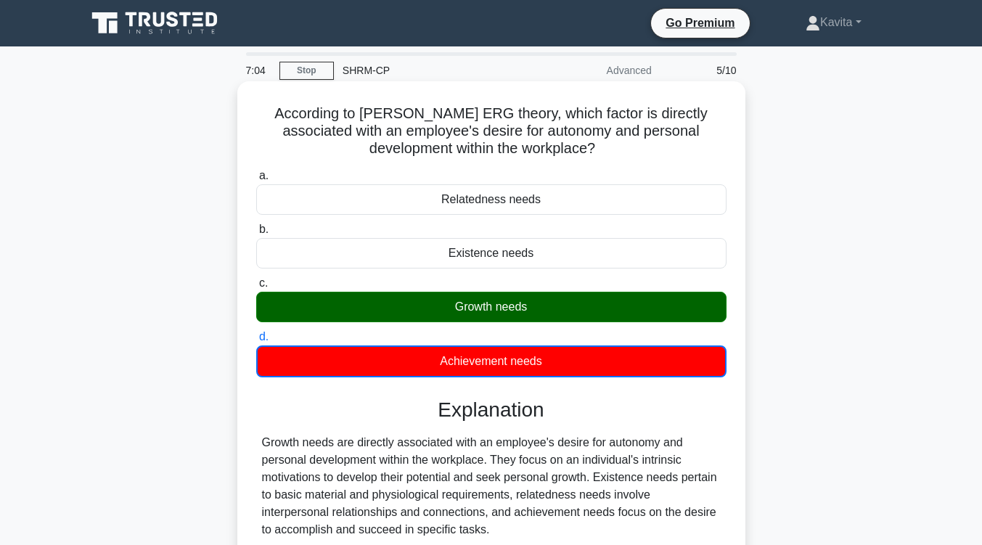
scroll to position [239, 0]
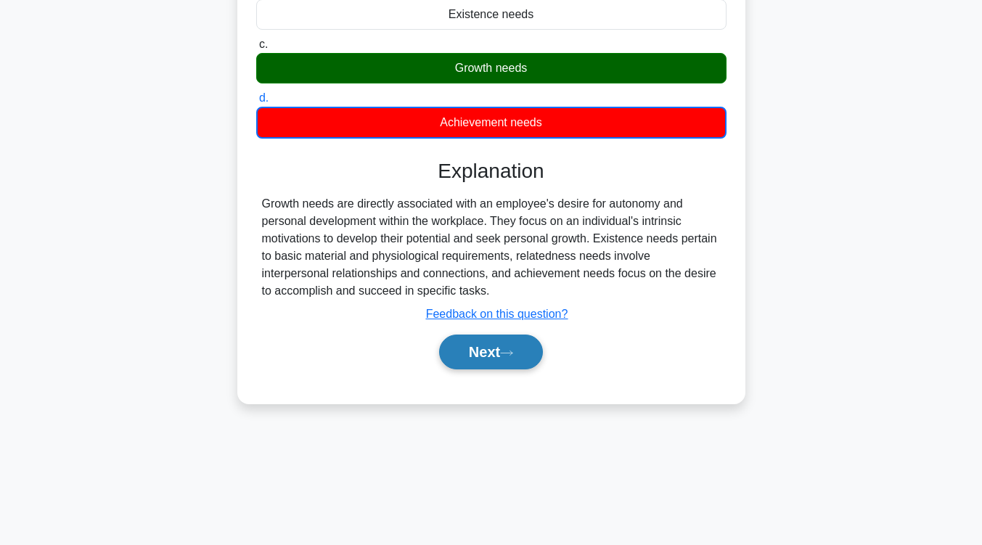
click at [519, 358] on button "Next" at bounding box center [491, 351] width 104 height 35
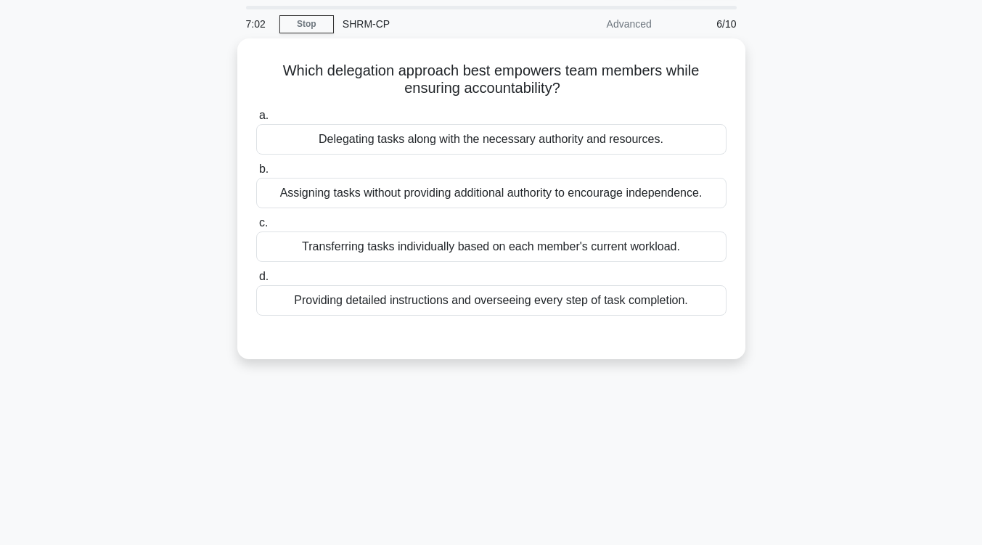
scroll to position [0, 0]
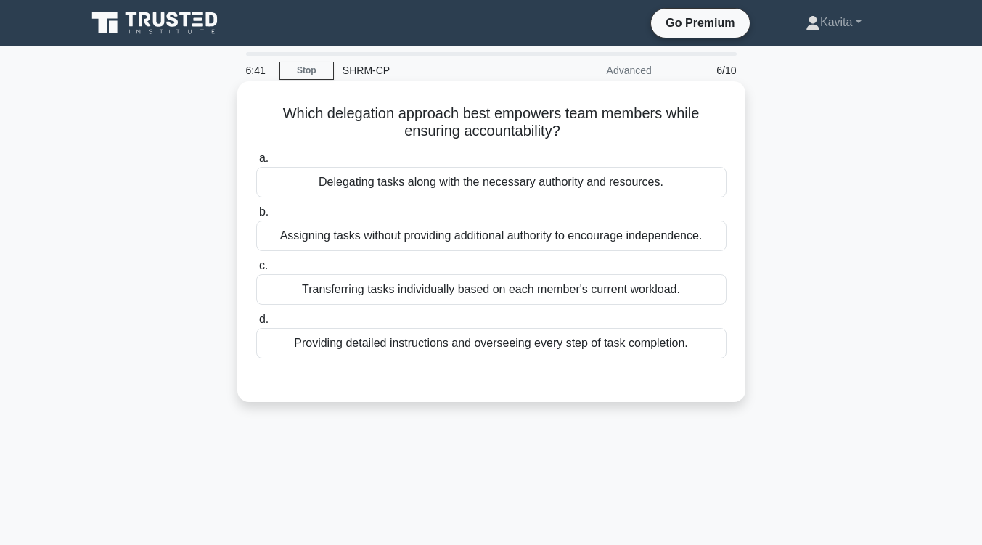
click at [527, 340] on div "Providing detailed instructions and overseeing every step of task completion." at bounding box center [491, 343] width 470 height 30
click at [256, 324] on input "d. Providing detailed instructions and overseeing every step of task completion." at bounding box center [256, 319] width 0 height 9
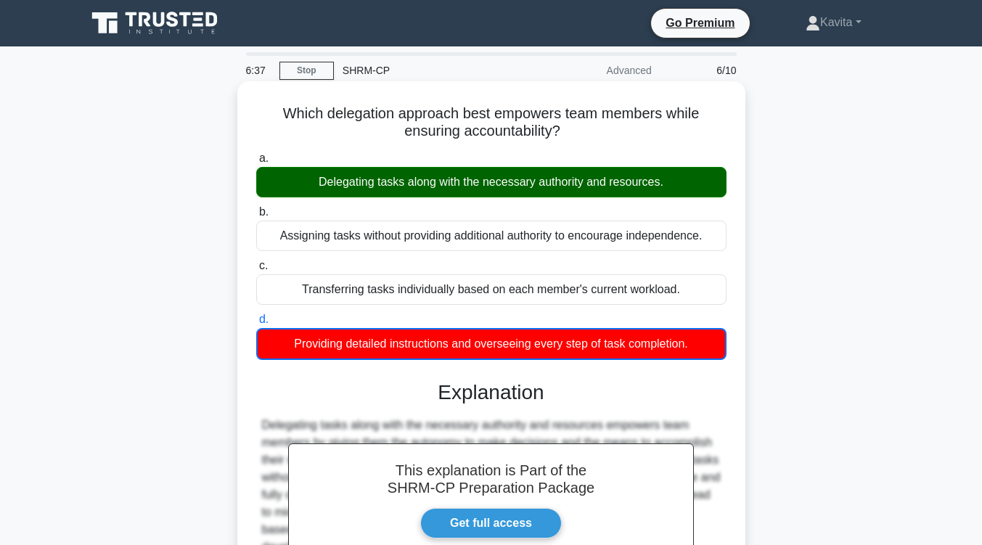
scroll to position [239, 0]
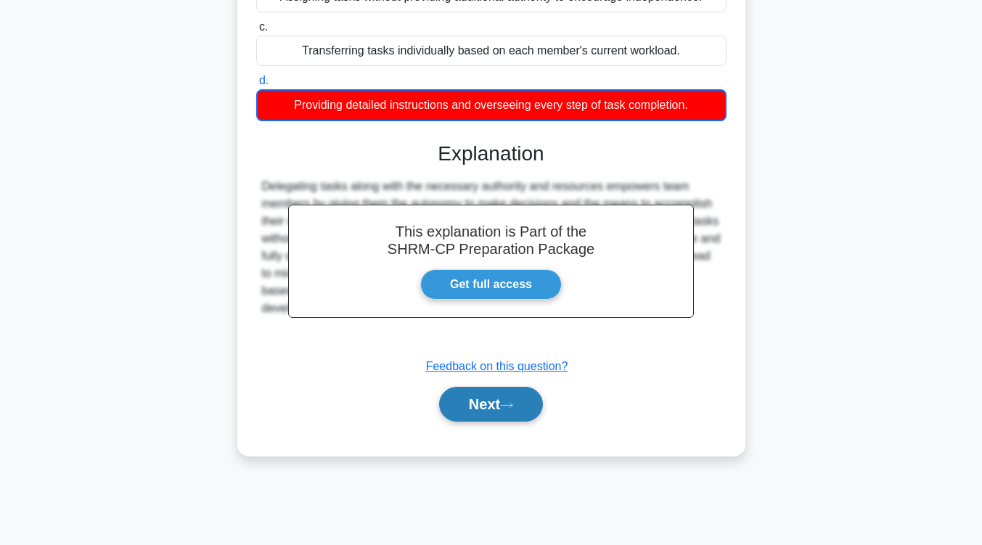
click at [509, 403] on icon at bounding box center [506, 405] width 13 height 8
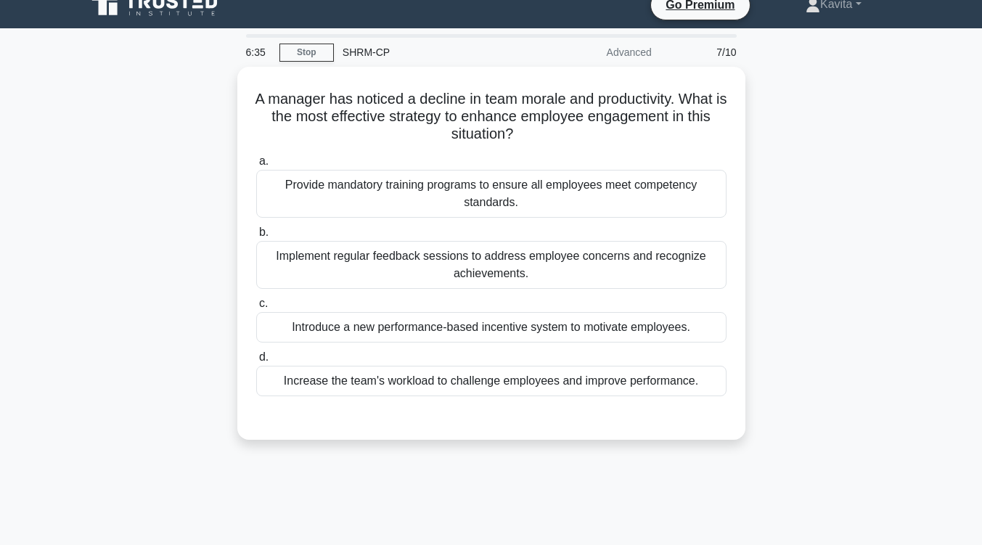
scroll to position [0, 0]
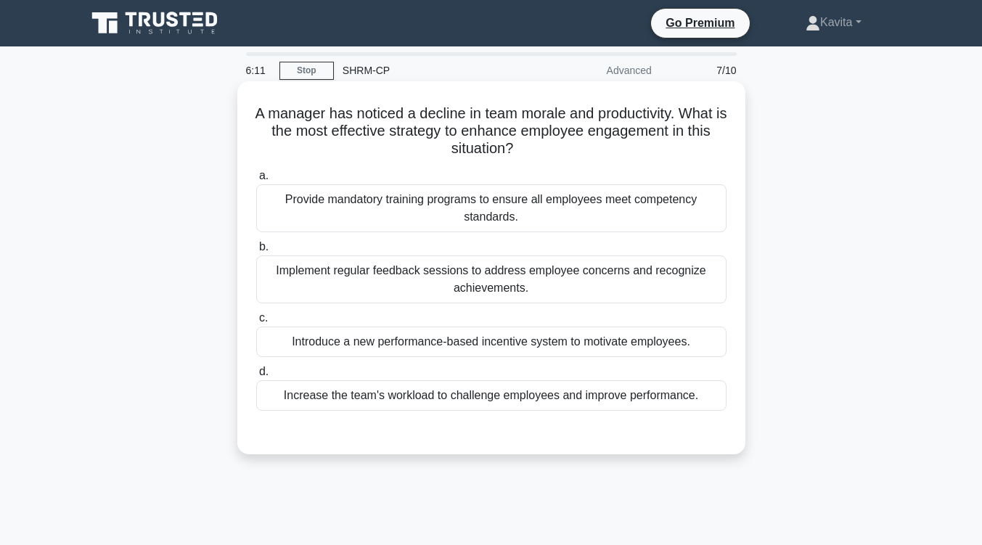
click at [510, 279] on div "Implement regular feedback sessions to address employee concerns and recognize …" at bounding box center [491, 279] width 470 height 48
click at [256, 252] on input "b. Implement regular feedback sessions to address employee concerns and recogni…" at bounding box center [256, 246] width 0 height 9
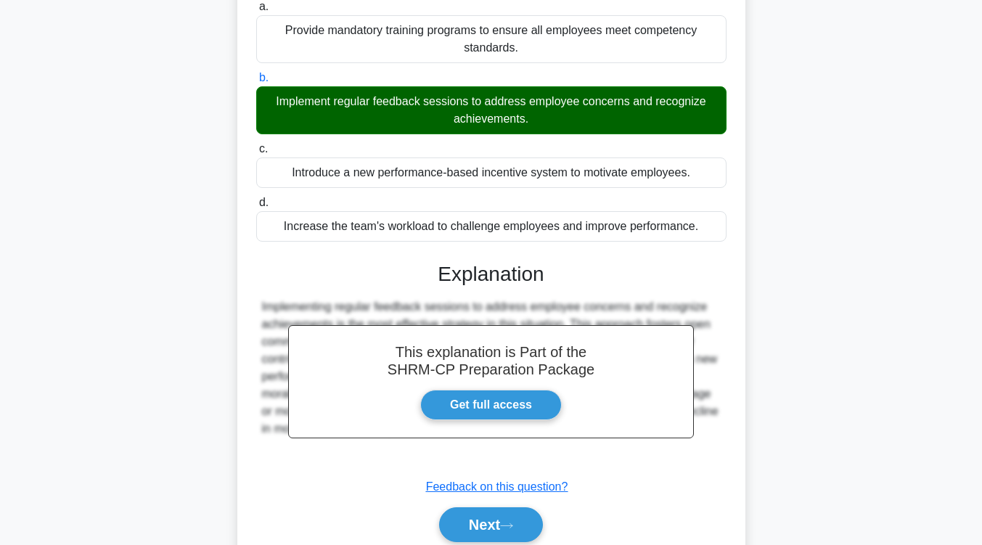
scroll to position [178, 0]
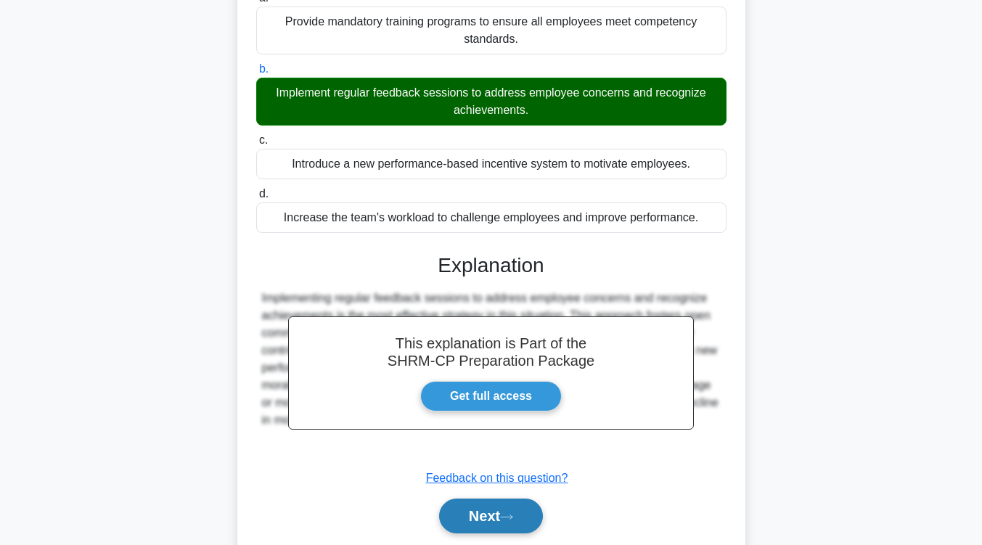
click at [512, 511] on button "Next" at bounding box center [491, 515] width 104 height 35
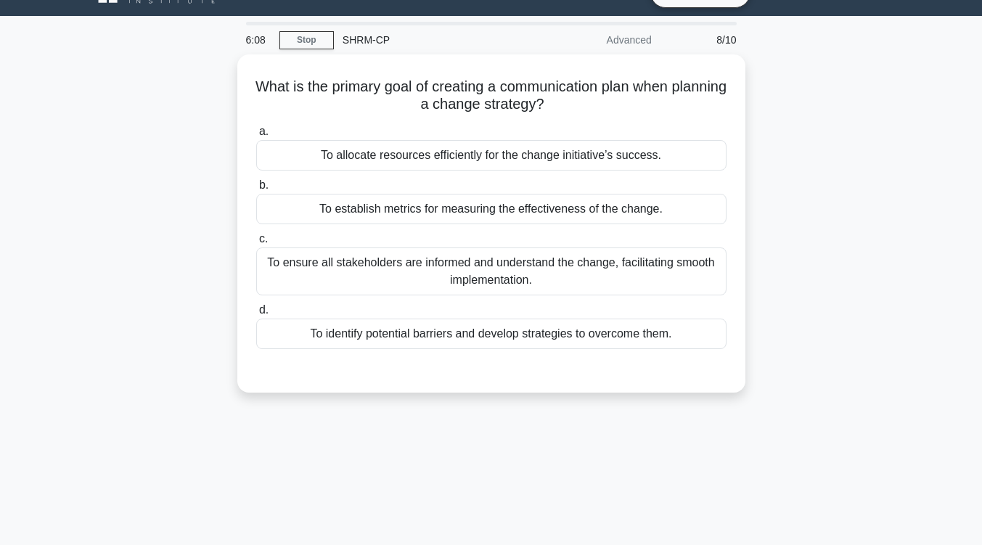
scroll to position [0, 0]
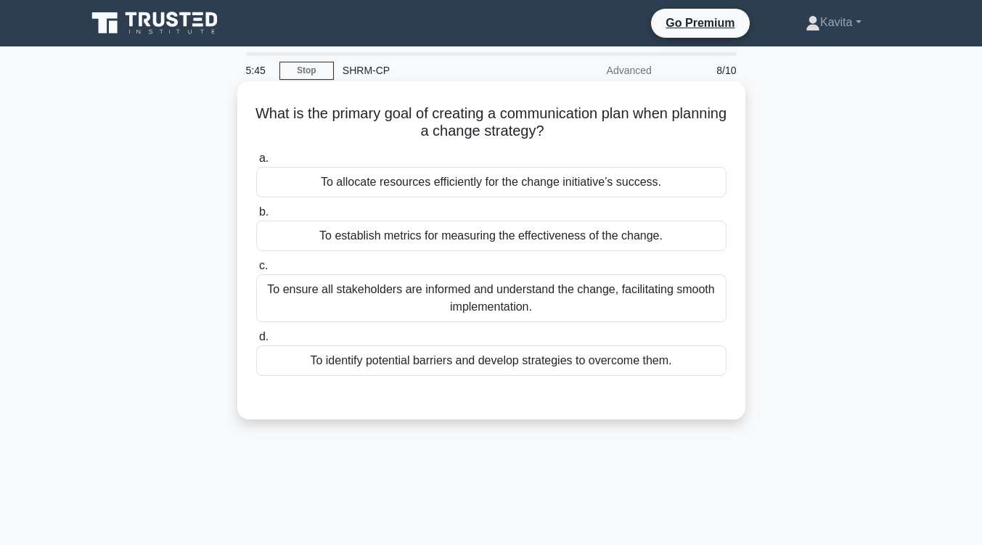
click at [540, 313] on div "To ensure all stakeholders are informed and understand the change, facilitating…" at bounding box center [491, 298] width 470 height 48
click at [256, 271] on input "c. To ensure all stakeholders are informed and understand the change, facilitat…" at bounding box center [256, 265] width 0 height 9
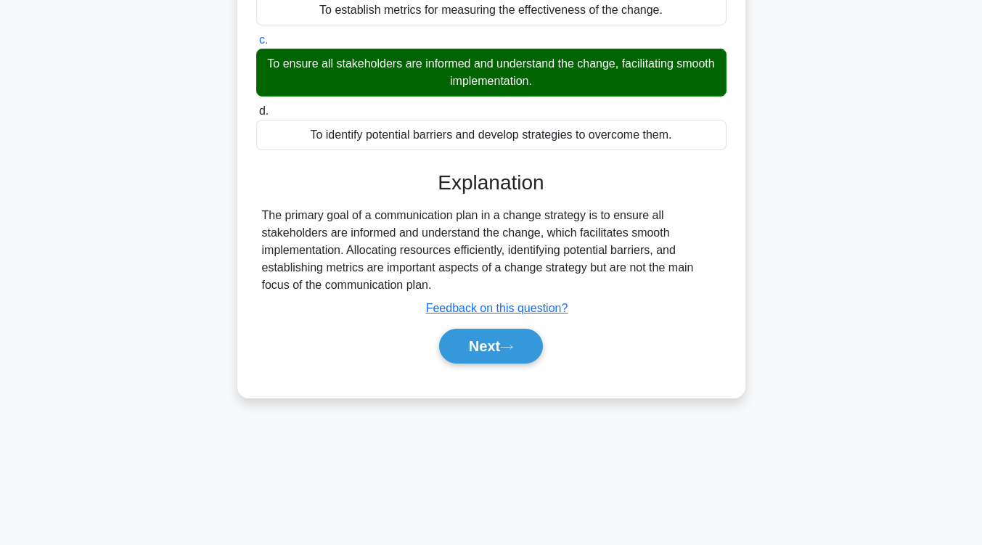
scroll to position [235, 0]
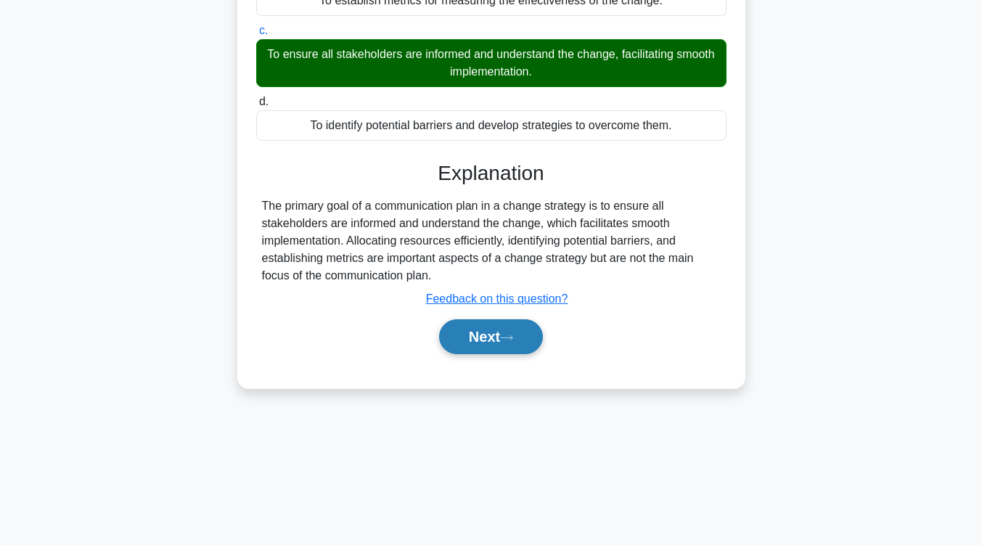
click at [525, 337] on button "Next" at bounding box center [491, 336] width 104 height 35
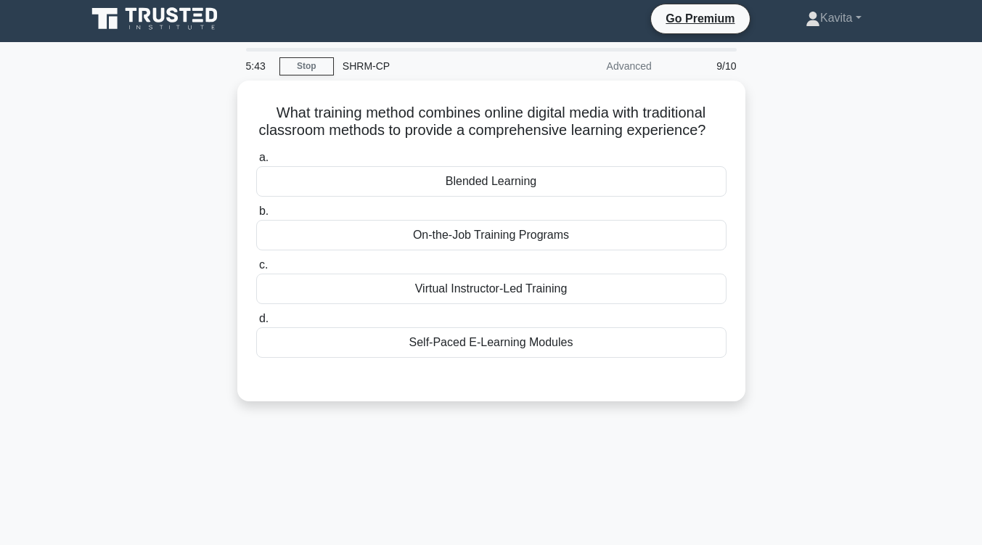
scroll to position [0, 0]
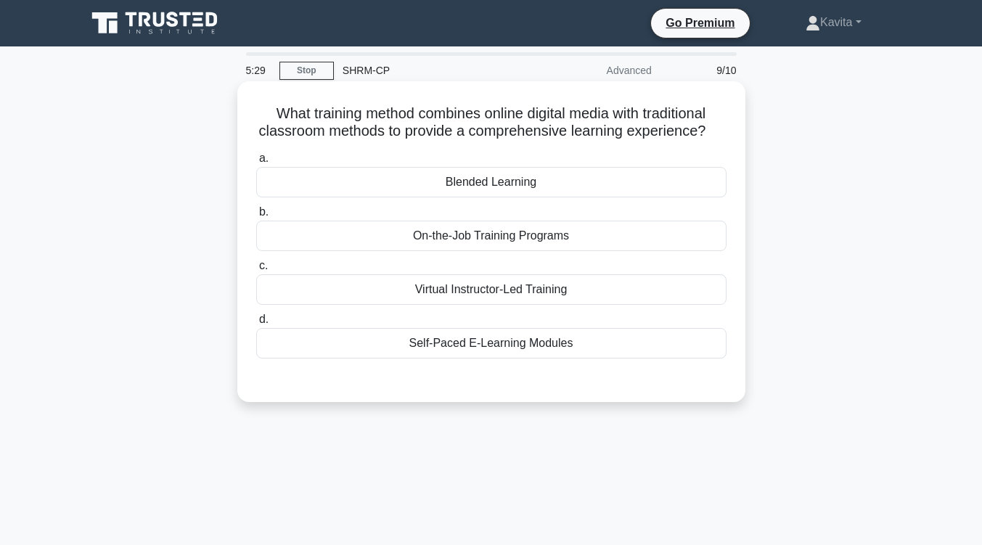
click at [567, 197] on div "Blended Learning" at bounding box center [491, 182] width 470 height 30
click at [256, 163] on input "a. Blended Learning" at bounding box center [256, 158] width 0 height 9
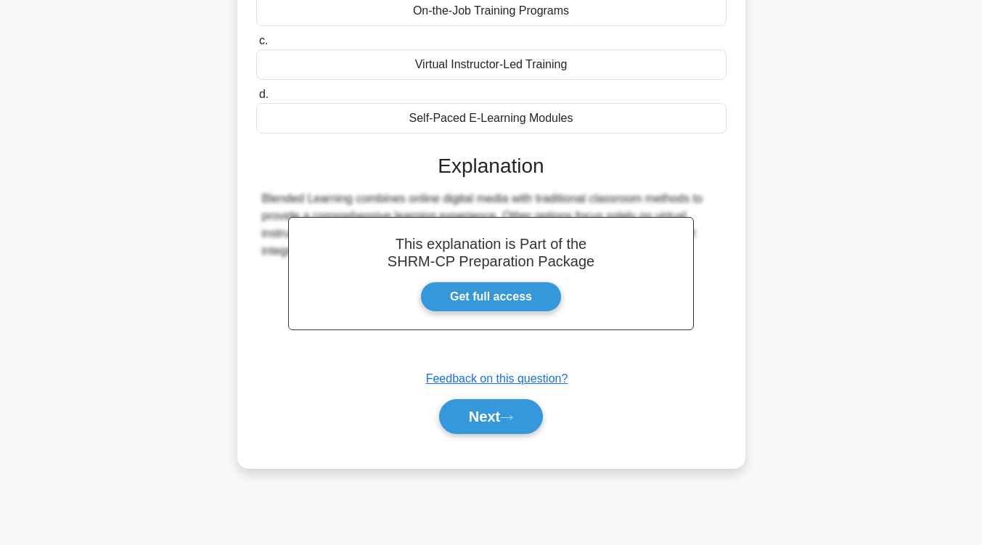
scroll to position [239, 0]
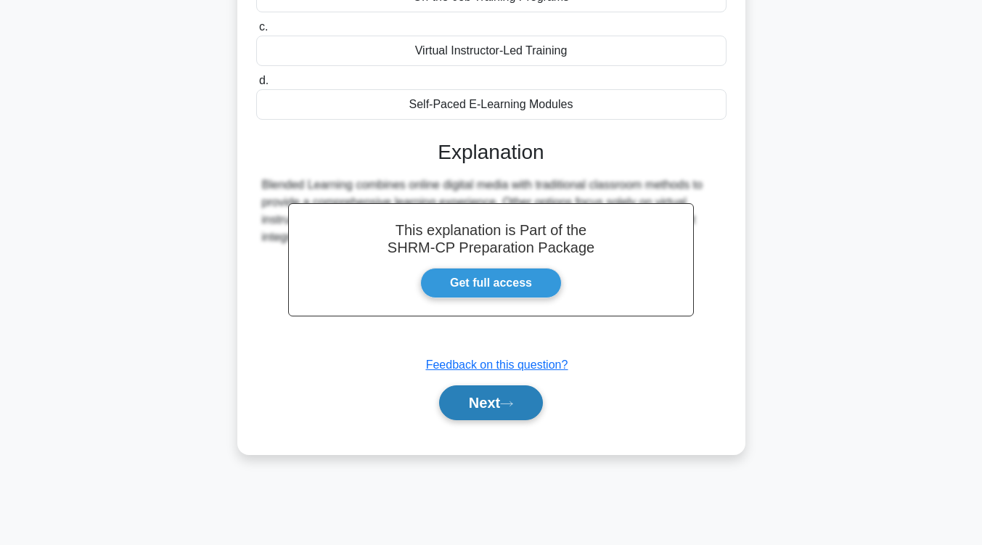
click at [468, 415] on button "Next" at bounding box center [491, 402] width 104 height 35
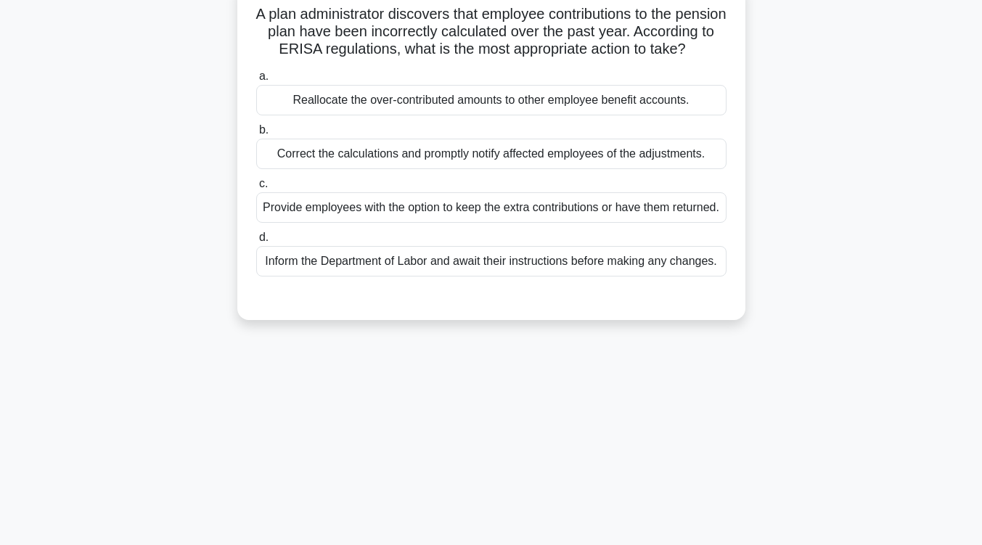
scroll to position [93, 0]
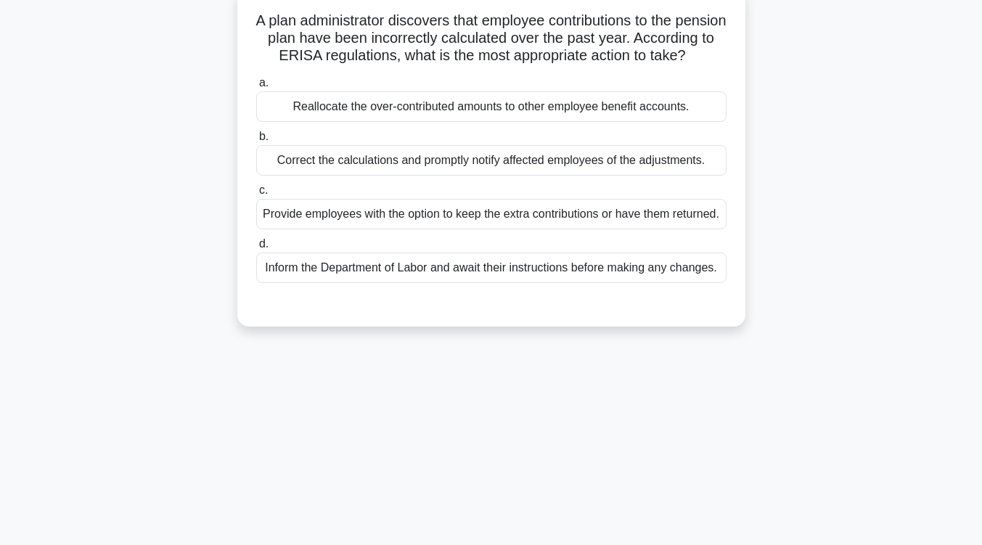
click at [536, 176] on div "Correct the calculations and promptly notify affected employees of the adjustme…" at bounding box center [491, 160] width 470 height 30
click at [256, 141] on input "b. Correct the calculations and promptly notify affected employees of the adjus…" at bounding box center [256, 136] width 0 height 9
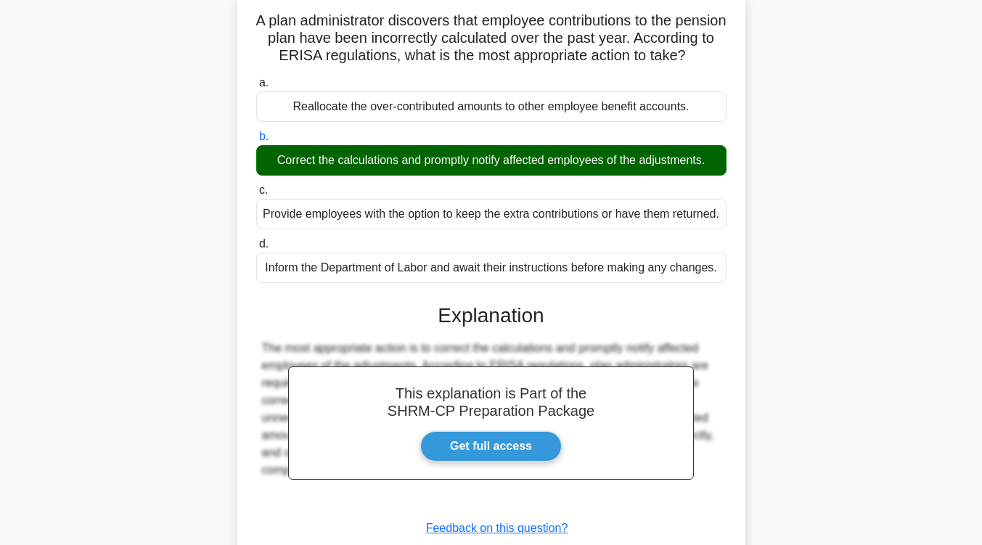
scroll to position [239, 0]
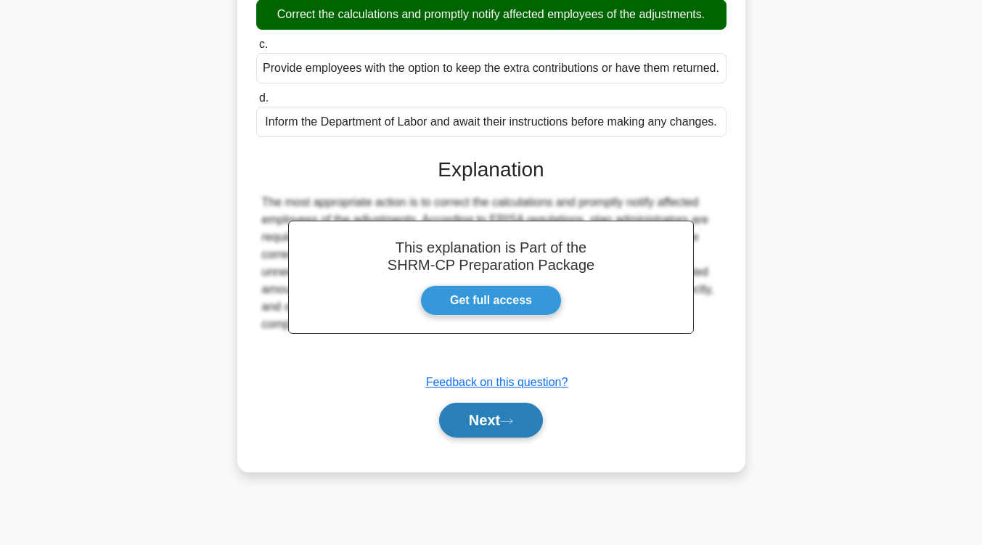
click at [490, 438] on button "Next" at bounding box center [491, 420] width 104 height 35
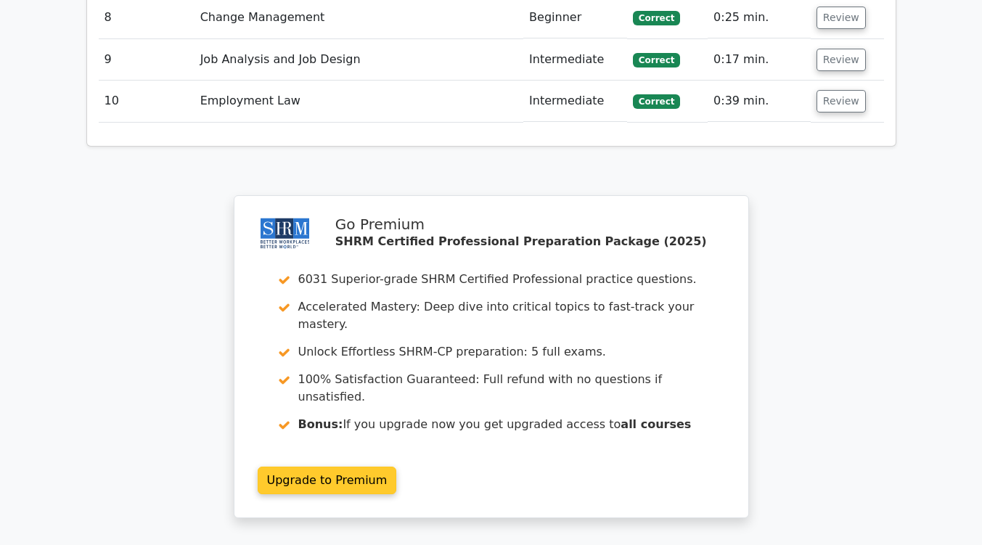
scroll to position [2085, 0]
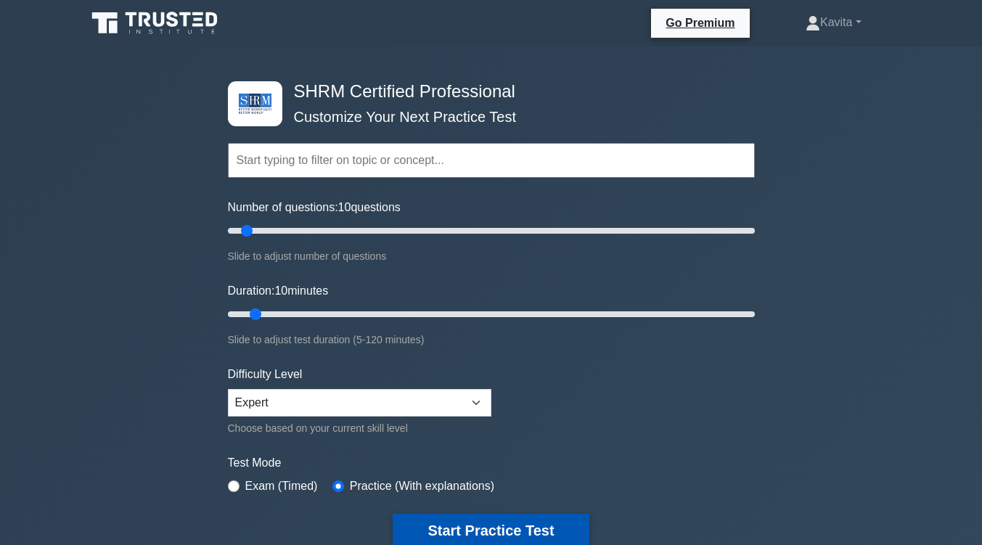
click at [445, 539] on button "Start Practice Test" at bounding box center [491, 530] width 196 height 33
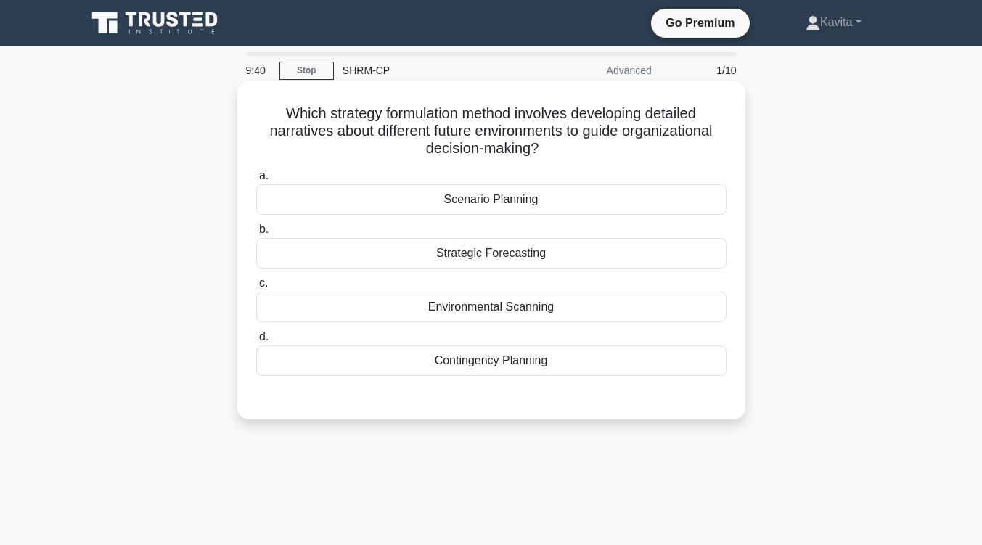
click at [528, 263] on div "Strategic Forecasting" at bounding box center [491, 253] width 470 height 30
click at [256, 234] on input "b. Strategic Forecasting" at bounding box center [256, 229] width 0 height 9
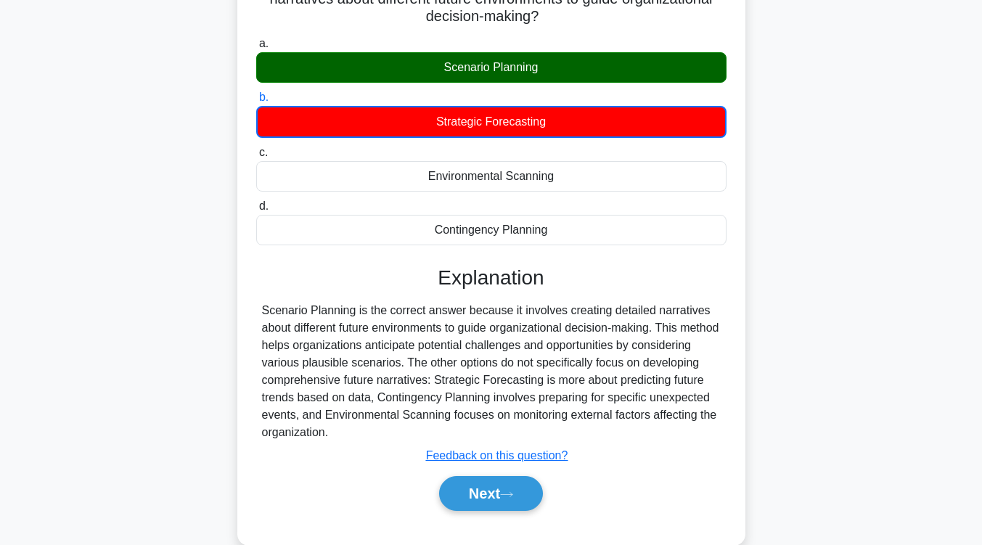
scroll to position [139, 0]
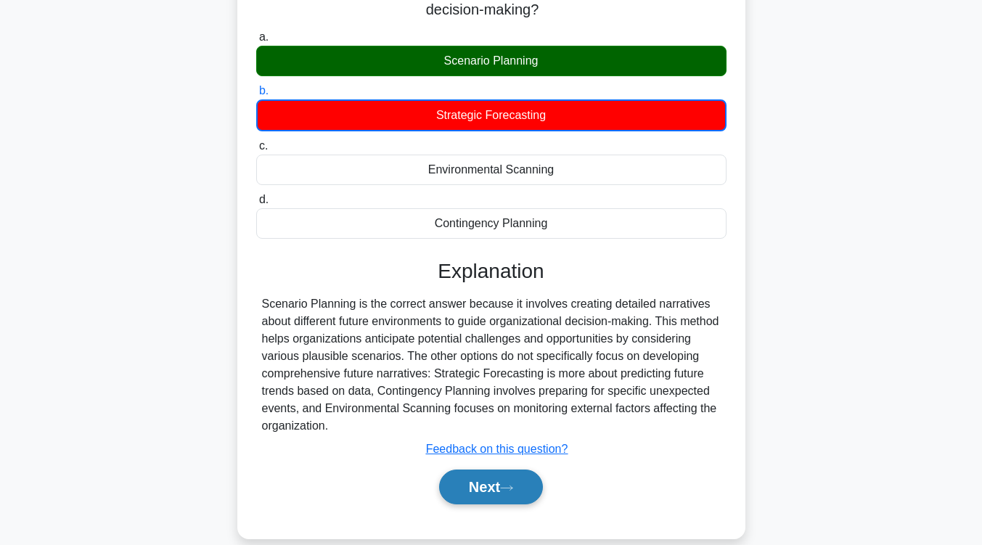
click at [496, 487] on button "Next" at bounding box center [491, 486] width 104 height 35
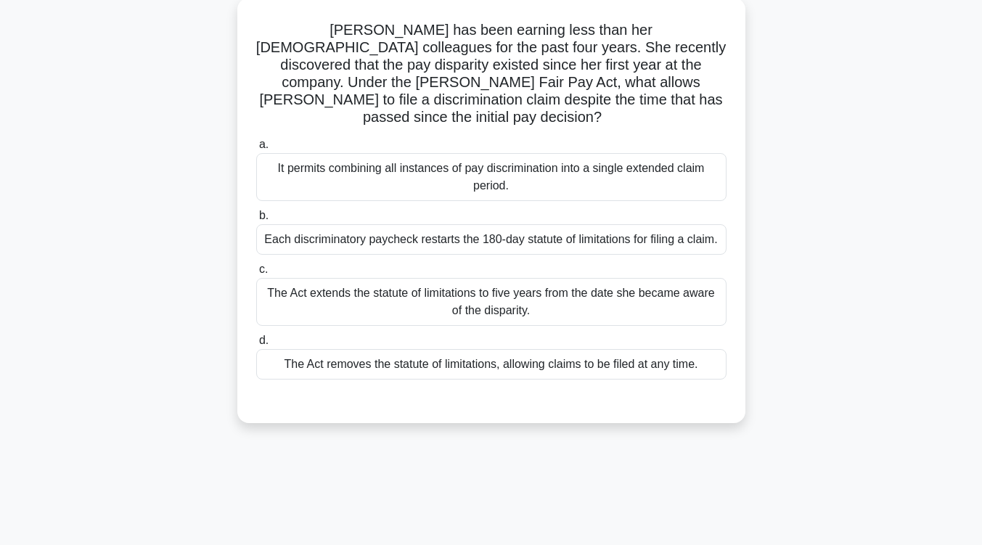
scroll to position [86, 0]
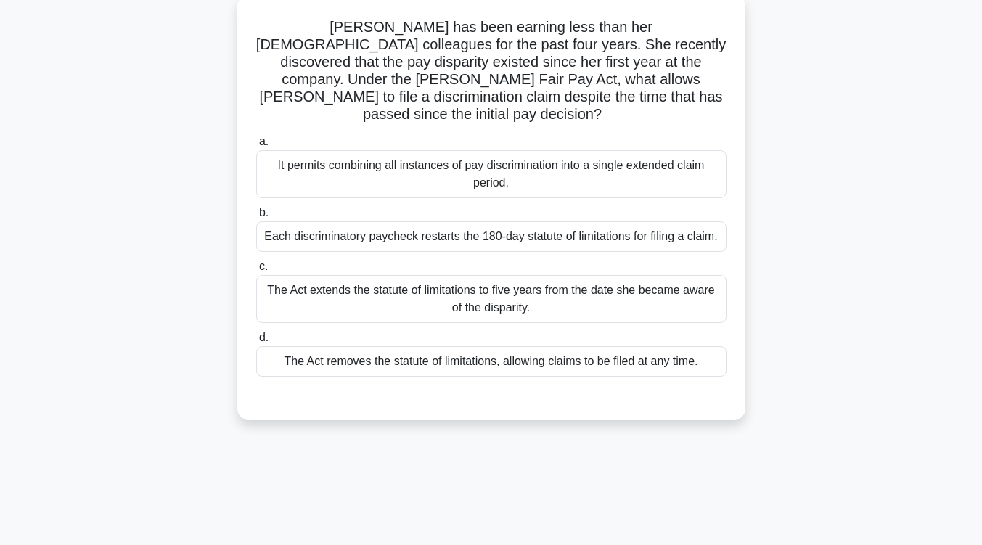
click at [564, 284] on div "The Act extends the statute of limitations to five years from the date she beca…" at bounding box center [491, 299] width 470 height 48
click at [256, 271] on input "c. The Act extends the statute of limitations to five years from the date she b…" at bounding box center [256, 266] width 0 height 9
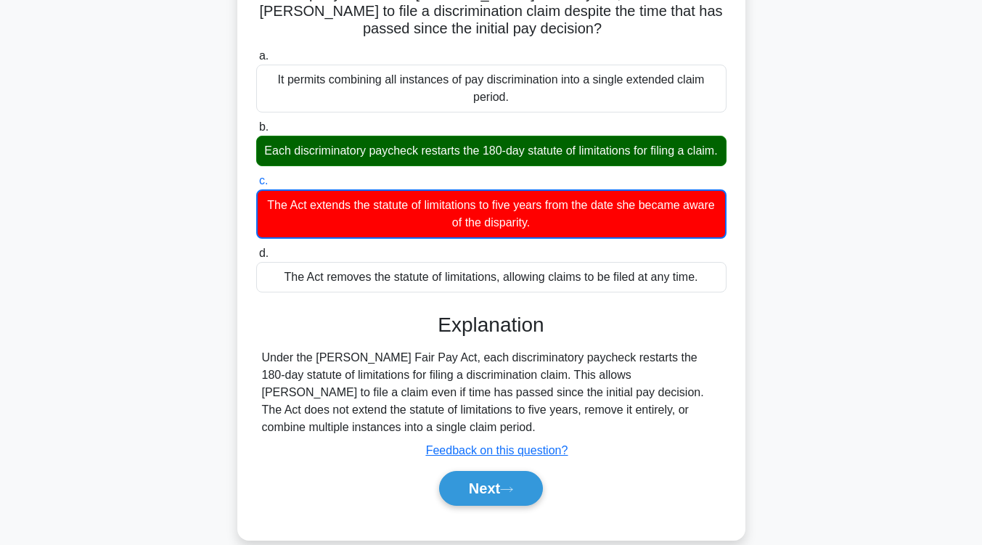
scroll to position [173, 0]
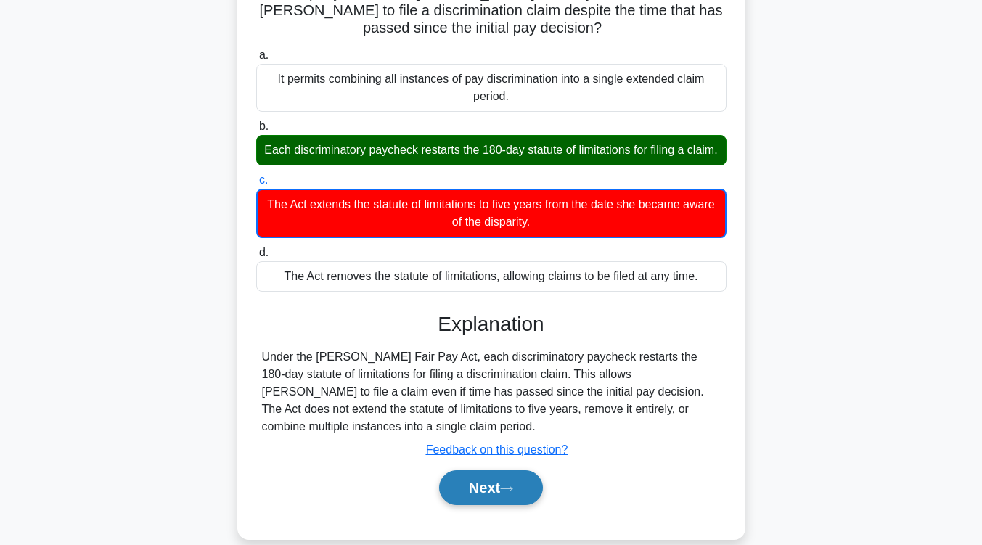
click at [504, 481] on button "Next" at bounding box center [491, 487] width 104 height 35
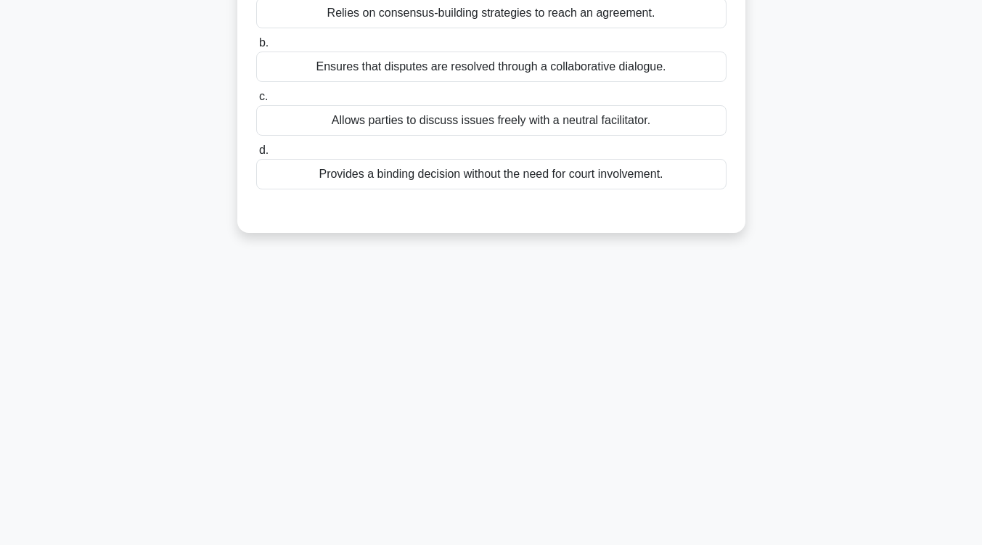
scroll to position [0, 0]
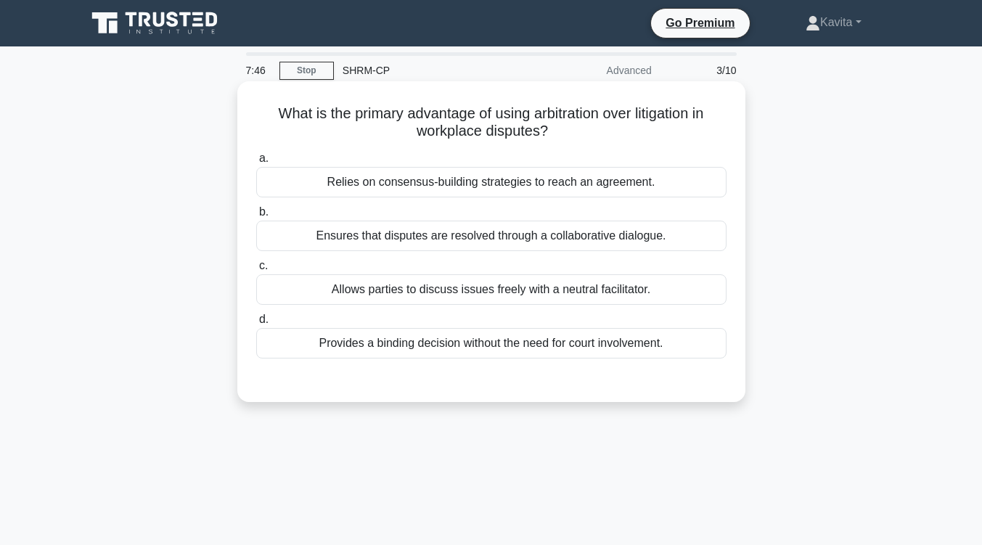
click at [457, 289] on div "Allows parties to discuss issues freely with a neutral facilitator." at bounding box center [491, 289] width 470 height 30
click at [256, 271] on input "c. Allows parties to discuss issues freely with a neutral facilitator." at bounding box center [256, 265] width 0 height 9
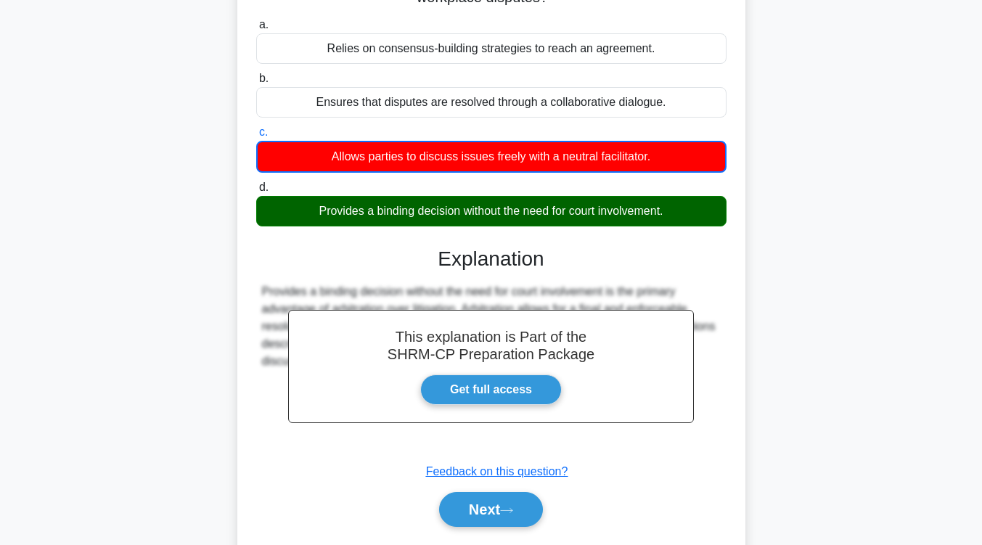
scroll to position [239, 0]
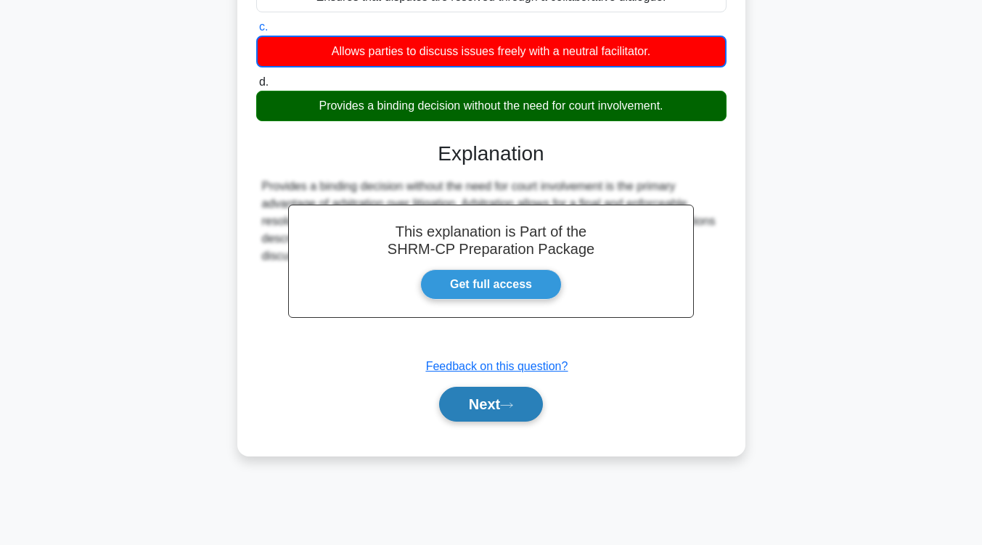
click at [477, 408] on button "Next" at bounding box center [491, 404] width 104 height 35
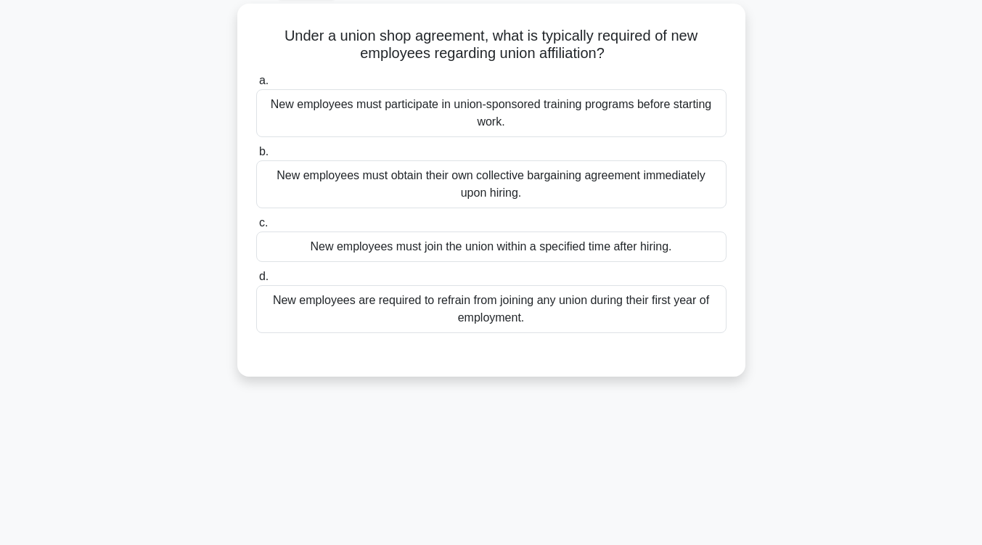
scroll to position [81, 0]
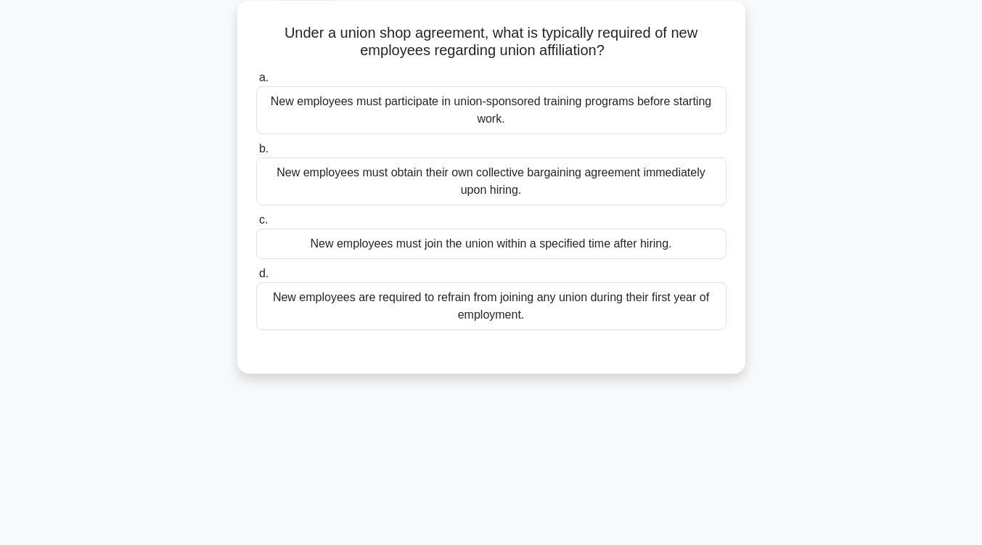
click at [518, 252] on div "New employees must join the union within a specified time after hiring." at bounding box center [491, 244] width 470 height 30
click at [256, 225] on input "c. New employees must join the union within a specified time after hiring." at bounding box center [256, 219] width 0 height 9
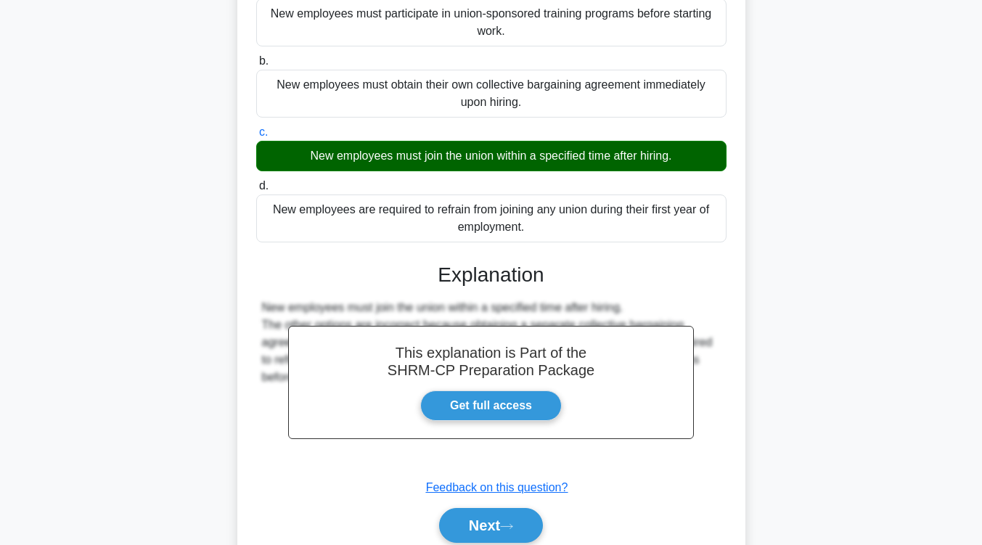
scroll to position [239, 0]
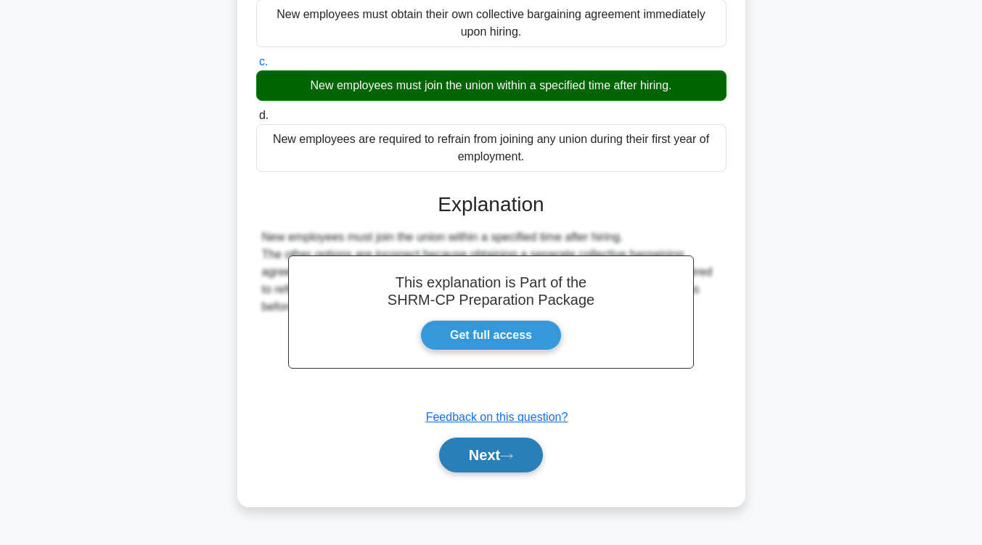
click at [506, 451] on button "Next" at bounding box center [491, 455] width 104 height 35
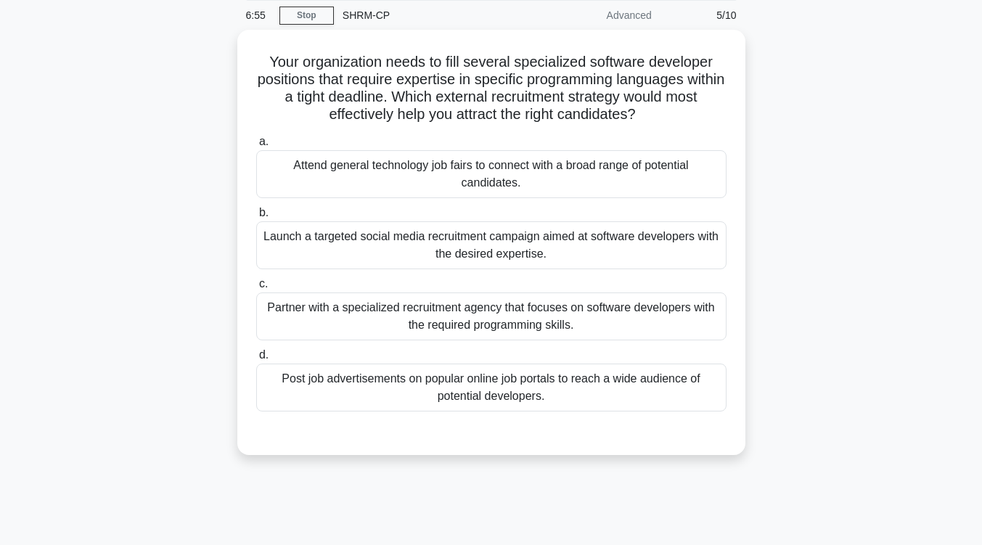
scroll to position [54, 0]
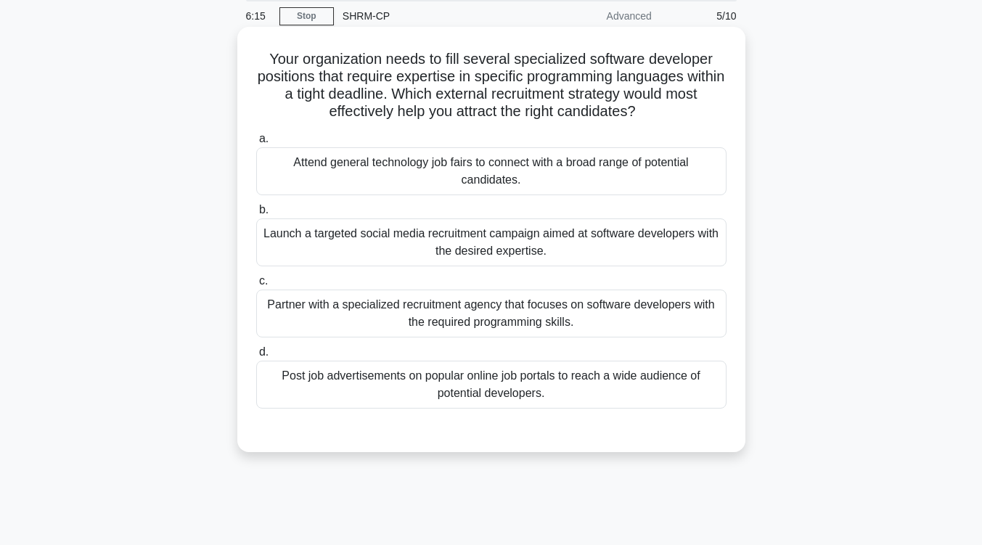
click at [517, 395] on div "Post job advertisements on popular online job portals to reach a wide audience …" at bounding box center [491, 385] width 470 height 48
click at [256, 357] on input "d. Post job advertisements on popular online job portals to reach a wide audien…" at bounding box center [256, 352] width 0 height 9
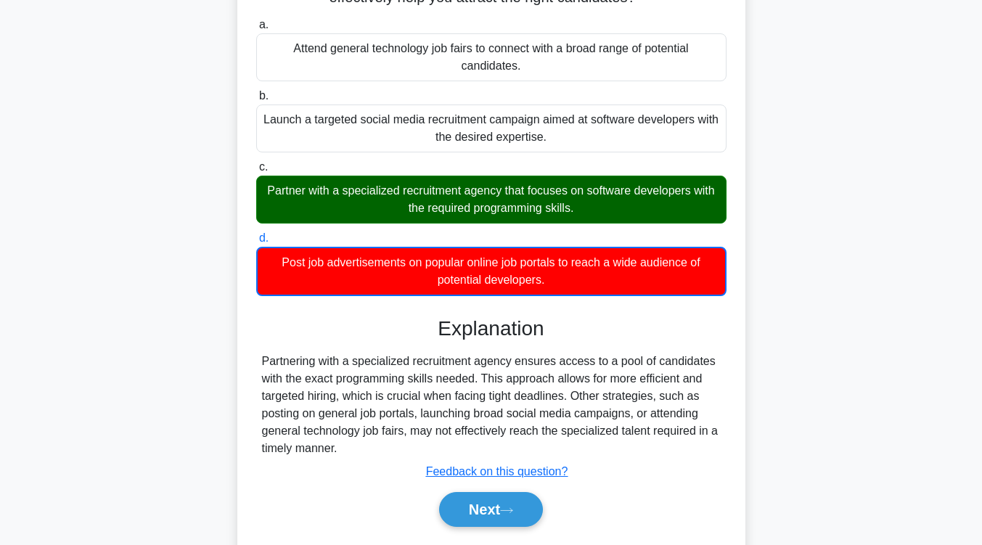
scroll to position [169, 0]
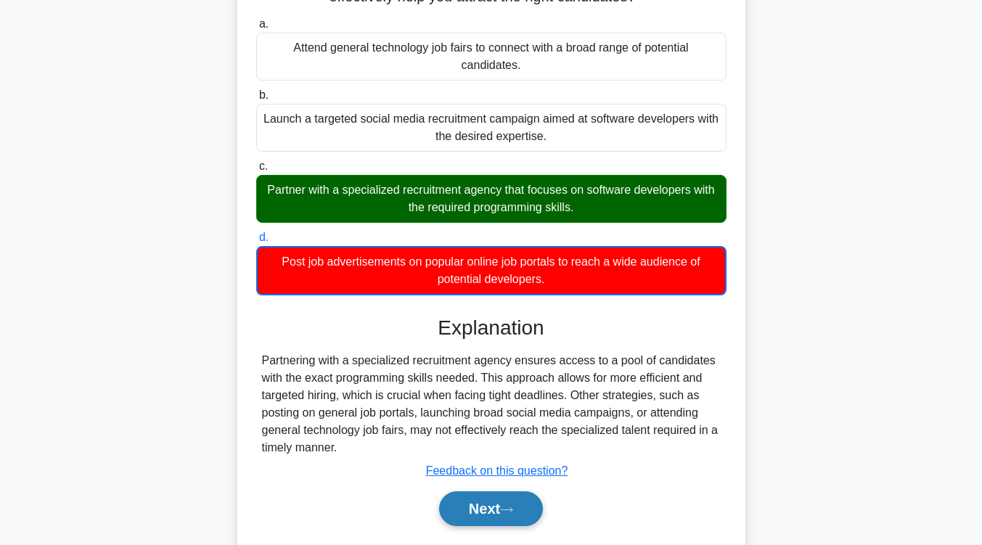
click at [501, 518] on button "Next" at bounding box center [491, 508] width 104 height 35
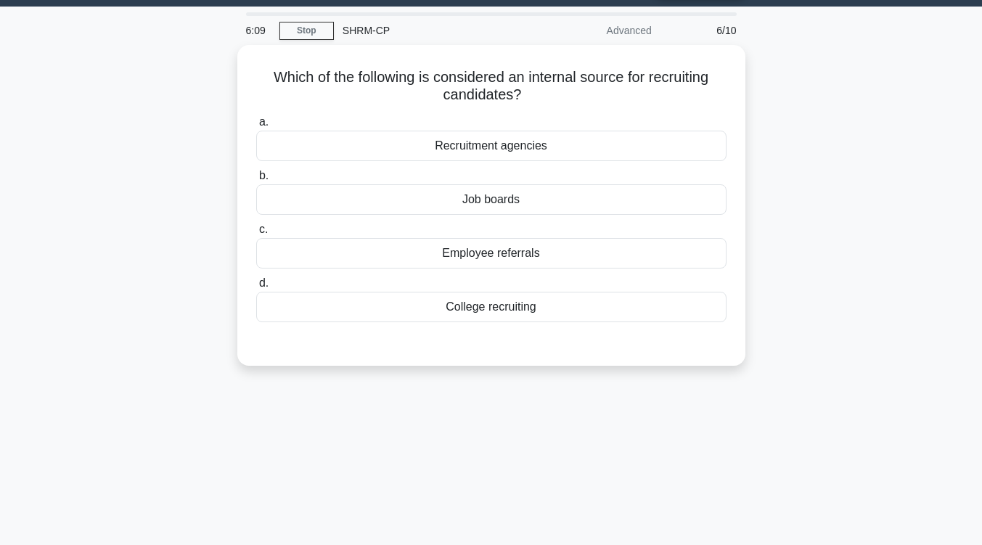
scroll to position [39, 0]
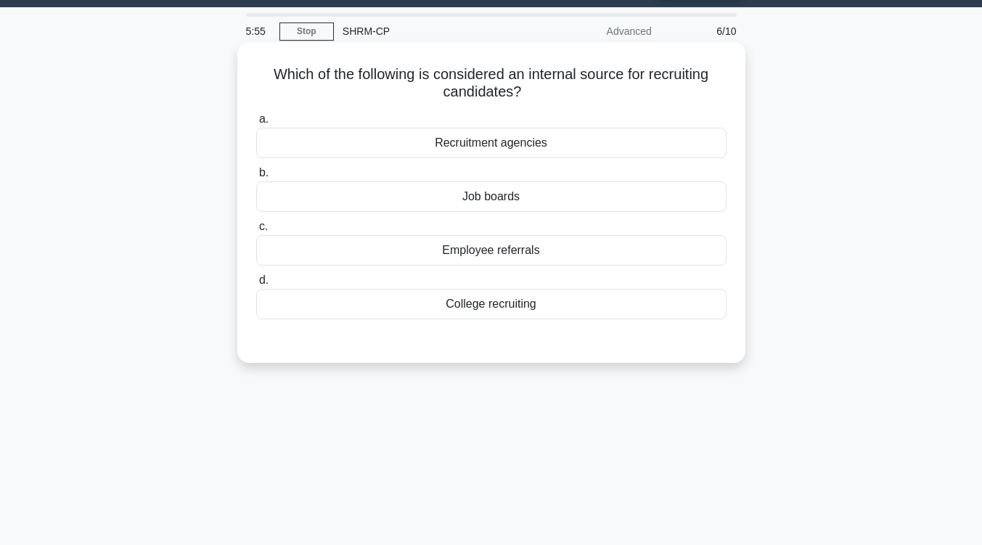
click at [515, 259] on div "Employee referrals" at bounding box center [491, 250] width 470 height 30
click at [256, 231] on input "c. Employee referrals" at bounding box center [256, 226] width 0 height 9
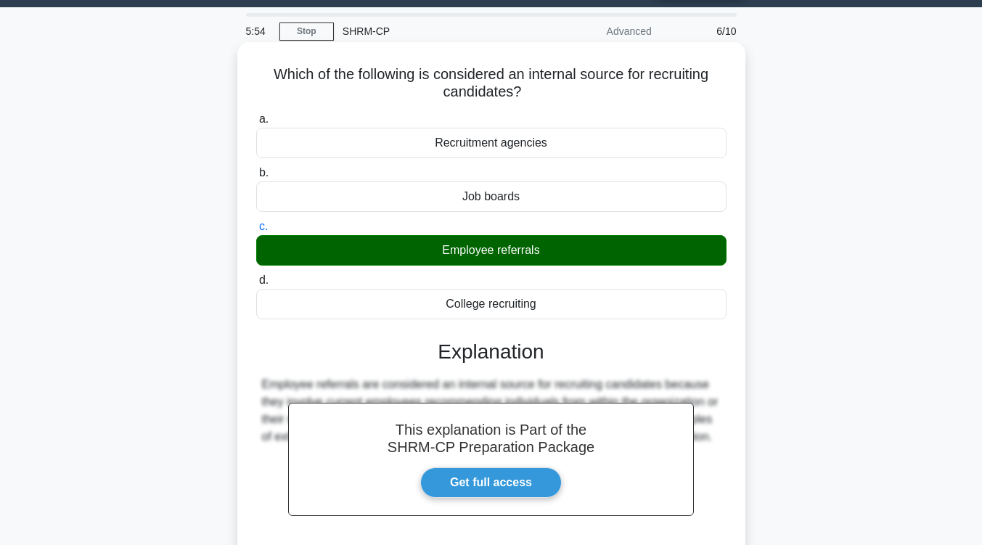
scroll to position [239, 0]
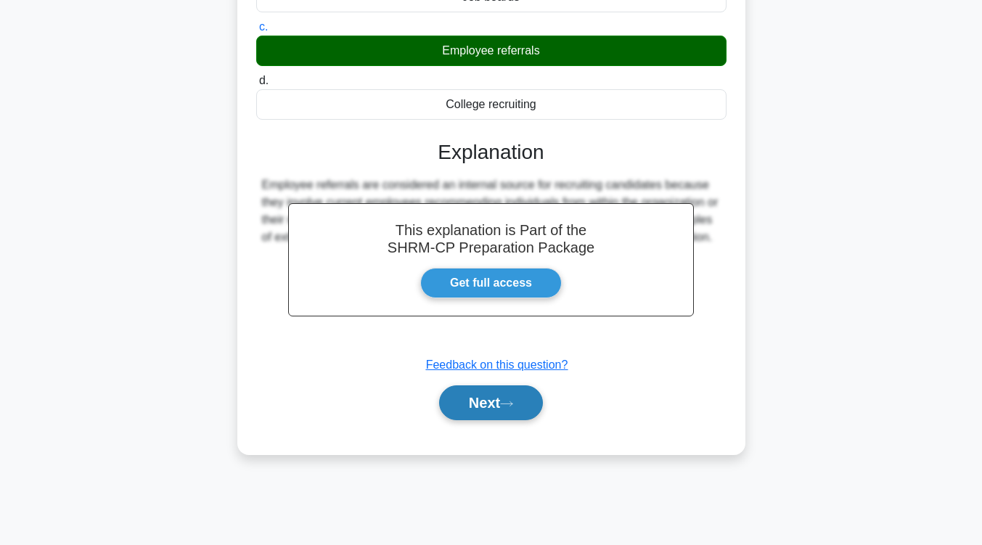
click at [519, 401] on button "Next" at bounding box center [491, 402] width 104 height 35
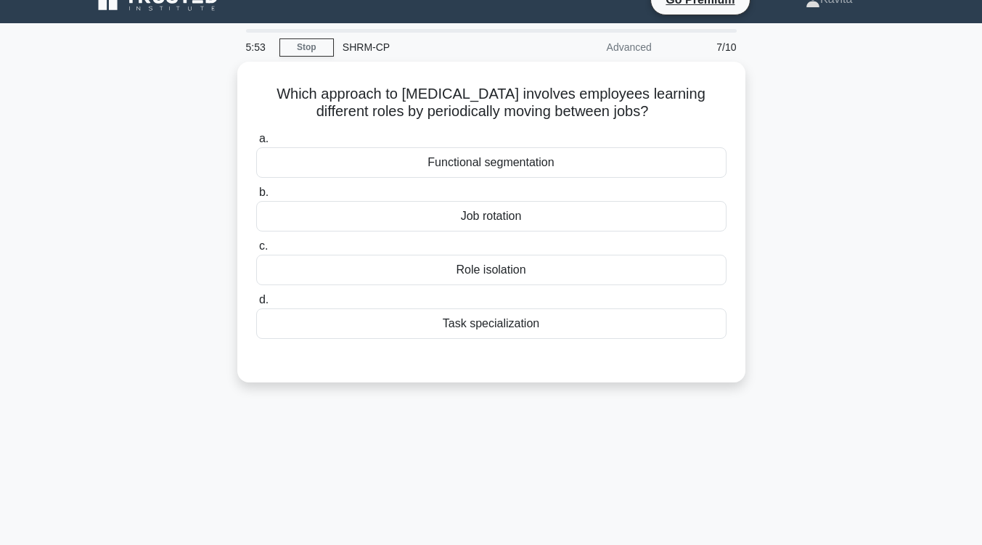
scroll to position [19, 0]
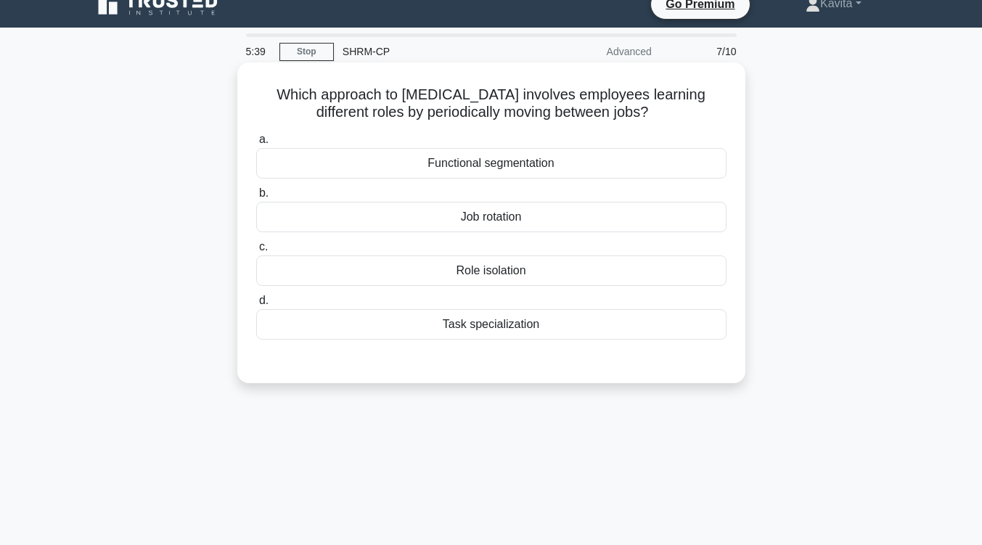
click at [538, 226] on div "Job rotation" at bounding box center [491, 217] width 470 height 30
click at [256, 198] on input "b. Job rotation" at bounding box center [256, 193] width 0 height 9
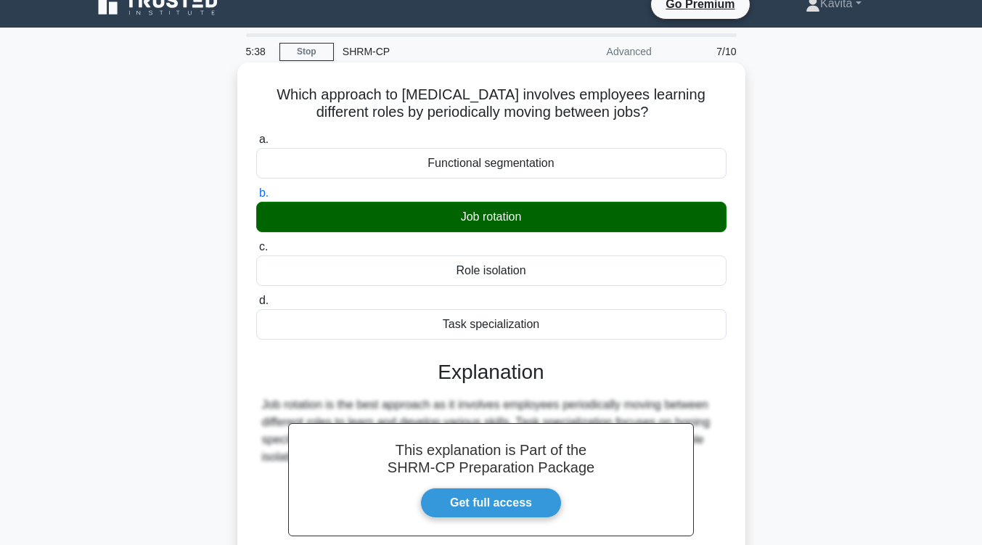
scroll to position [239, 0]
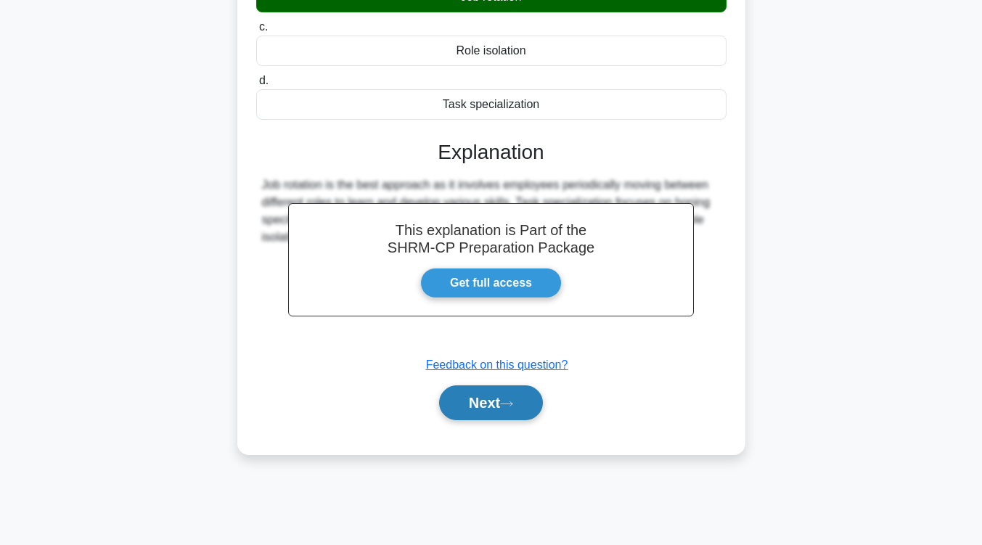
click at [507, 405] on icon at bounding box center [506, 404] width 13 height 8
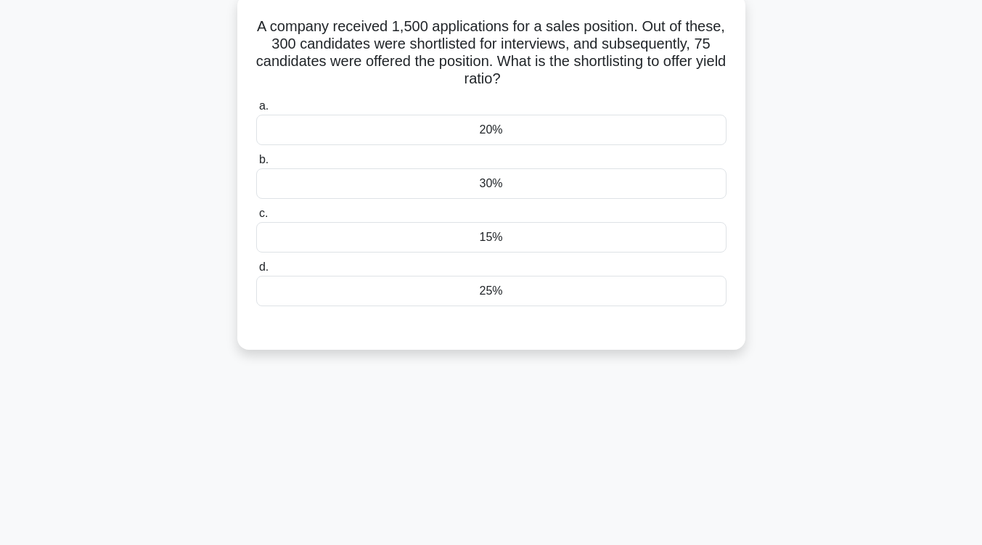
scroll to position [0, 0]
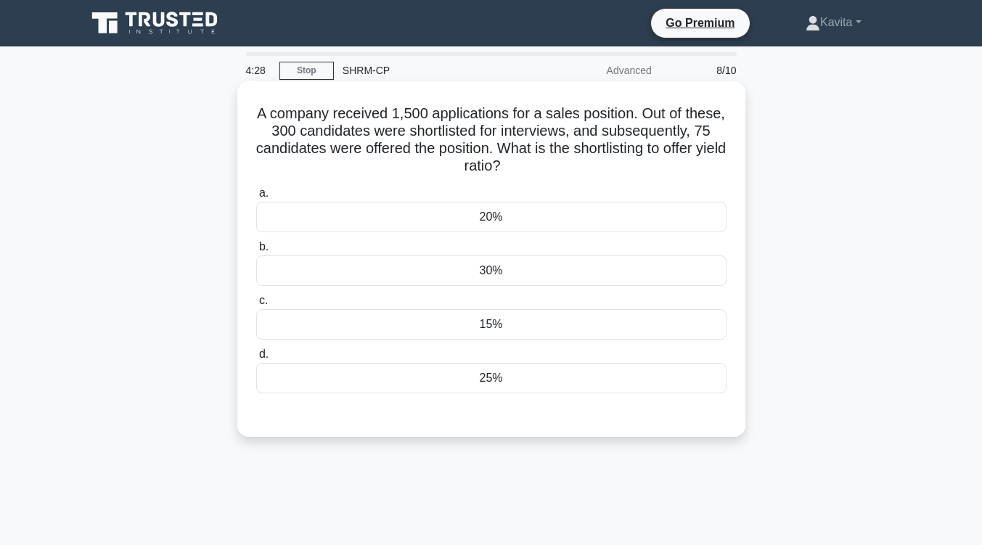
click at [526, 329] on div "15%" at bounding box center [491, 324] width 470 height 30
click at [256, 305] on input "c. 15%" at bounding box center [256, 300] width 0 height 9
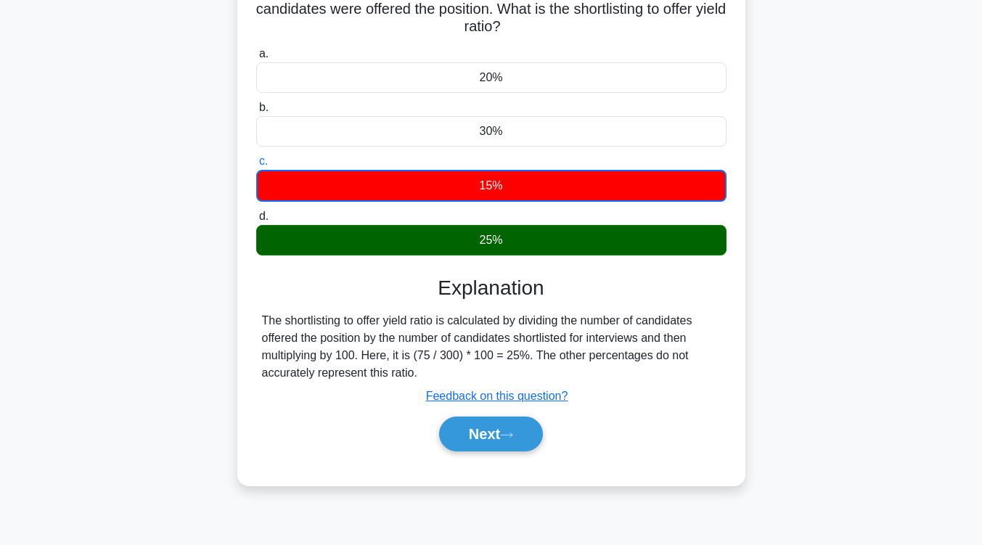
scroll to position [141, 0]
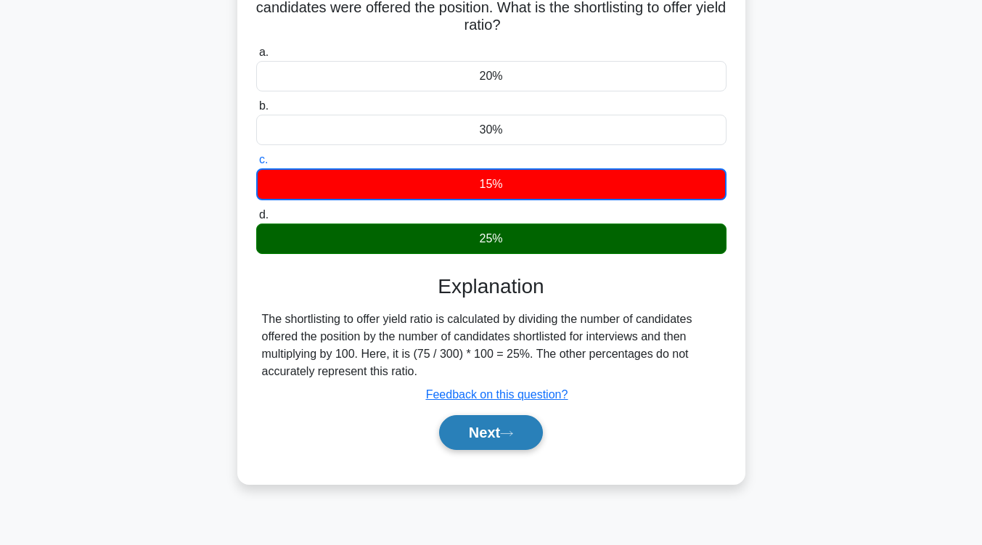
click at [502, 445] on button "Next" at bounding box center [491, 432] width 104 height 35
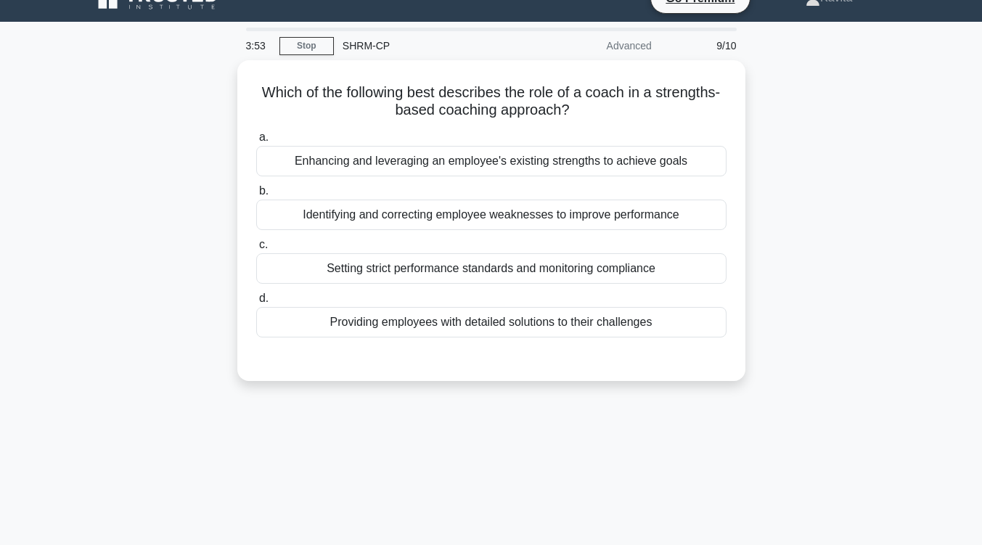
scroll to position [23, 0]
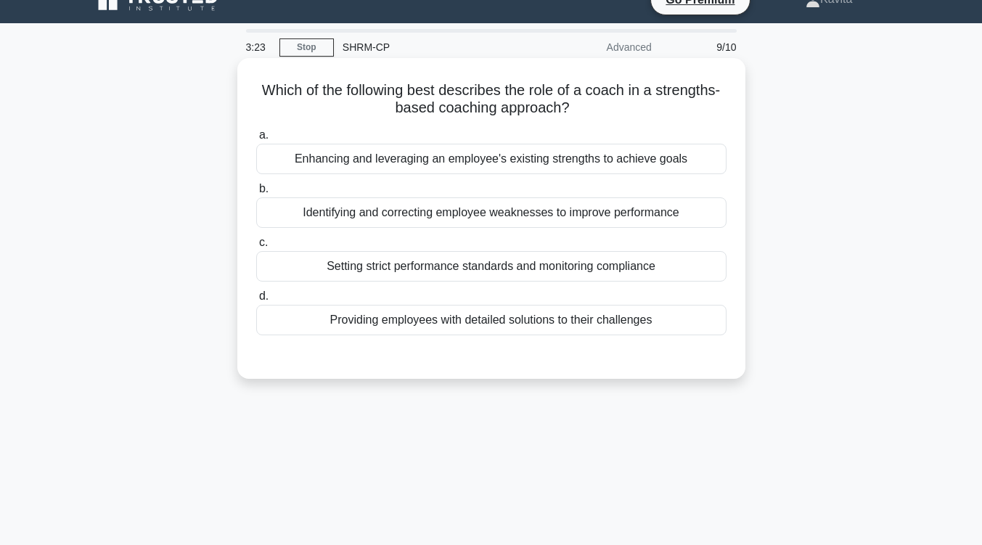
click at [574, 165] on div "Enhancing and leveraging an employee's existing strengths to achieve goals" at bounding box center [491, 159] width 470 height 30
click at [256, 140] on input "a. Enhancing and leveraging an employee's existing strengths to achieve goals" at bounding box center [256, 135] width 0 height 9
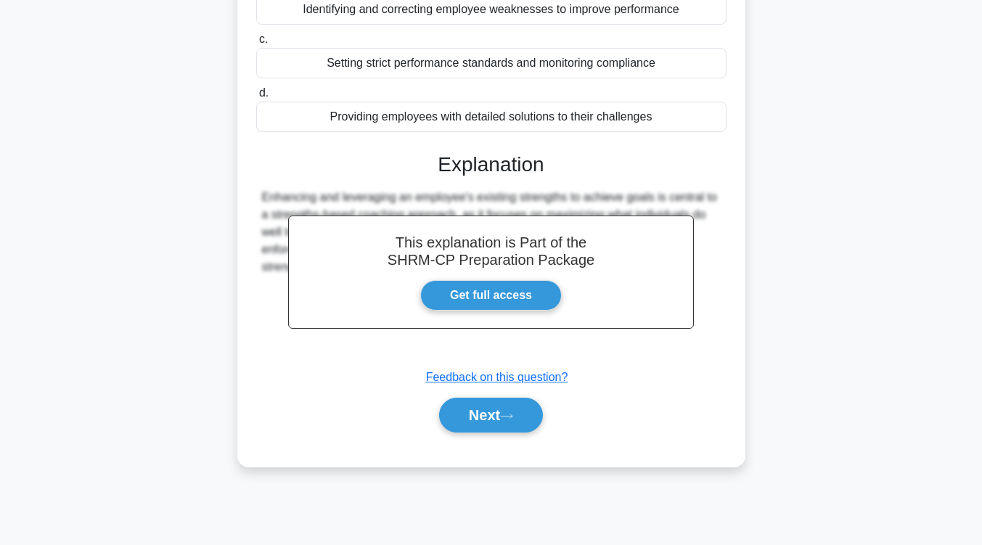
scroll to position [227, 0]
click at [496, 429] on button "Next" at bounding box center [491, 414] width 104 height 35
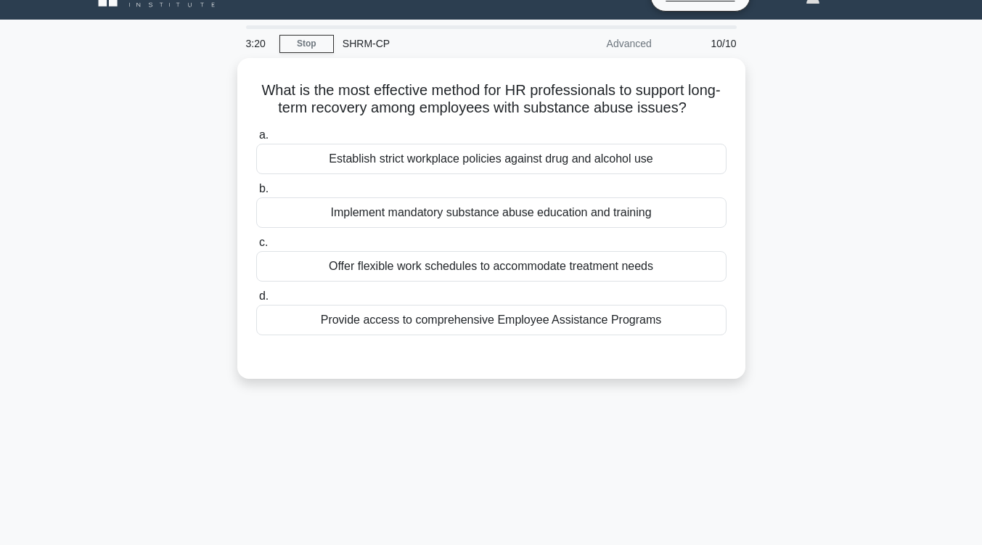
scroll to position [0, 0]
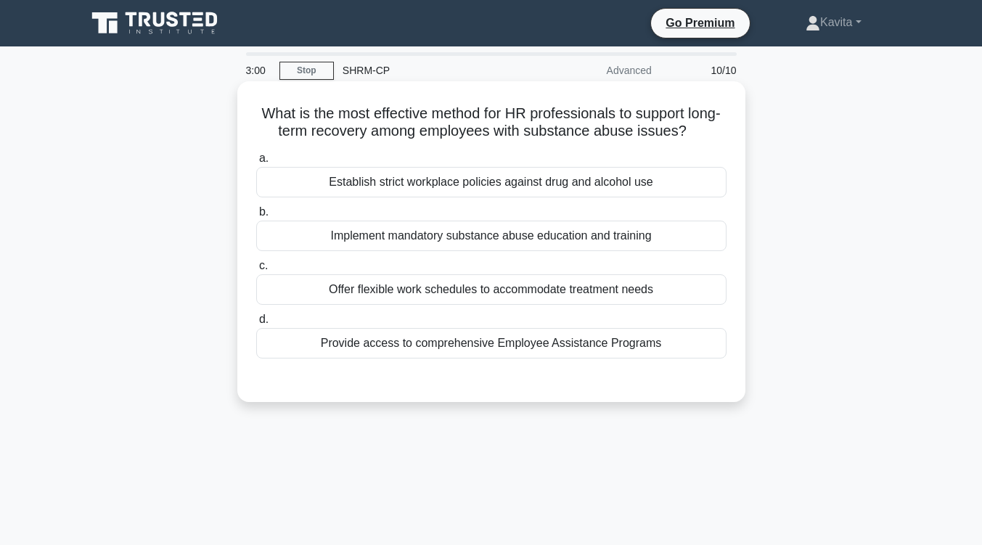
click at [528, 345] on div "Provide access to comprehensive Employee Assistance Programs" at bounding box center [491, 343] width 470 height 30
click at [256, 324] on input "d. Provide access to comprehensive Employee Assistance Programs" at bounding box center [256, 319] width 0 height 9
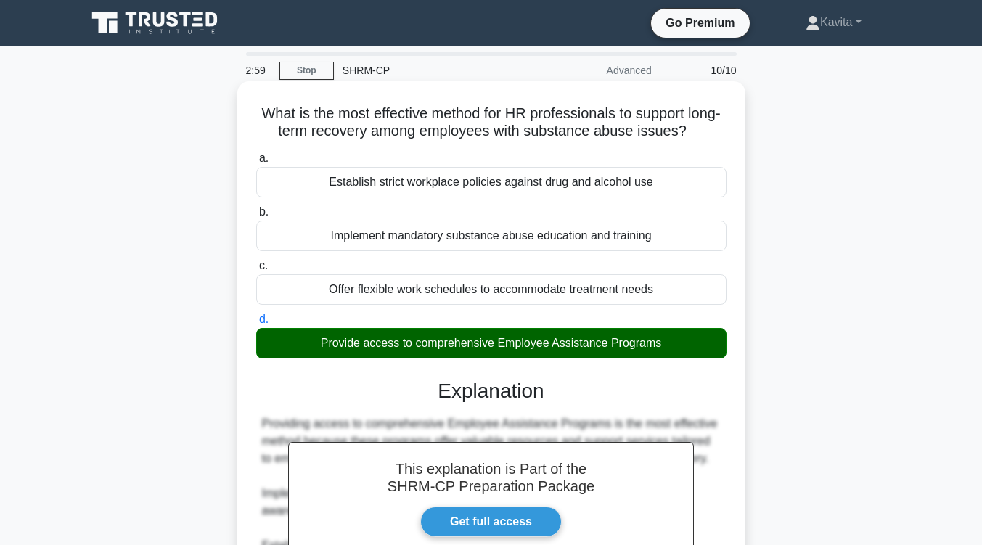
scroll to position [239, 0]
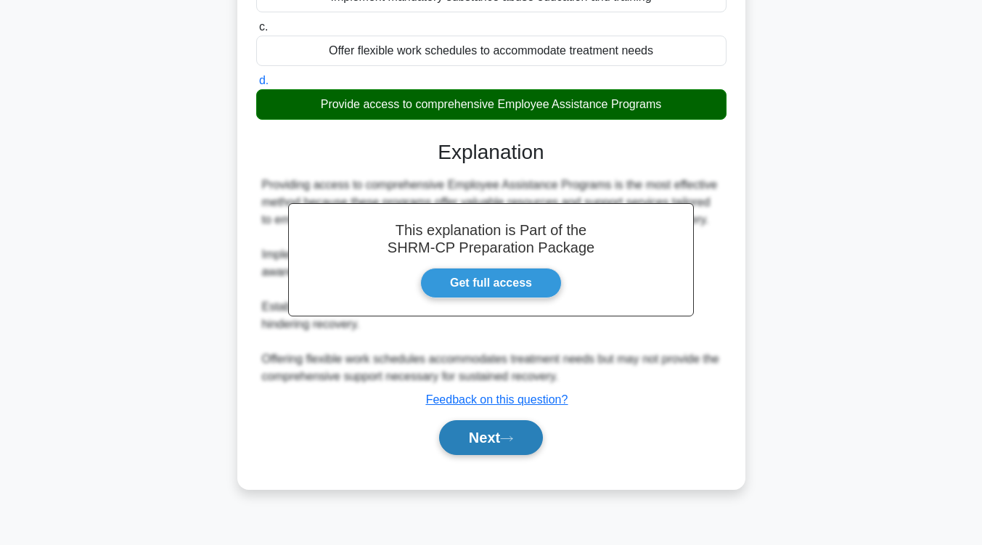
click at [498, 445] on button "Next" at bounding box center [491, 437] width 104 height 35
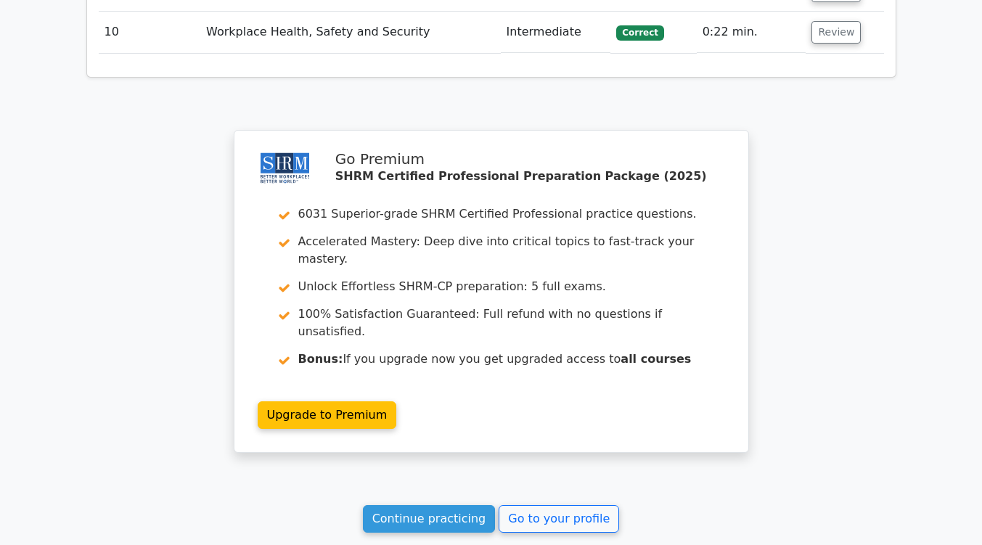
scroll to position [2261, 0]
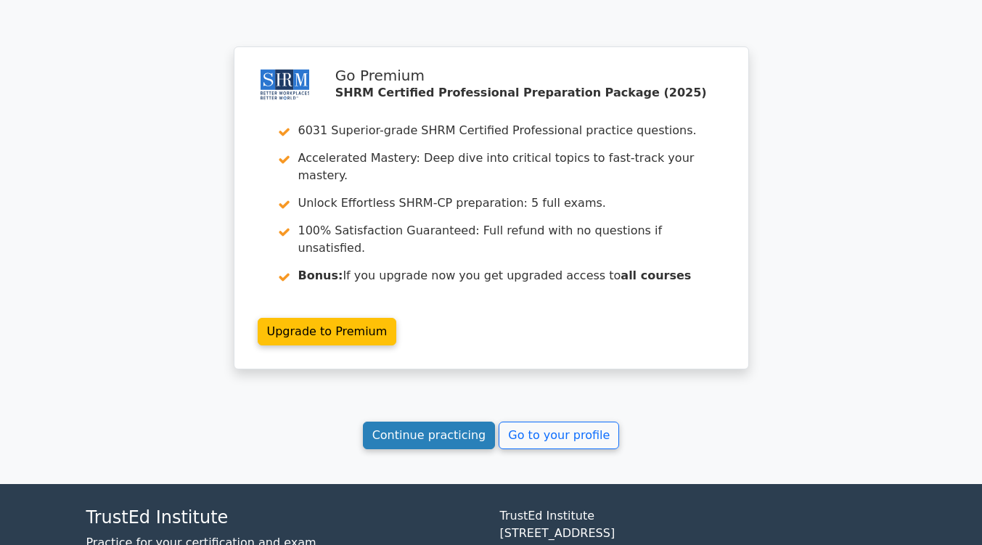
click at [441, 422] on link "Continue practicing" at bounding box center [429, 436] width 133 height 28
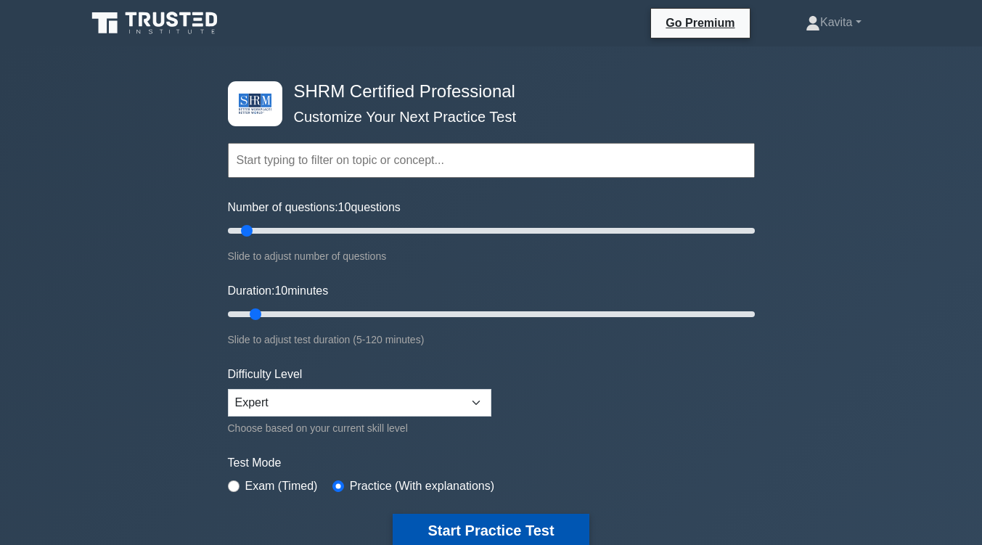
click at [480, 520] on button "Start Practice Test" at bounding box center [491, 530] width 196 height 33
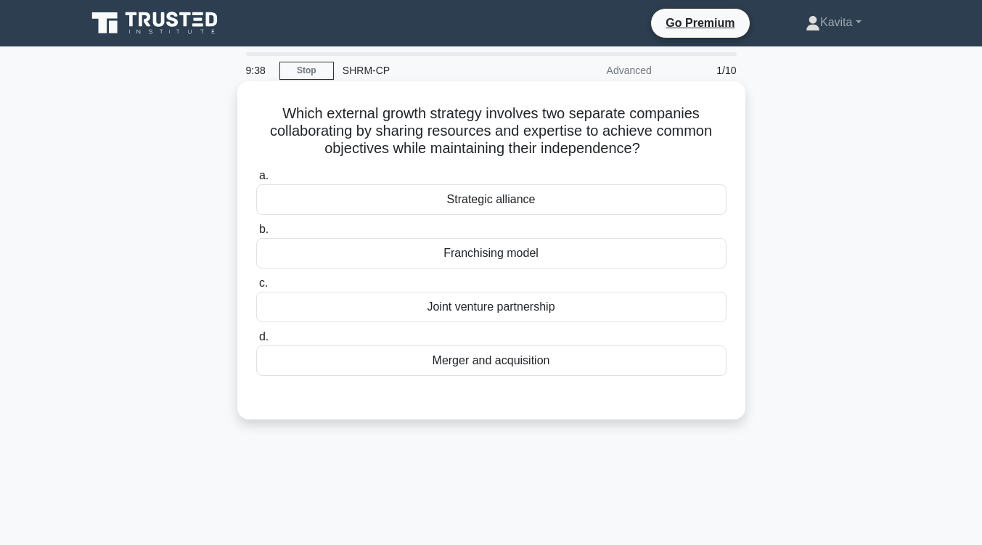
click at [556, 304] on div "Joint venture partnership" at bounding box center [491, 307] width 470 height 30
click at [256, 288] on input "c. Joint venture partnership" at bounding box center [256, 283] width 0 height 9
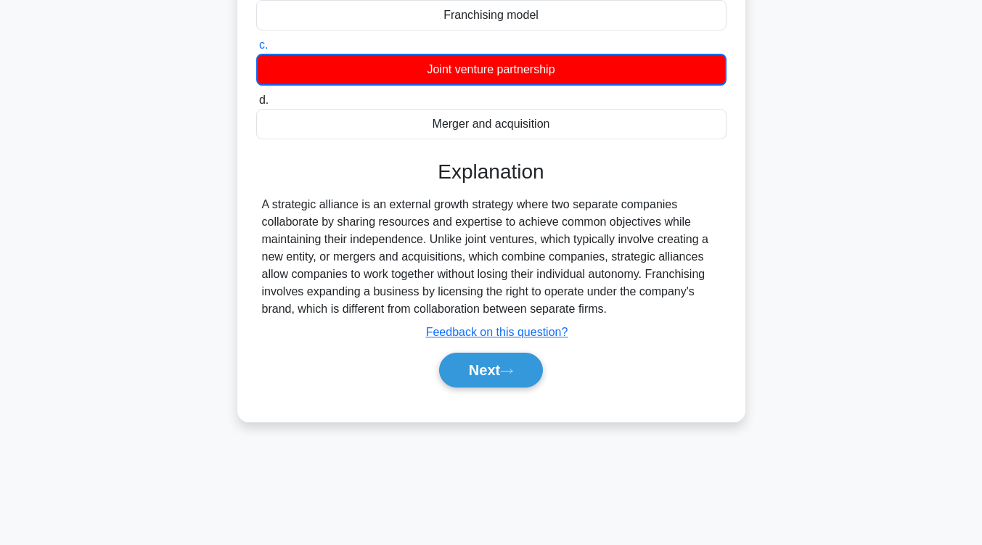
scroll to position [239, 0]
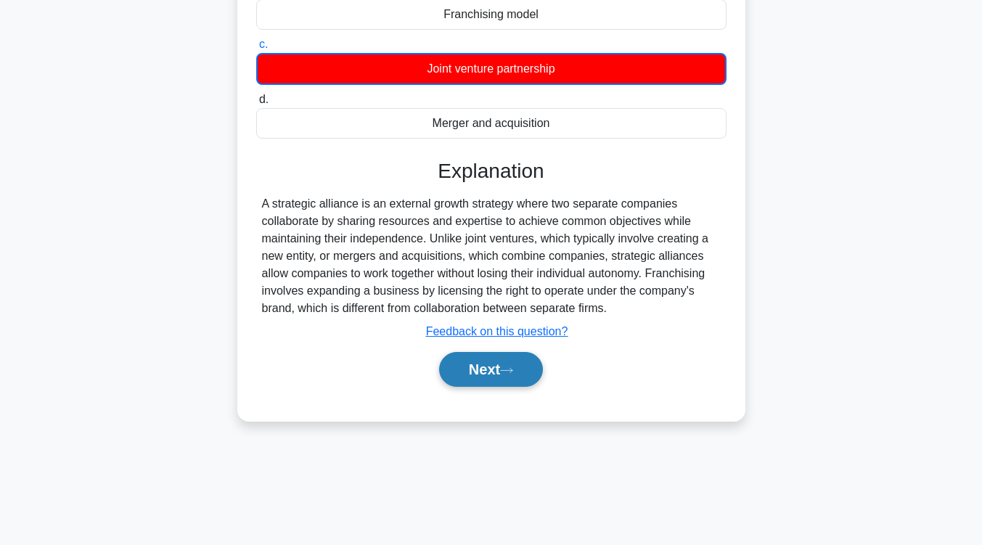
click at [522, 372] on button "Next" at bounding box center [491, 369] width 104 height 35
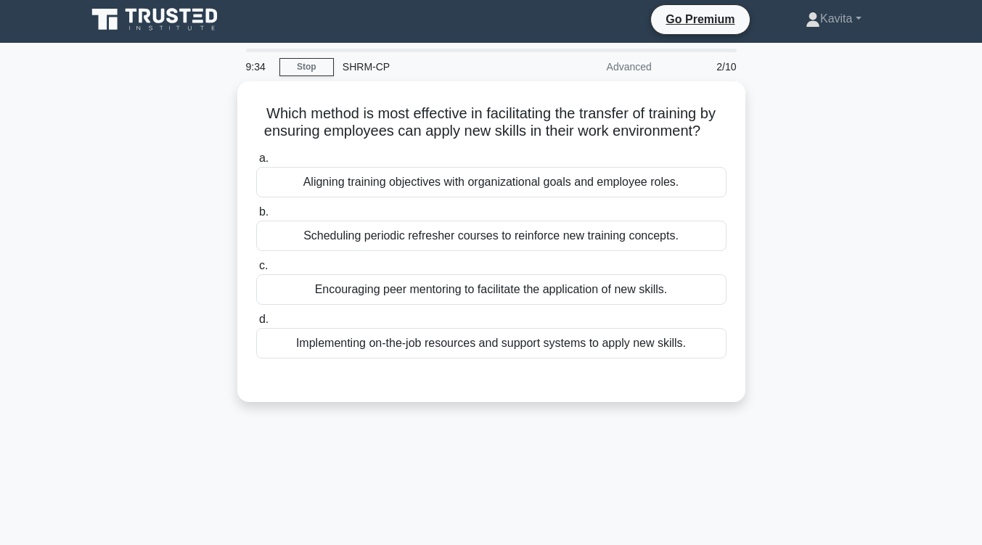
scroll to position [0, 0]
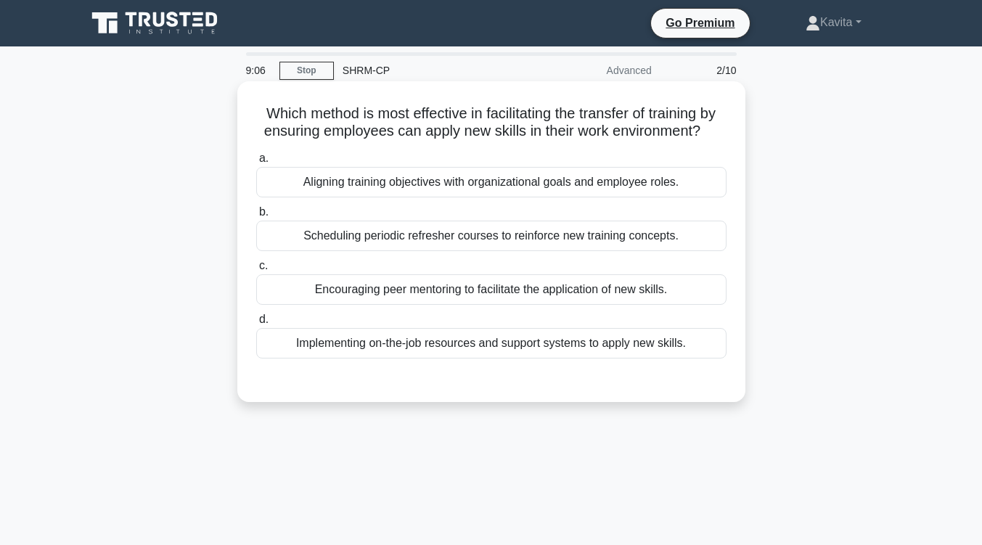
click at [549, 197] on div "Aligning training objectives with organizational goals and employee roles." at bounding box center [491, 182] width 470 height 30
click at [256, 163] on input "a. Aligning training objectives with organizational goals and employee roles." at bounding box center [256, 158] width 0 height 9
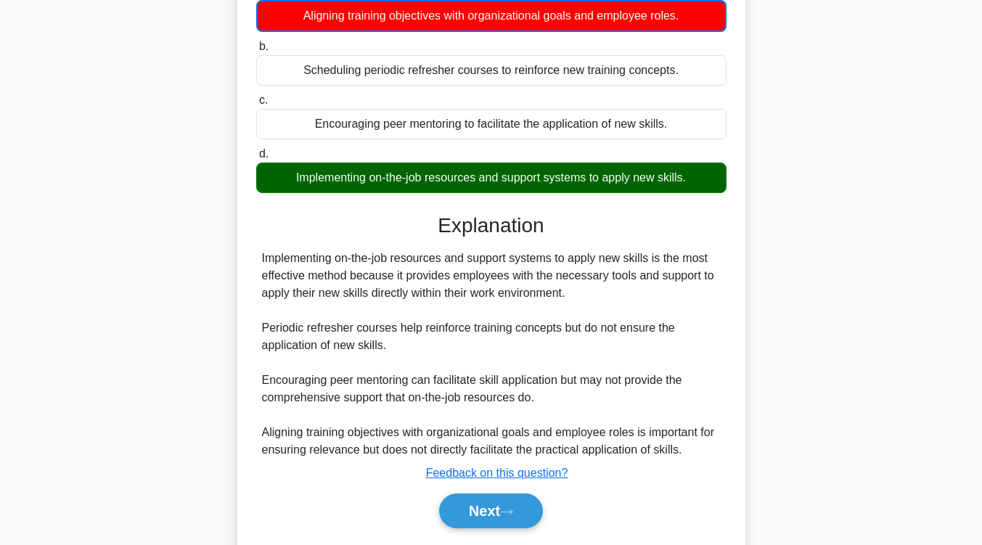
scroll to position [168, 0]
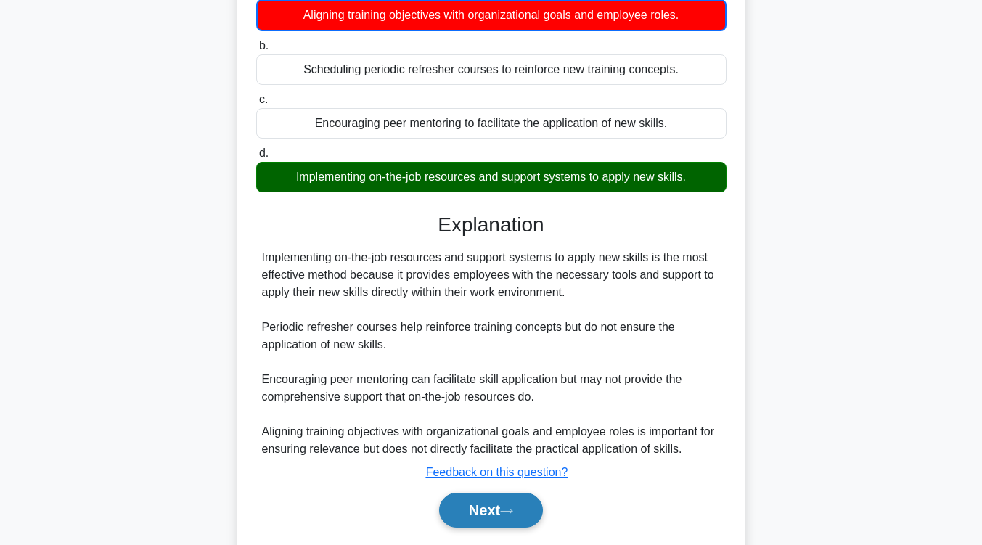
click at [461, 517] on button "Next" at bounding box center [491, 510] width 104 height 35
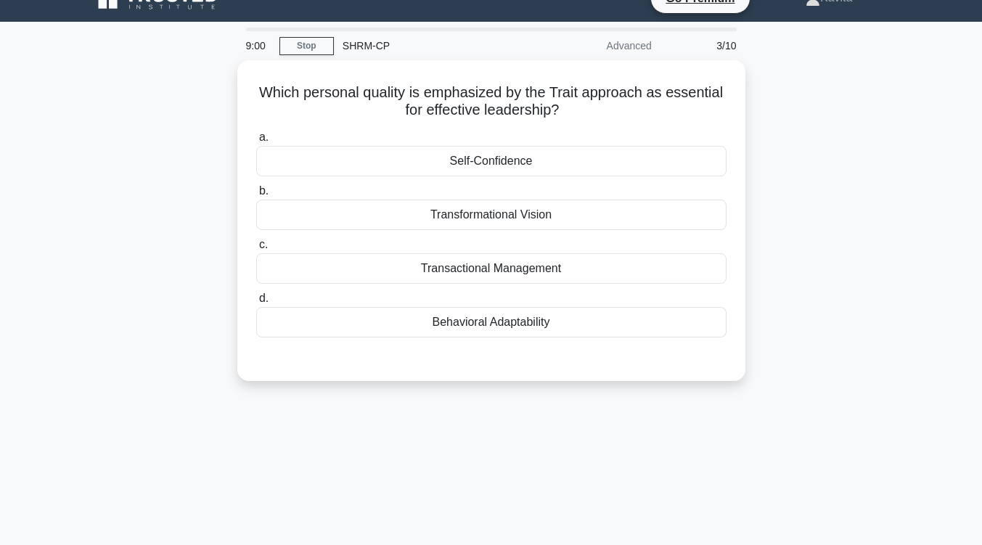
scroll to position [18, 0]
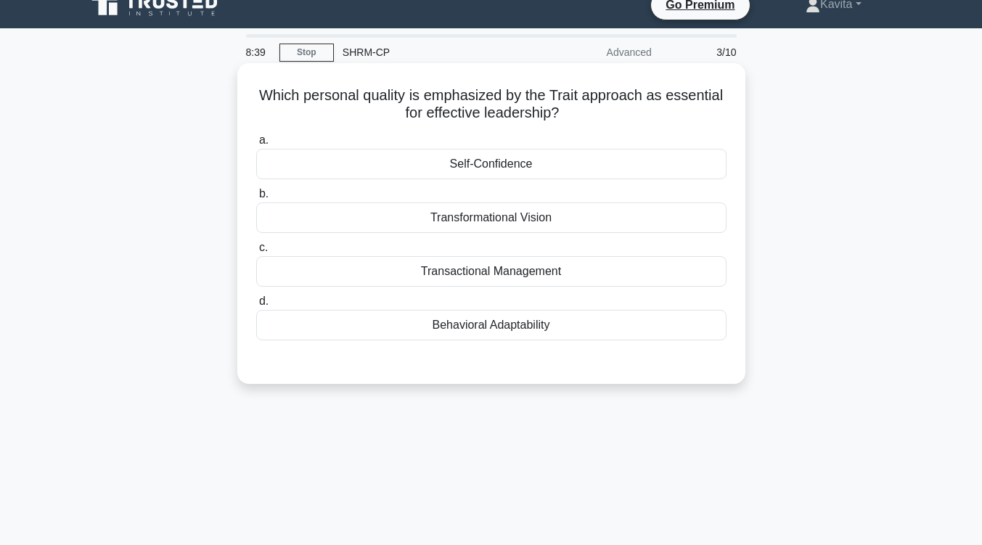
click at [544, 173] on div "Self-Confidence" at bounding box center [491, 164] width 470 height 30
click at [256, 145] on input "a. Self-Confidence" at bounding box center [256, 140] width 0 height 9
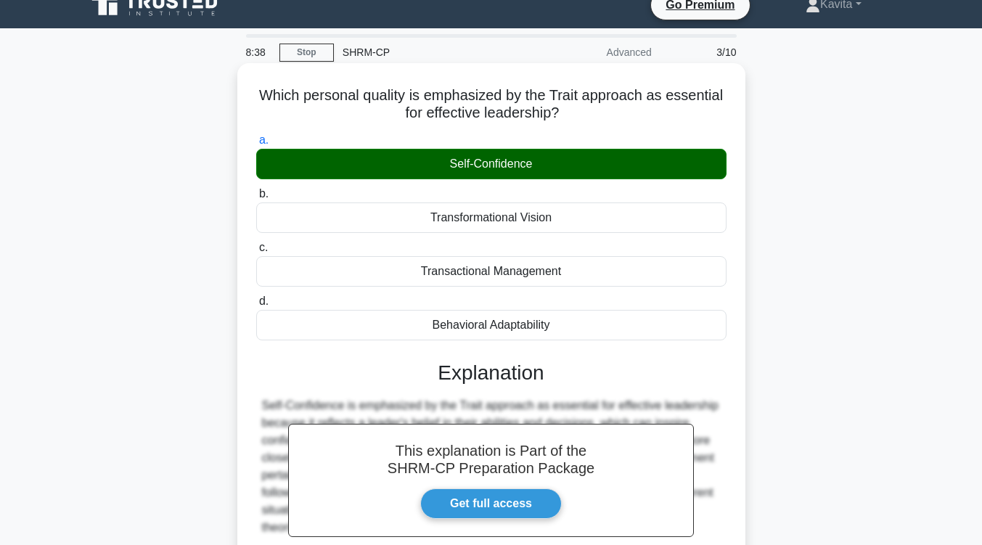
scroll to position [223, 0]
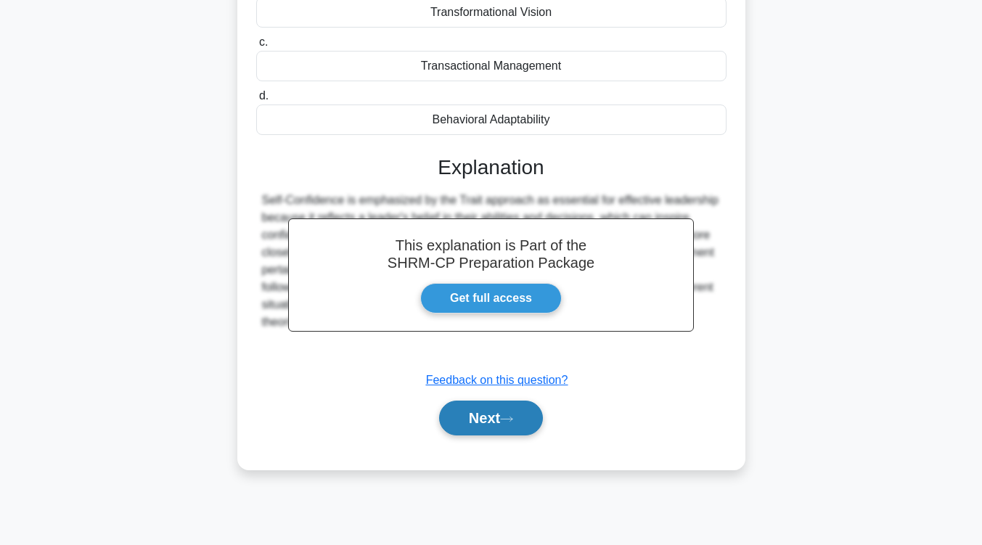
click at [491, 416] on button "Next" at bounding box center [491, 418] width 104 height 35
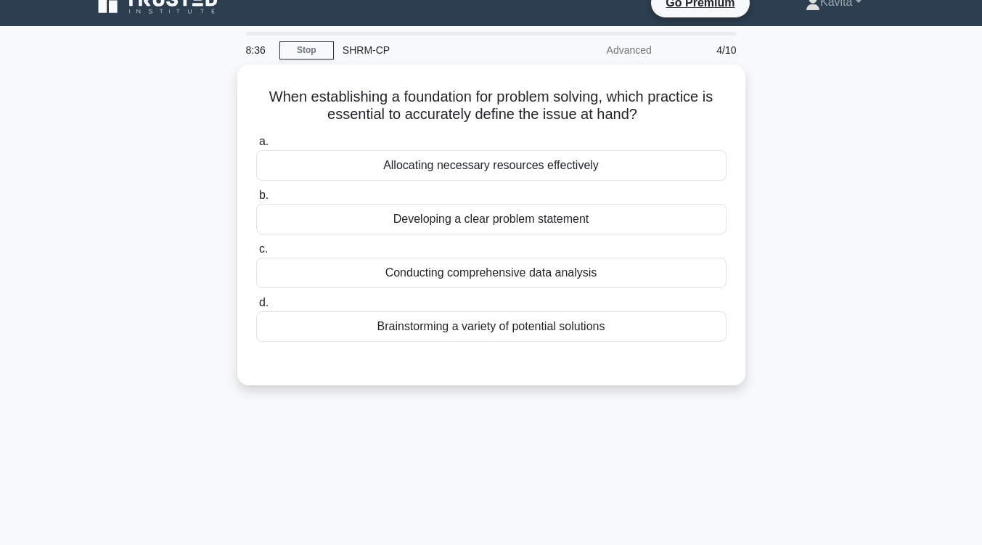
scroll to position [20, 0]
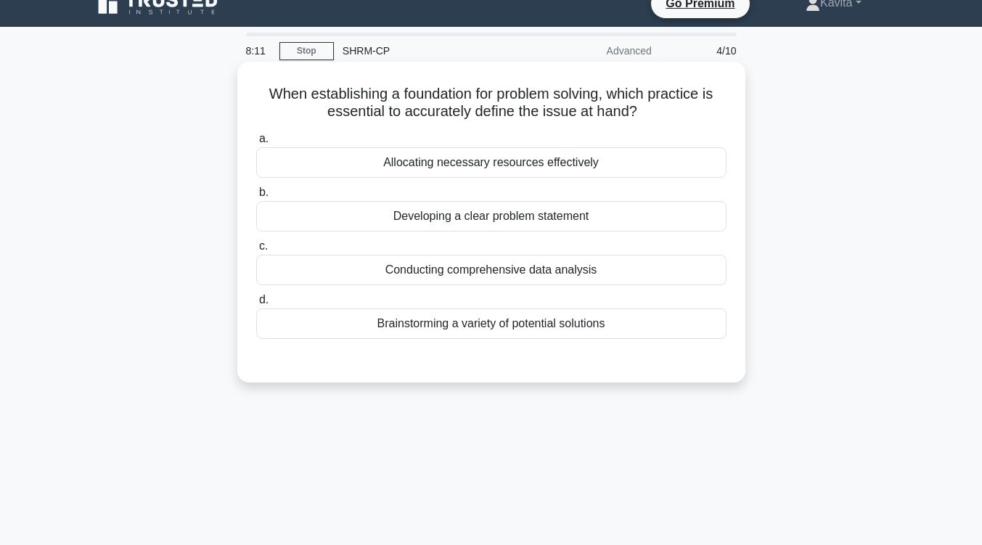
click at [517, 277] on div "Conducting comprehensive data analysis" at bounding box center [491, 270] width 470 height 30
click at [256, 251] on input "c. Conducting comprehensive data analysis" at bounding box center [256, 246] width 0 height 9
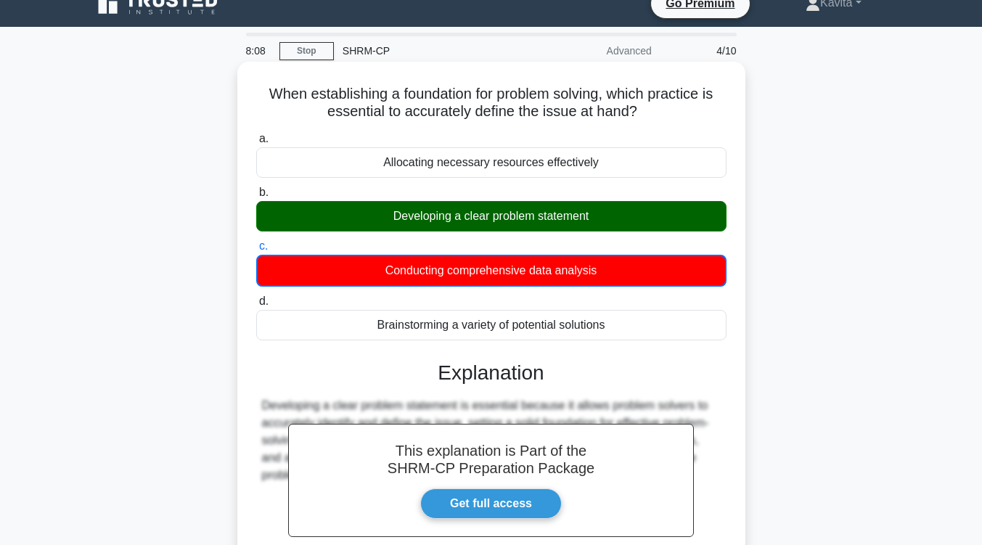
scroll to position [239, 0]
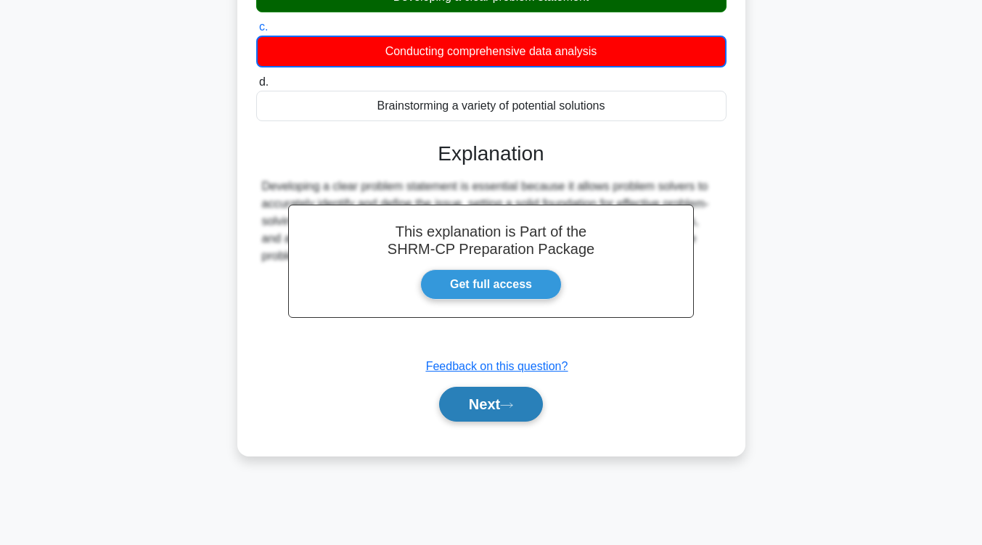
click at [490, 408] on button "Next" at bounding box center [491, 404] width 104 height 35
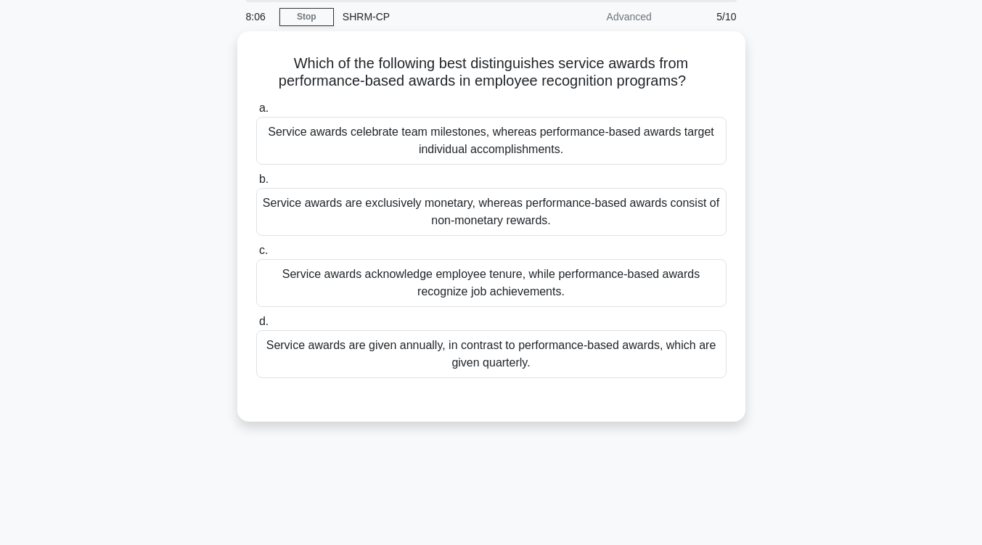
scroll to position [0, 0]
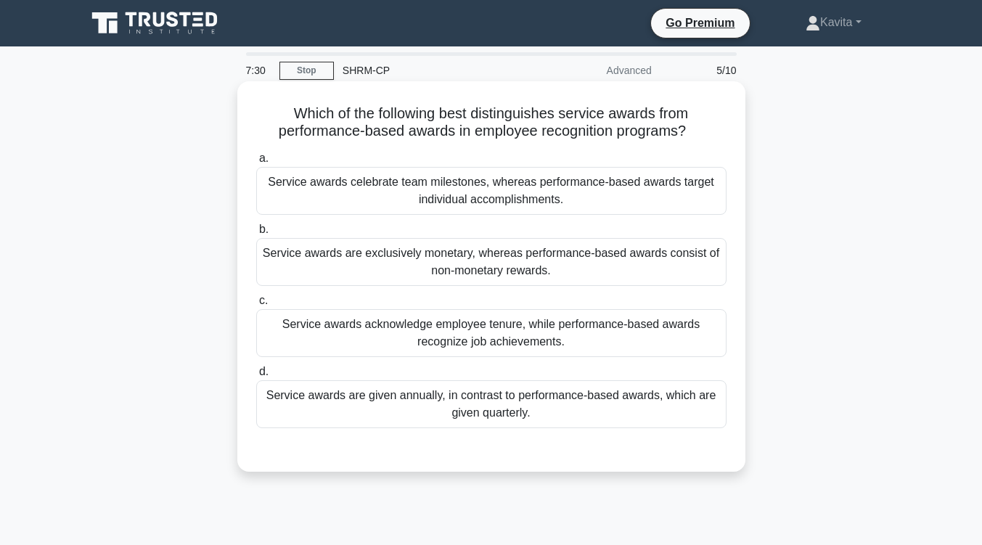
click at [496, 194] on div "Service awards celebrate team milestones, whereas performance-based awards targ…" at bounding box center [491, 191] width 470 height 48
click at [256, 163] on input "a. Service awards celebrate team milestones, whereas performance-based awards t…" at bounding box center [256, 158] width 0 height 9
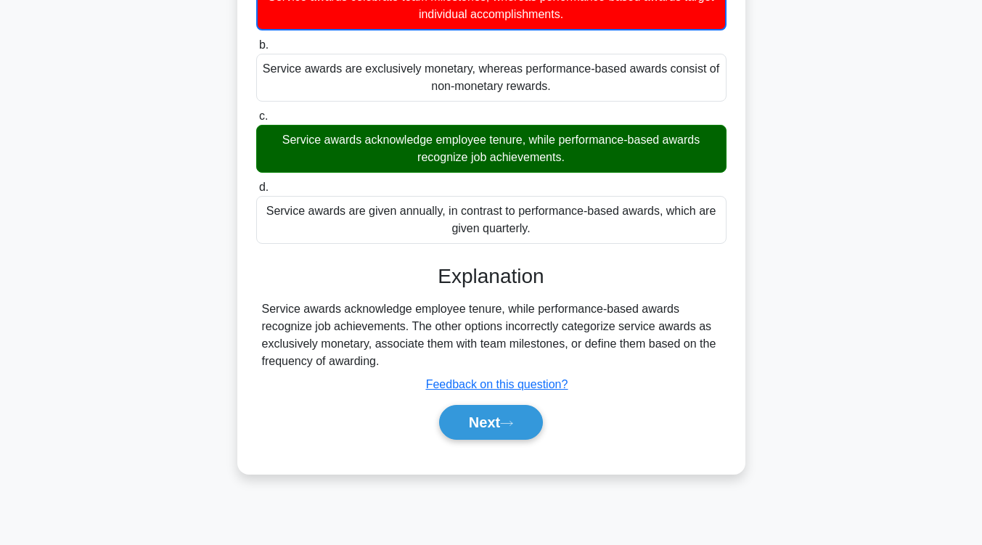
scroll to position [186, 0]
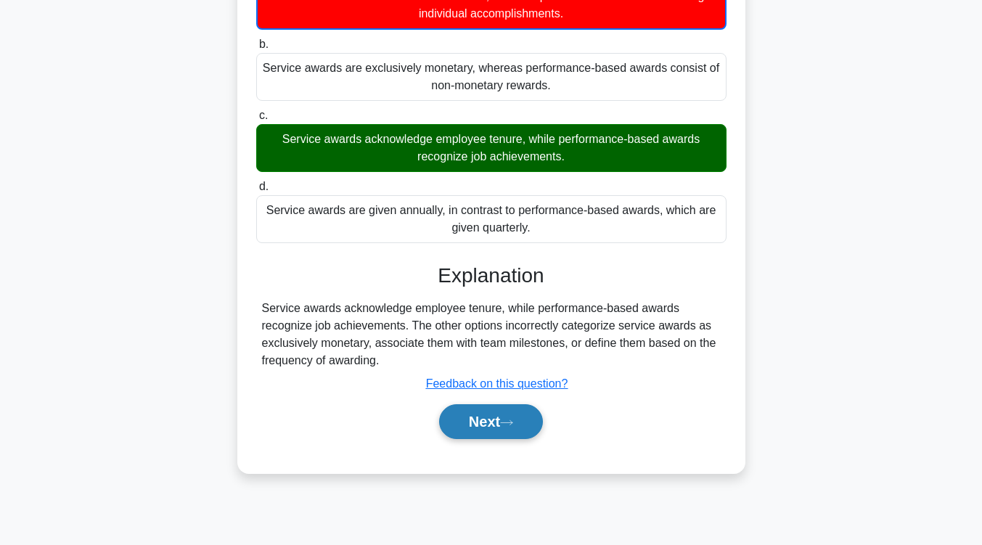
click at [527, 424] on button "Next" at bounding box center [491, 421] width 104 height 35
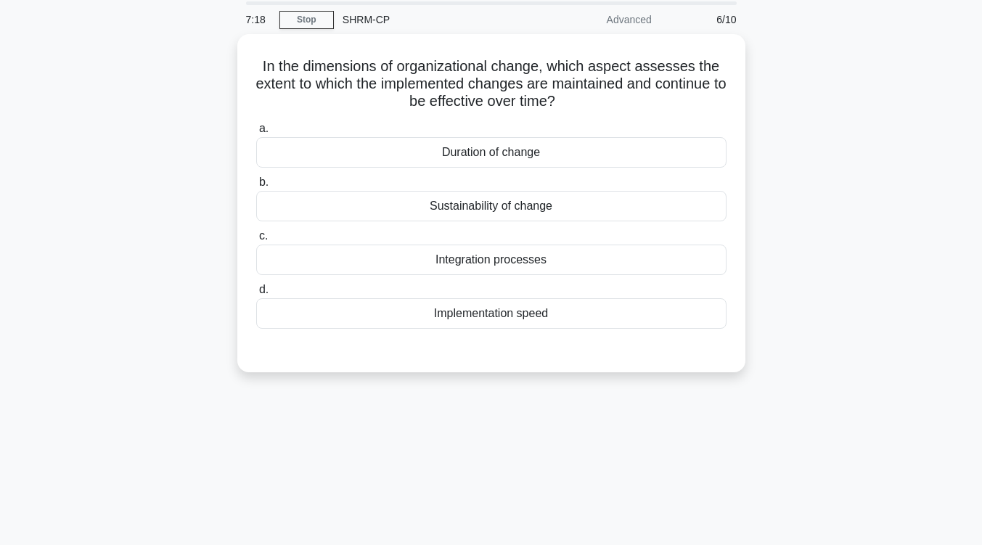
scroll to position [17, 0]
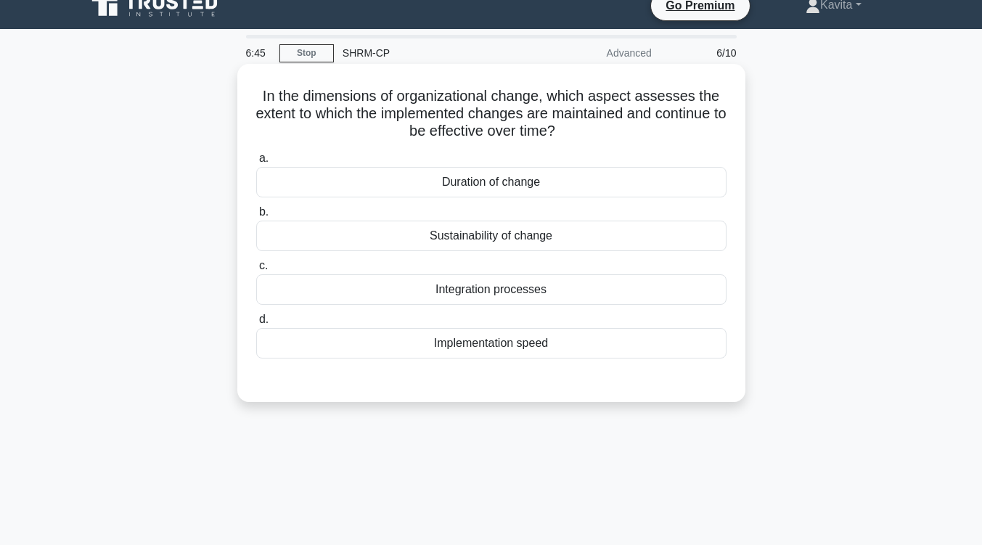
click at [542, 350] on div "Implementation speed" at bounding box center [491, 343] width 470 height 30
click at [256, 324] on input "d. Implementation speed" at bounding box center [256, 319] width 0 height 9
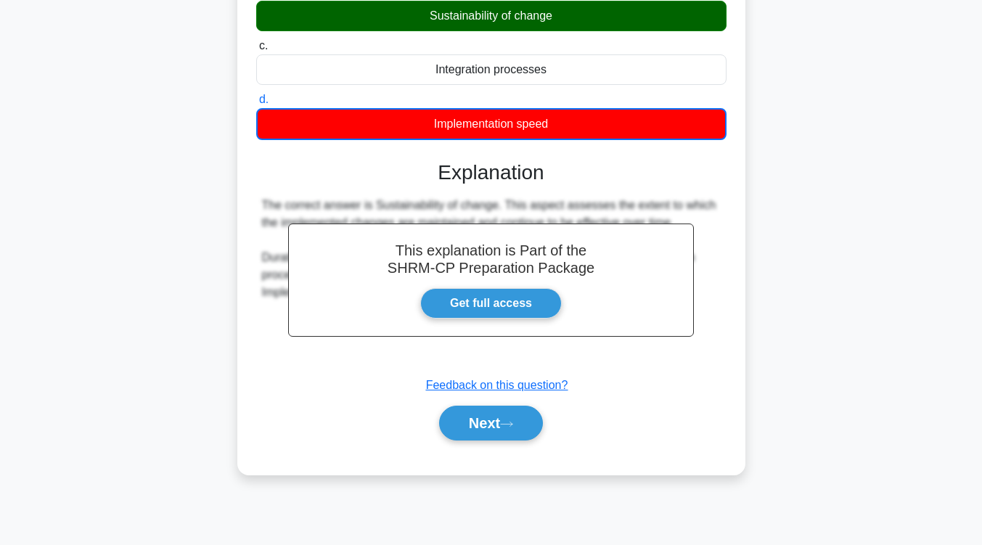
scroll to position [238, 0]
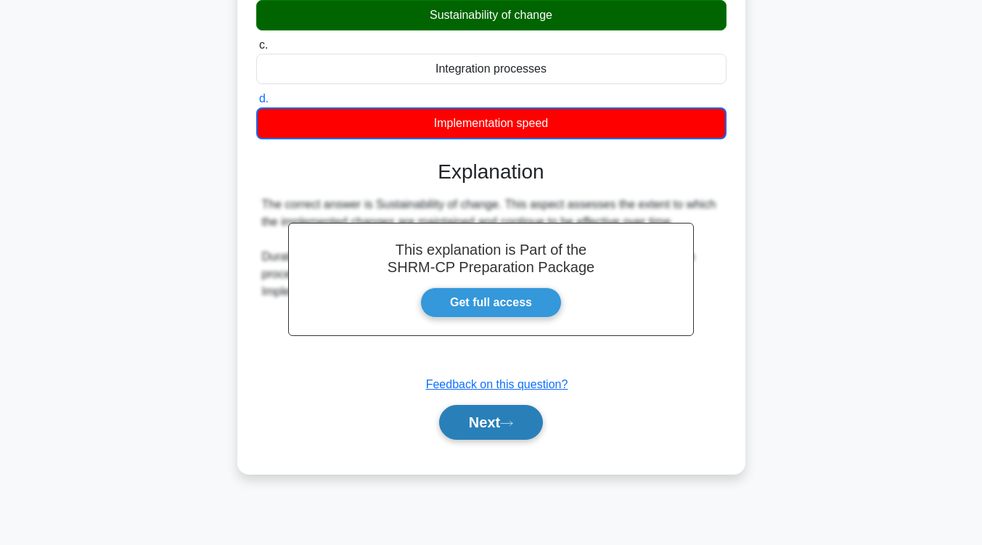
click at [504, 438] on button "Next" at bounding box center [491, 422] width 104 height 35
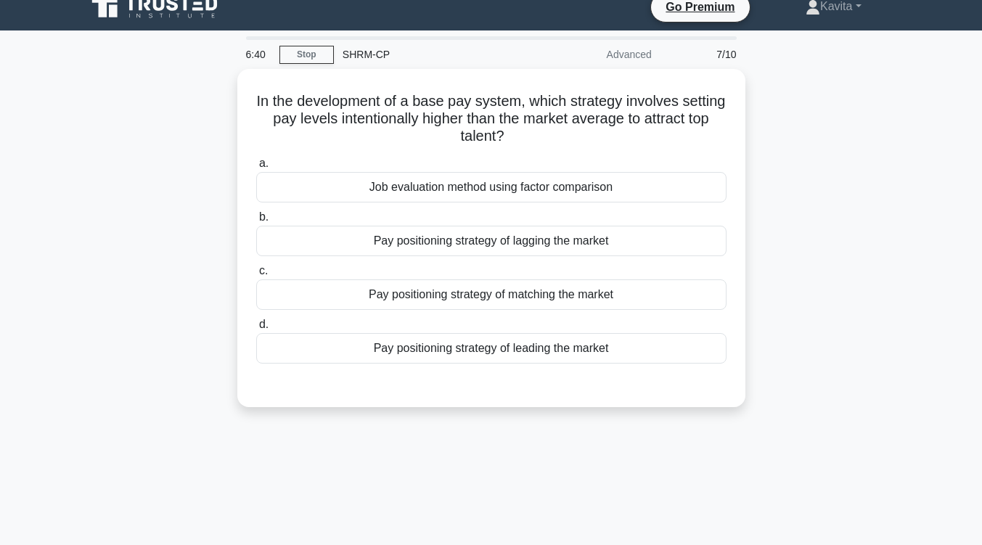
scroll to position [0, 0]
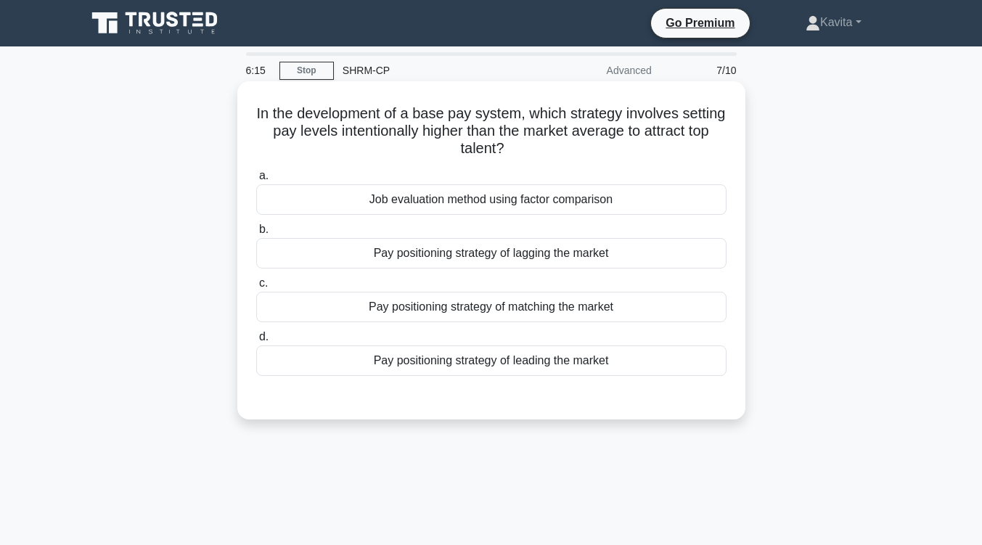
click at [517, 366] on div "Pay positioning strategy of leading the market" at bounding box center [491, 360] width 470 height 30
click at [256, 342] on input "d. Pay positioning strategy of leading the market" at bounding box center [256, 336] width 0 height 9
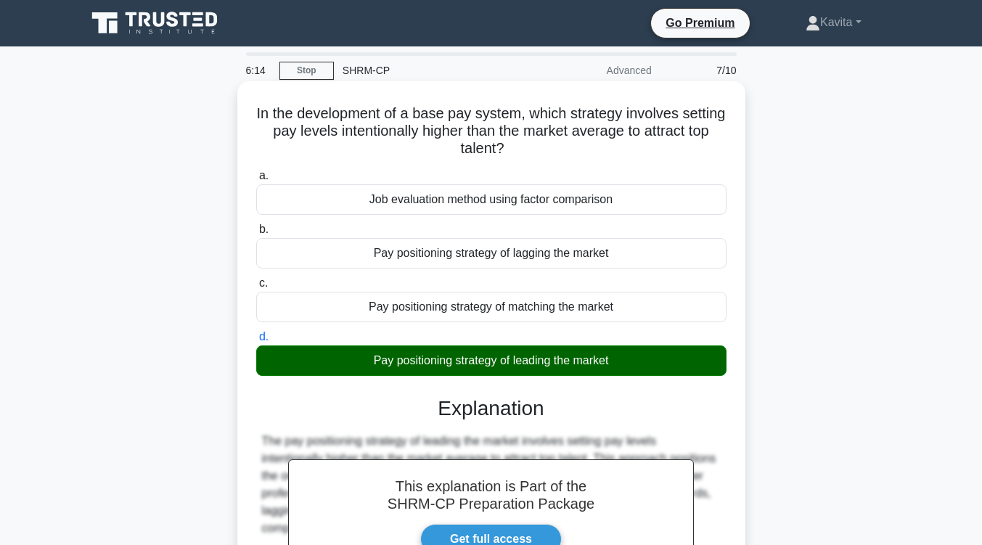
scroll to position [239, 0]
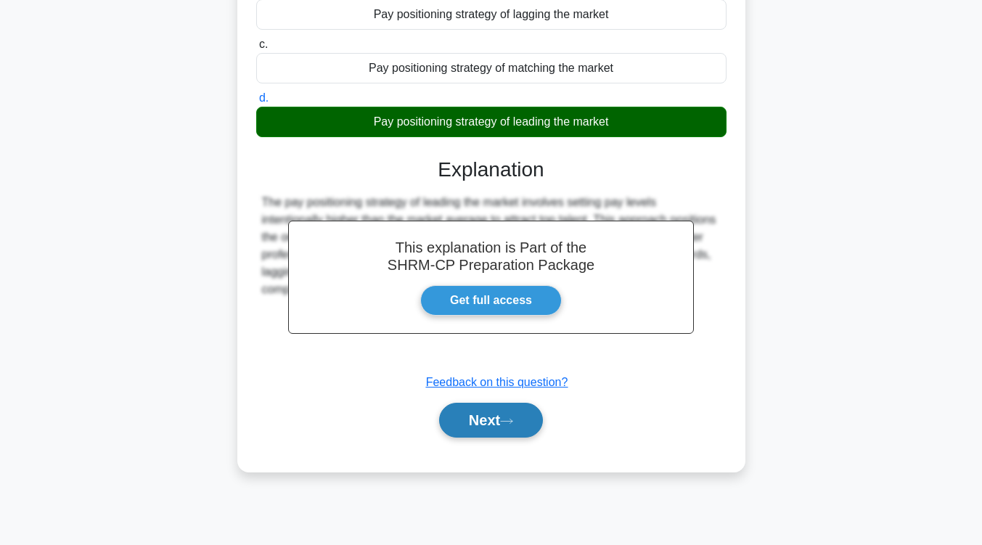
click at [512, 426] on button "Next" at bounding box center [491, 420] width 104 height 35
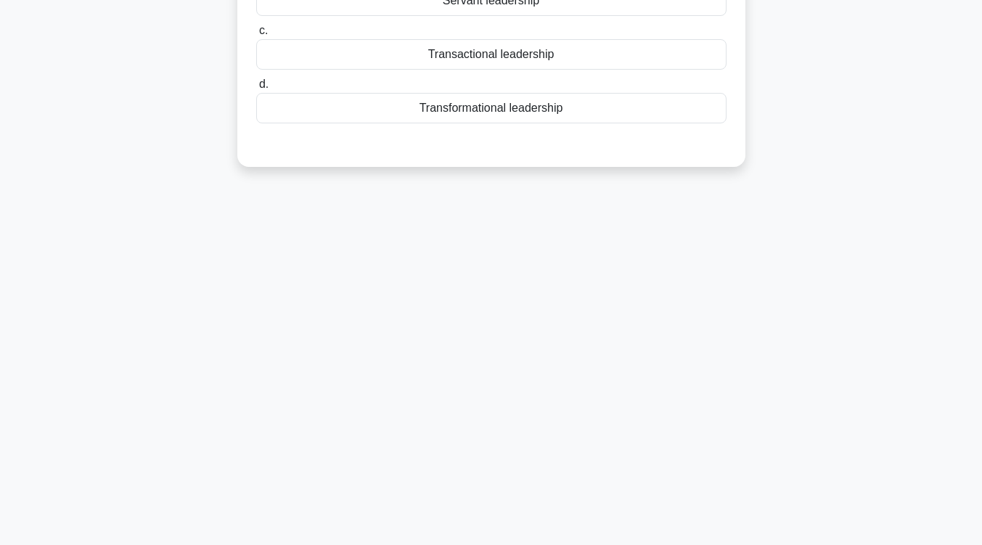
scroll to position [0, 0]
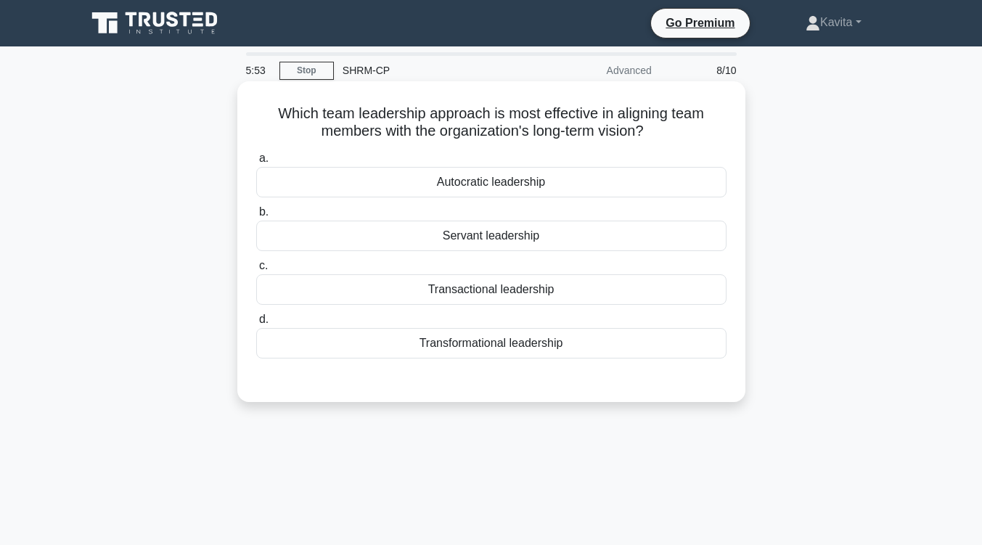
click at [519, 350] on div "Transformational leadership" at bounding box center [491, 343] width 470 height 30
click at [256, 324] on input "d. Transformational leadership" at bounding box center [256, 319] width 0 height 9
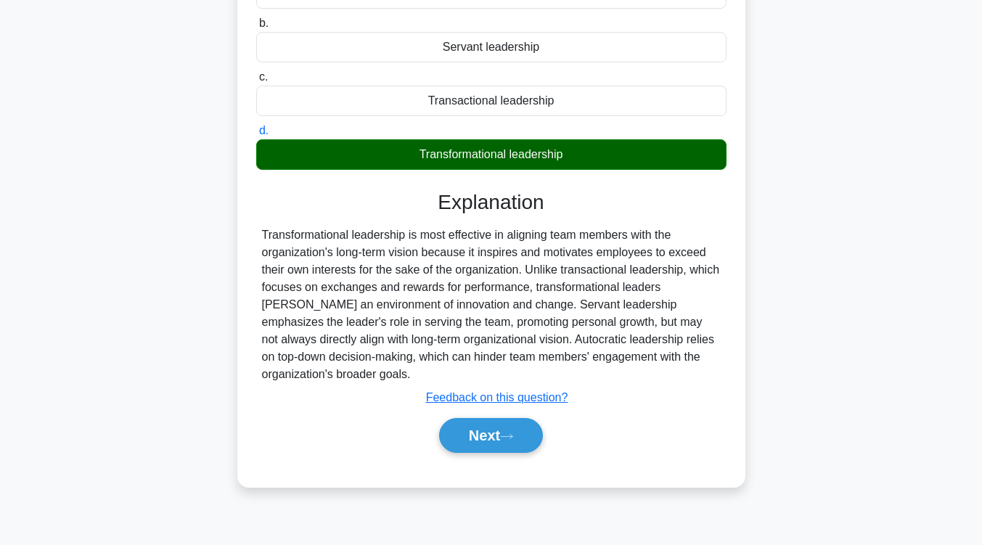
scroll to position [195, 0]
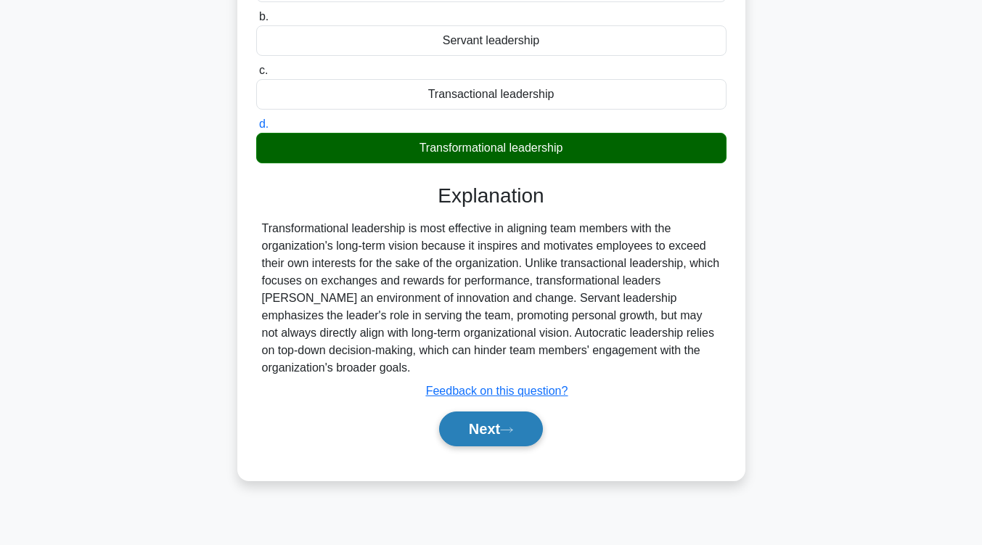
click at [522, 425] on button "Next" at bounding box center [491, 428] width 104 height 35
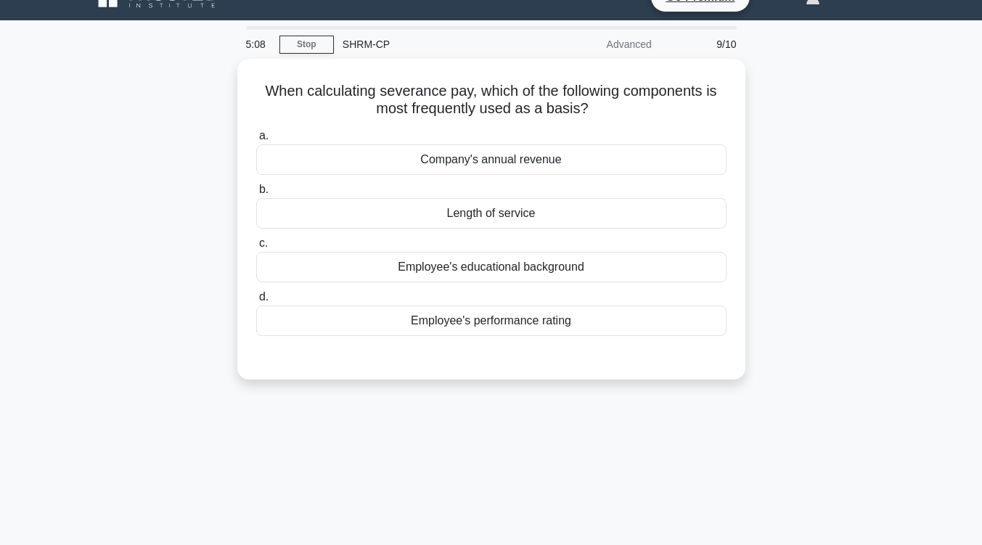
scroll to position [25, 0]
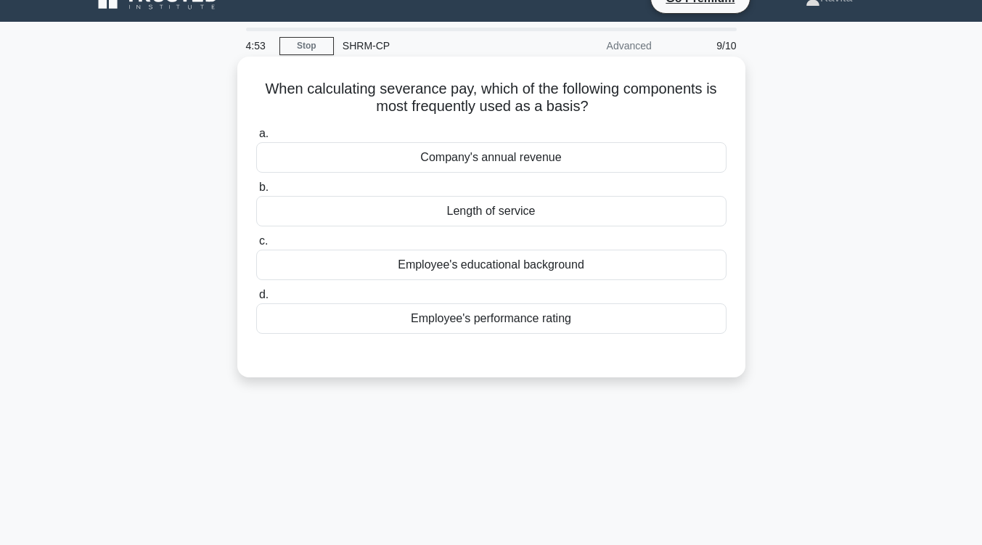
click at [538, 214] on div "Length of service" at bounding box center [491, 211] width 470 height 30
click at [256, 192] on input "b. Length of service" at bounding box center [256, 187] width 0 height 9
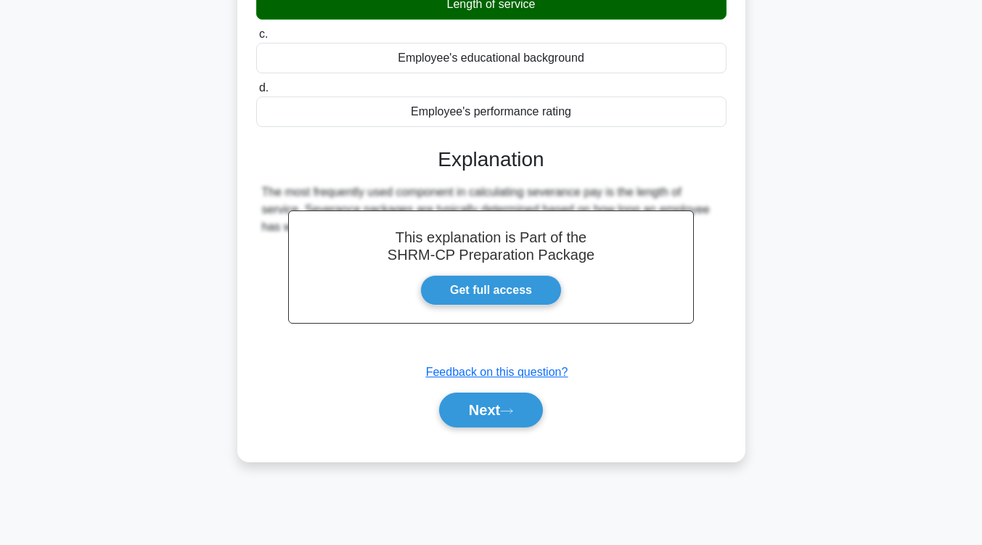
scroll to position [232, 0]
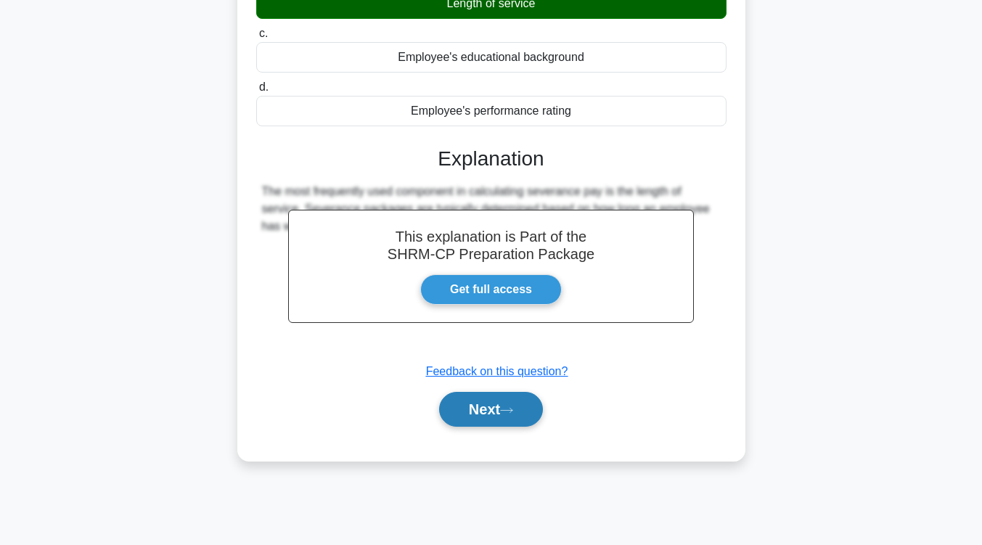
click at [515, 417] on button "Next" at bounding box center [491, 409] width 104 height 35
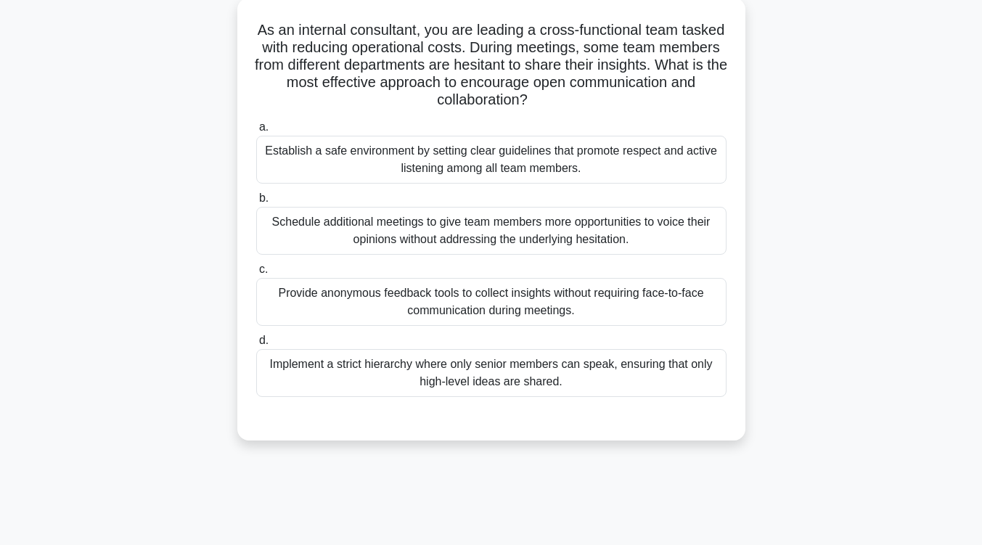
scroll to position [0, 0]
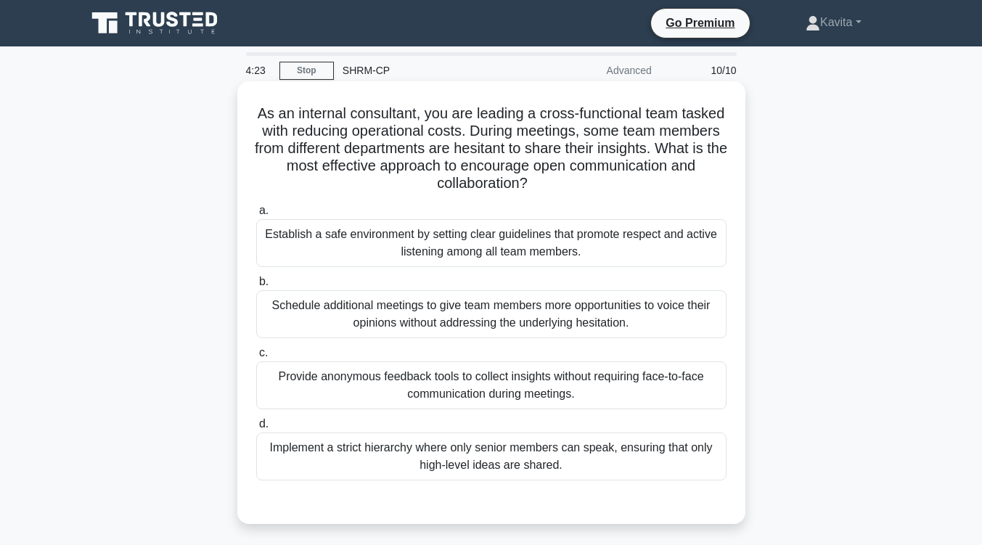
click at [572, 229] on div "Establish a safe environment by setting clear guidelines that promote respect a…" at bounding box center [491, 243] width 470 height 48
click at [256, 215] on input "a. Establish a safe environment by setting clear guidelines that promote respec…" at bounding box center [256, 210] width 0 height 9
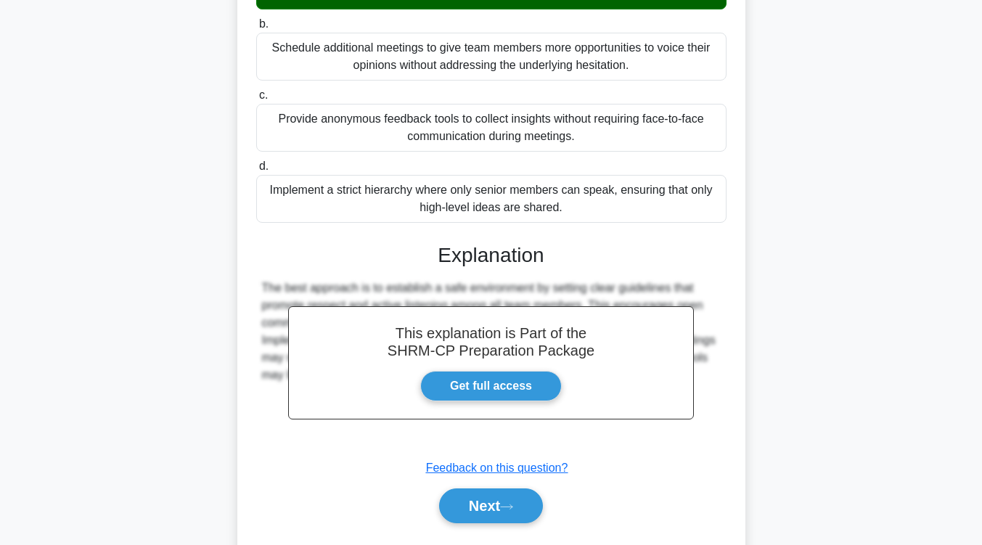
scroll to position [258, 0]
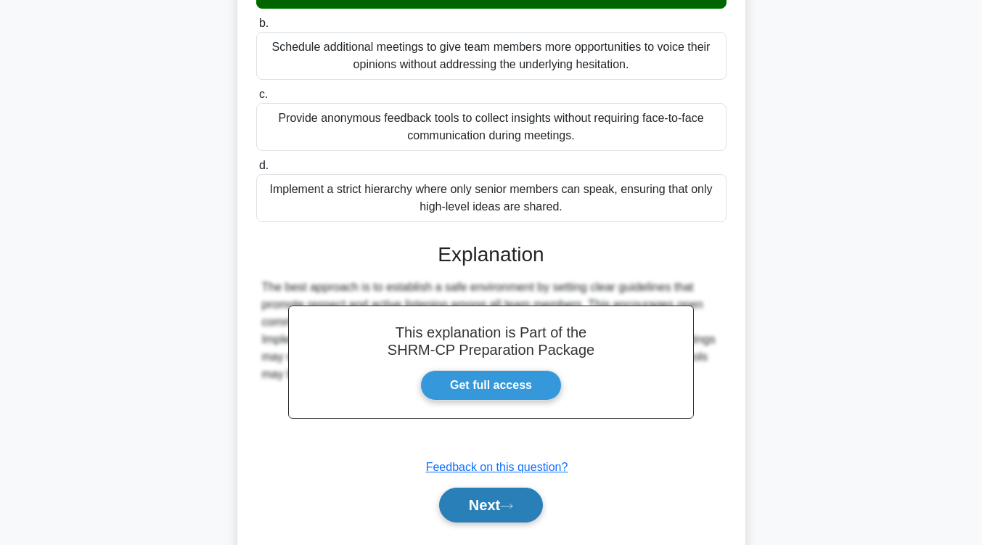
click at [504, 500] on button "Next" at bounding box center [491, 505] width 104 height 35
